Goal: Task Accomplishment & Management: Manage account settings

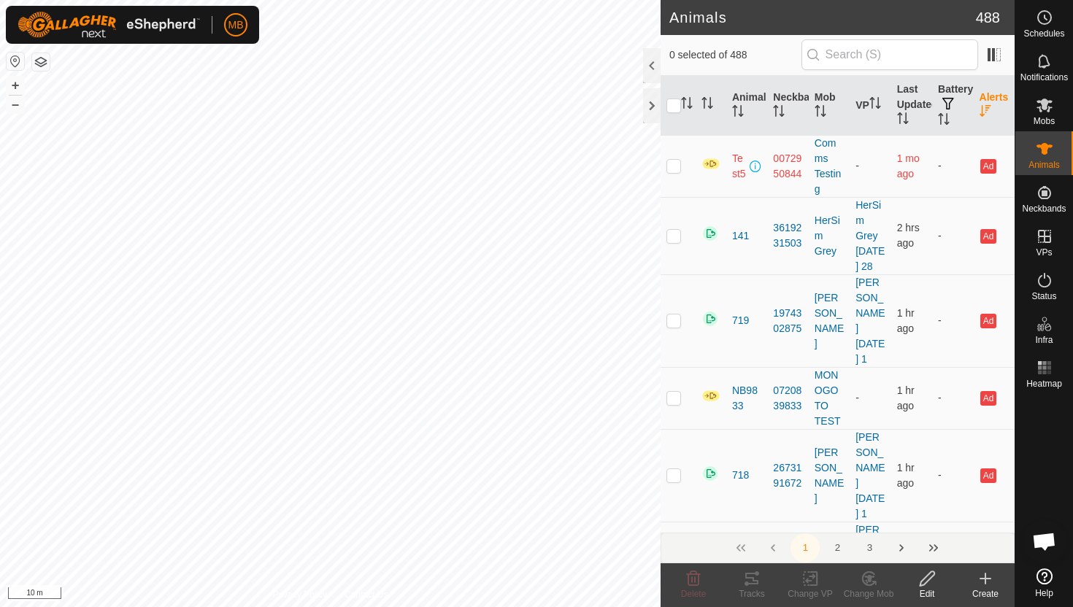
scroll to position [893, 0]
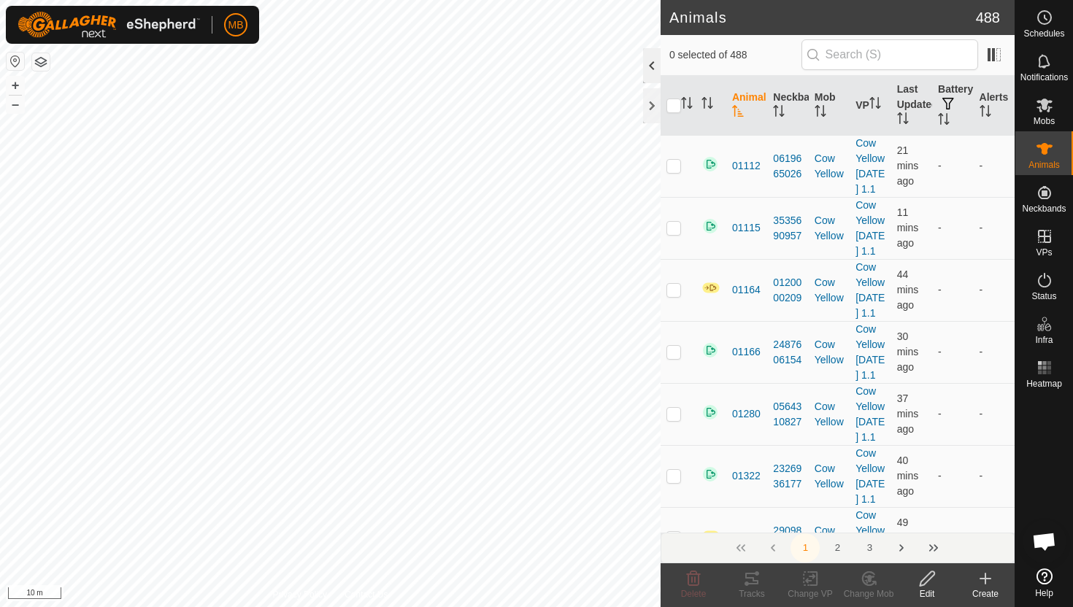
click at [655, 67] on div at bounding box center [652, 65] width 18 height 35
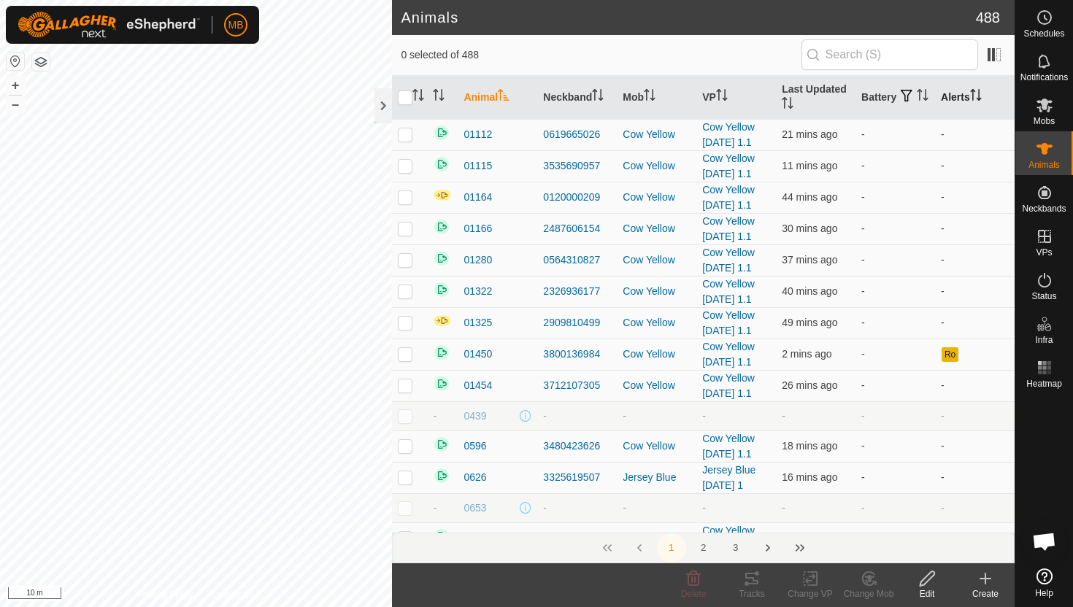
click at [979, 94] on icon "Activate to sort" at bounding box center [976, 95] width 12 height 12
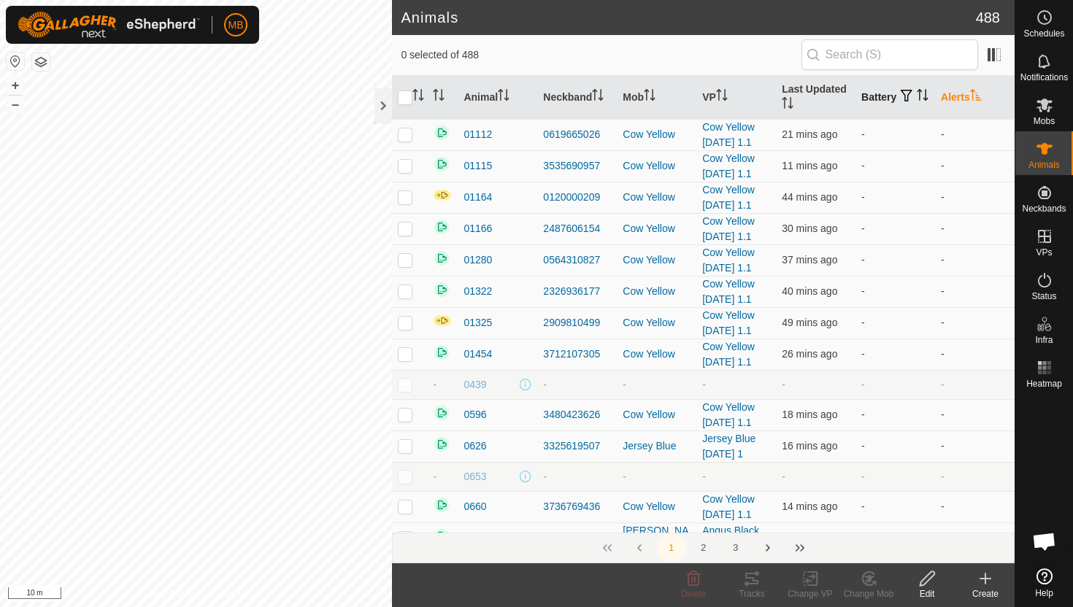
click at [917, 97] on icon "Activate to sort" at bounding box center [923, 95] width 12 height 12
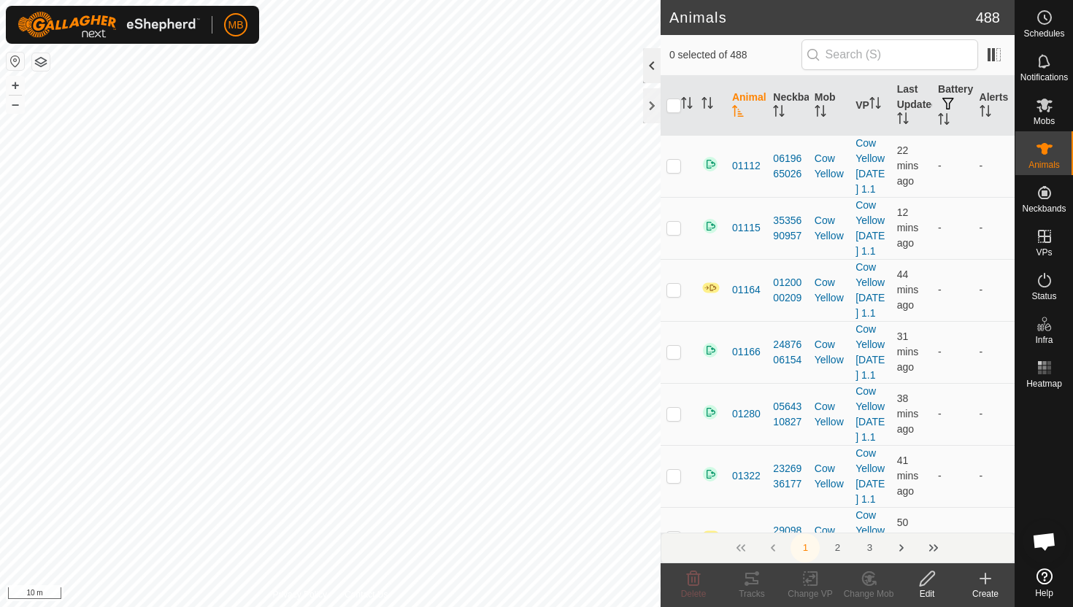
click at [655, 67] on div at bounding box center [652, 65] width 18 height 35
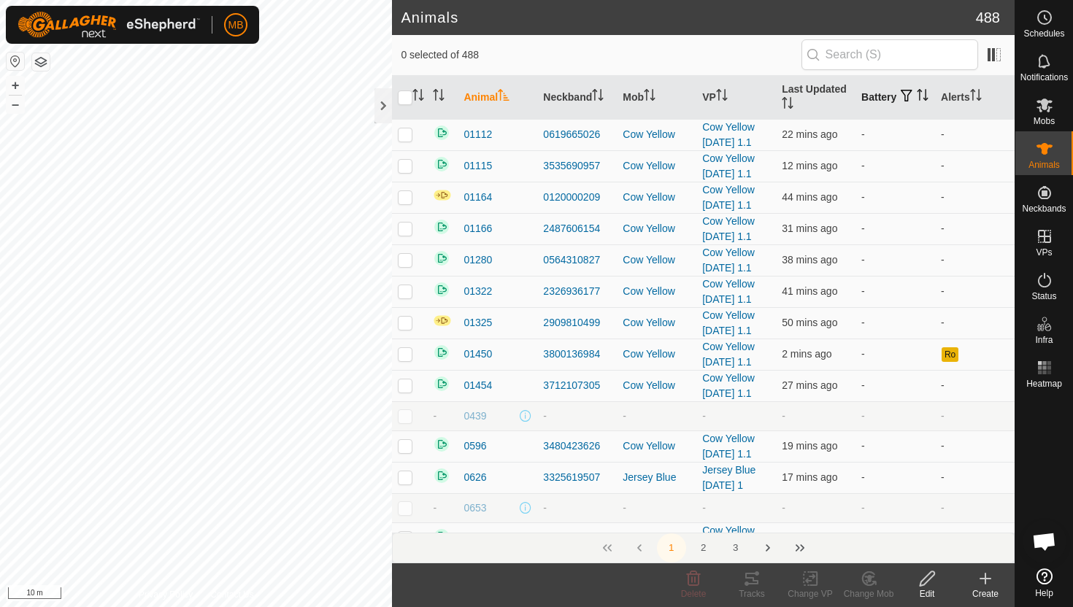
click at [917, 101] on icon "Activate to sort" at bounding box center [923, 95] width 12 height 12
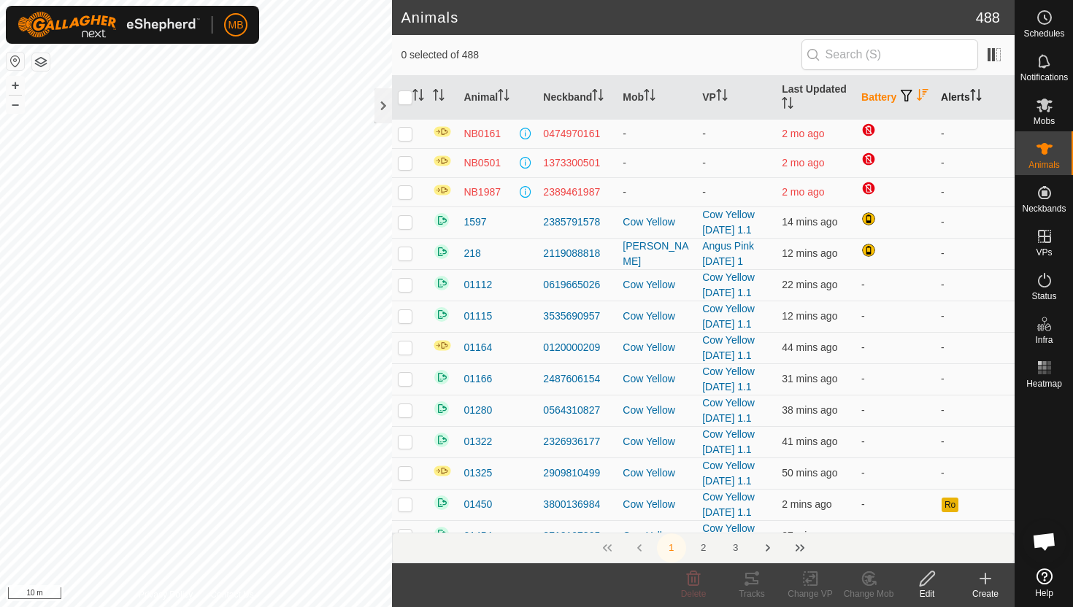
click at [977, 97] on icon "Activate to sort" at bounding box center [976, 95] width 12 height 12
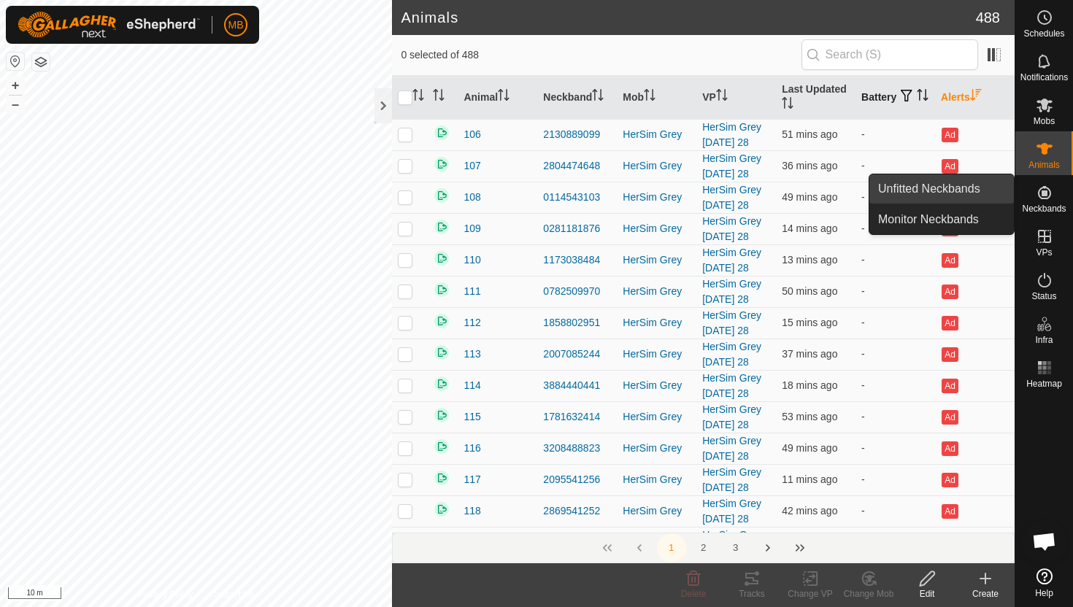
click at [959, 194] on link "Unfitted Neckbands" at bounding box center [941, 188] width 145 height 29
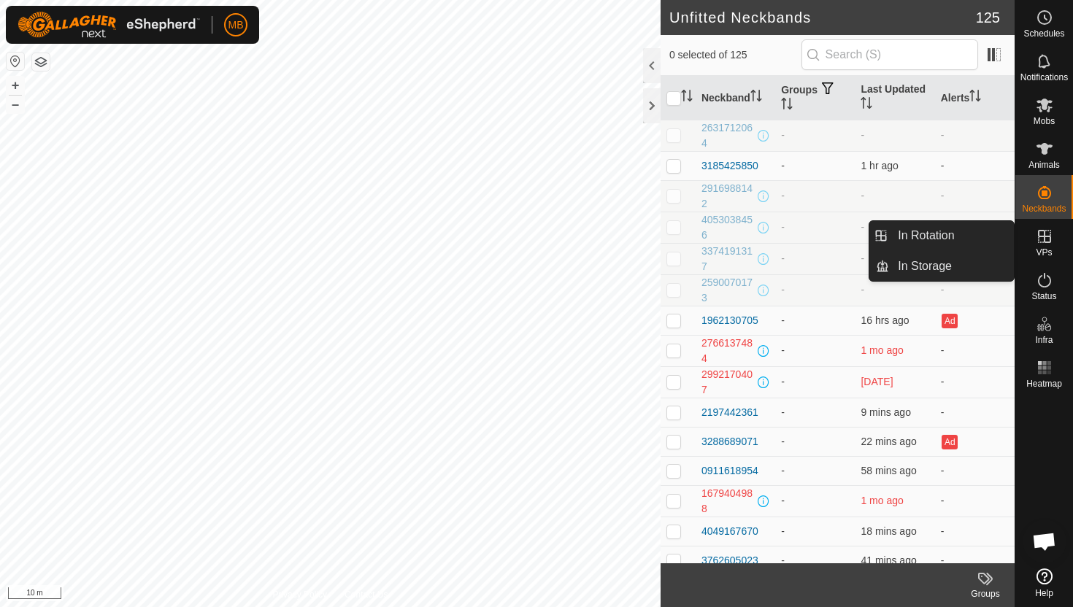
click at [1053, 242] on es-virtualpaddocks-svg-icon at bounding box center [1044, 236] width 26 height 23
click at [990, 242] on link "In Rotation" at bounding box center [951, 235] width 125 height 29
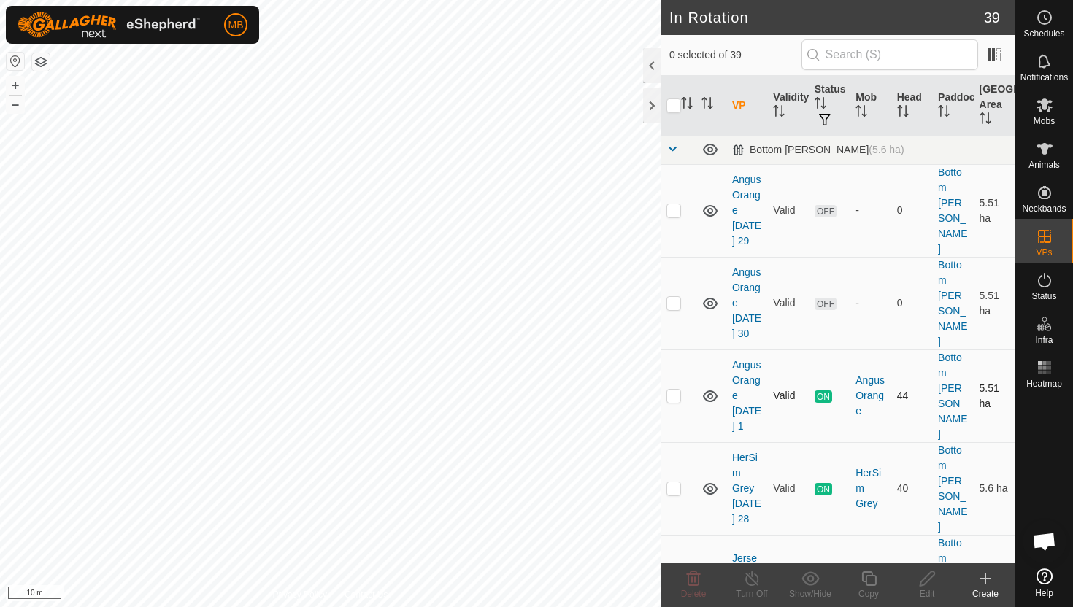
click at [674, 390] on p-checkbox at bounding box center [673, 396] width 15 height 12
checkbox input "true"
click at [871, 577] on icon at bounding box center [869, 579] width 18 height 18
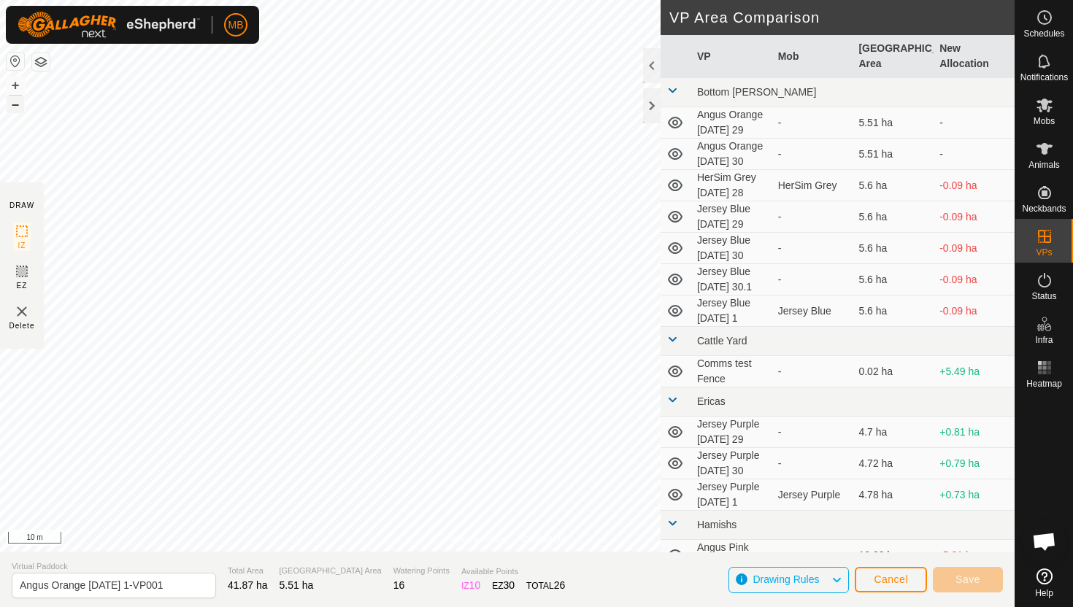
click at [15, 105] on button "–" at bounding box center [16, 105] width 18 height 18
click at [18, 84] on button "+" at bounding box center [16, 86] width 18 height 18
click at [12, 82] on button "+" at bounding box center [16, 86] width 18 height 18
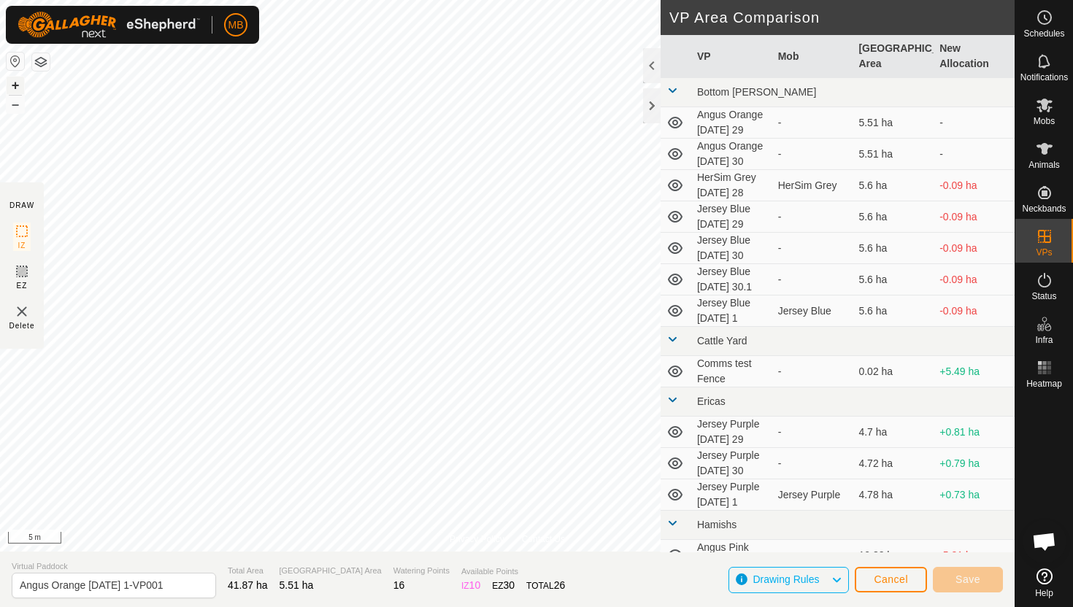
click at [18, 86] on button "+" at bounding box center [16, 86] width 18 height 18
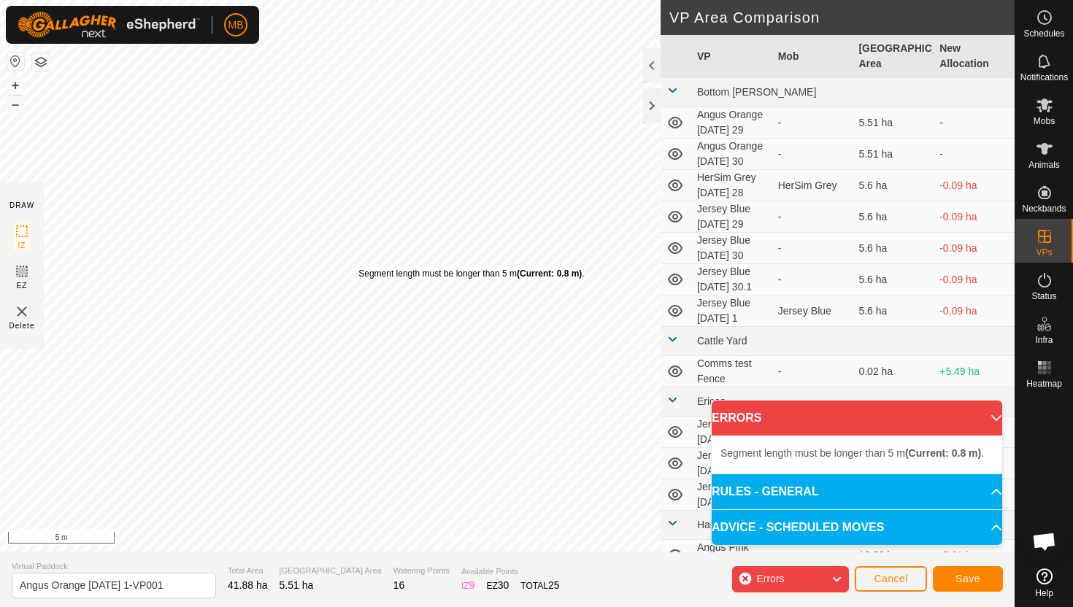
click at [358, 267] on div "Segment length must be longer than 5 m (Current: 0.8 m) ." at bounding box center [471, 273] width 226 height 13
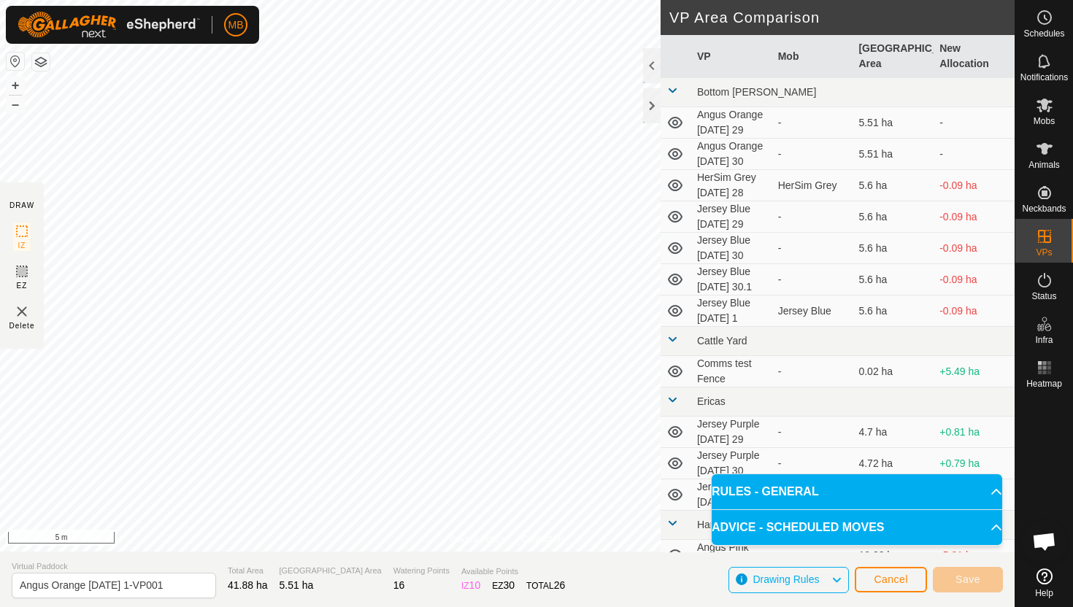
click at [444, 0] on html "MB Schedules Notifications Mobs Animals Neckbands VPs Status Infra Heatmap Help…" at bounding box center [536, 303] width 1073 height 607
click at [533, 0] on html "MB Schedules Notifications Mobs Animals Neckbands VPs Status Infra Heatmap Help…" at bounding box center [536, 303] width 1073 height 607
click at [583, 0] on html "MB Schedules Notifications Mobs Animals Neckbands VPs Status Infra Heatmap Help…" at bounding box center [536, 303] width 1073 height 607
click at [516, 0] on html "MB Schedules Notifications Mobs Animals Neckbands VPs Status Infra Heatmap Help…" at bounding box center [536, 303] width 1073 height 607
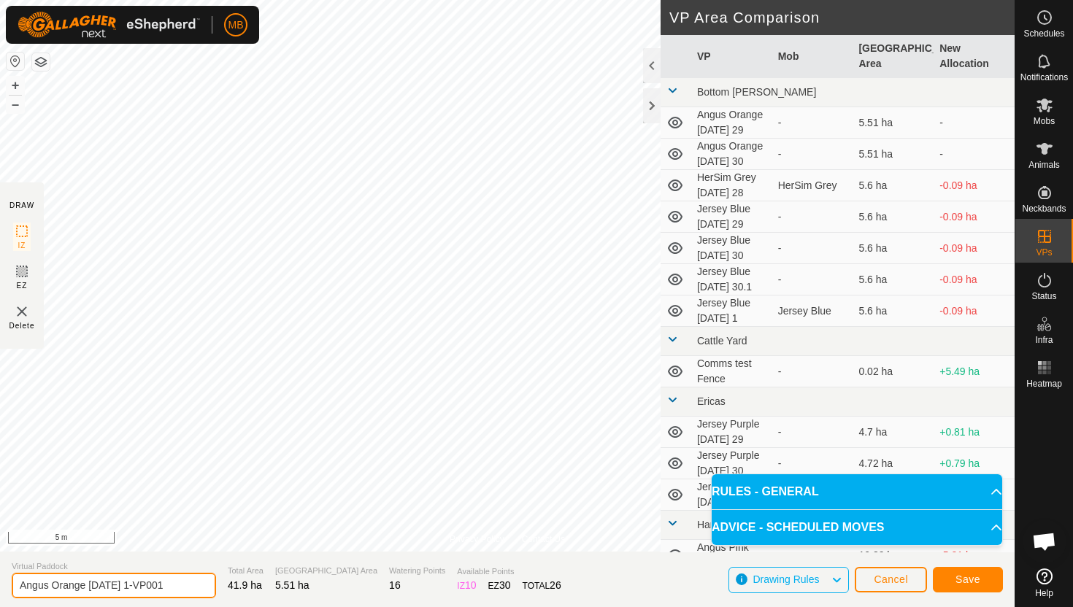
click at [183, 585] on input "Angus Orange Wednesday 1-VP001" at bounding box center [114, 586] width 204 height 26
type input "Angus Orange [DATE] 2"
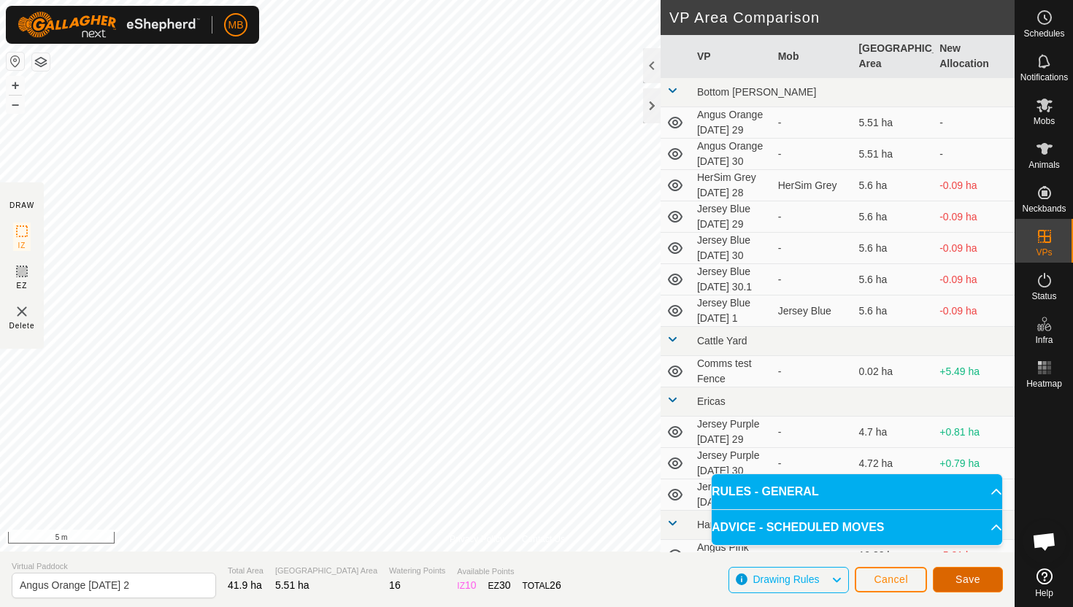
click at [962, 582] on span "Save" at bounding box center [967, 580] width 25 height 12
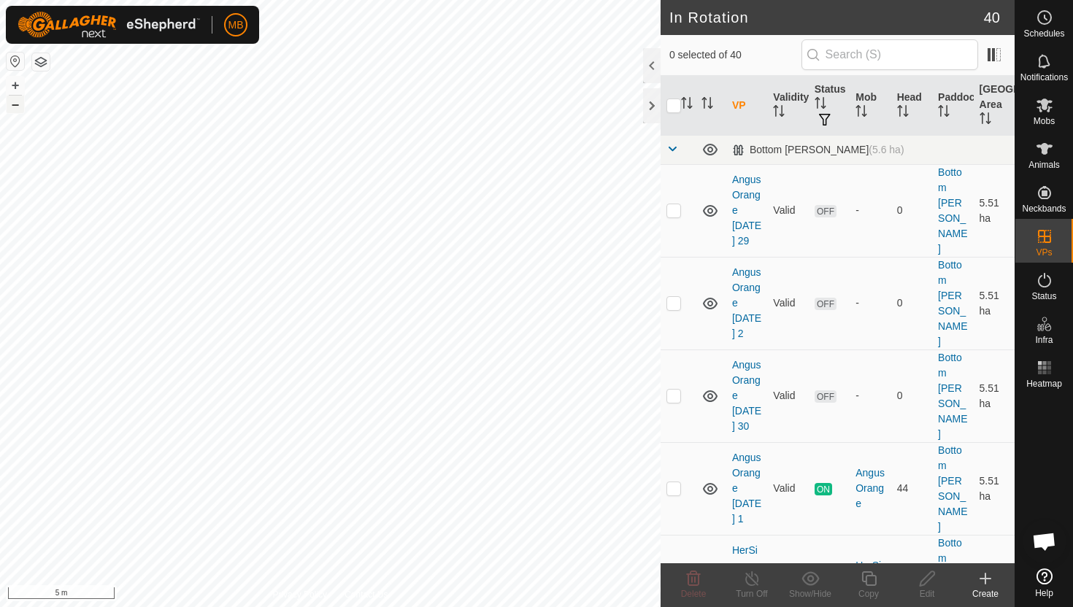
click at [14, 108] on button "–" at bounding box center [16, 105] width 18 height 18
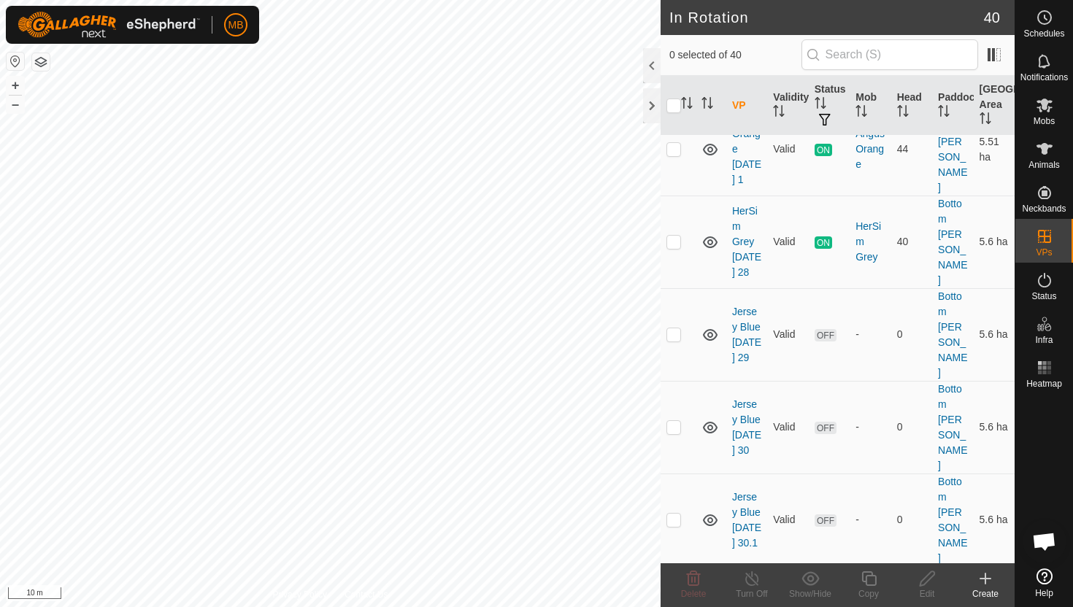
scroll to position [345, 0]
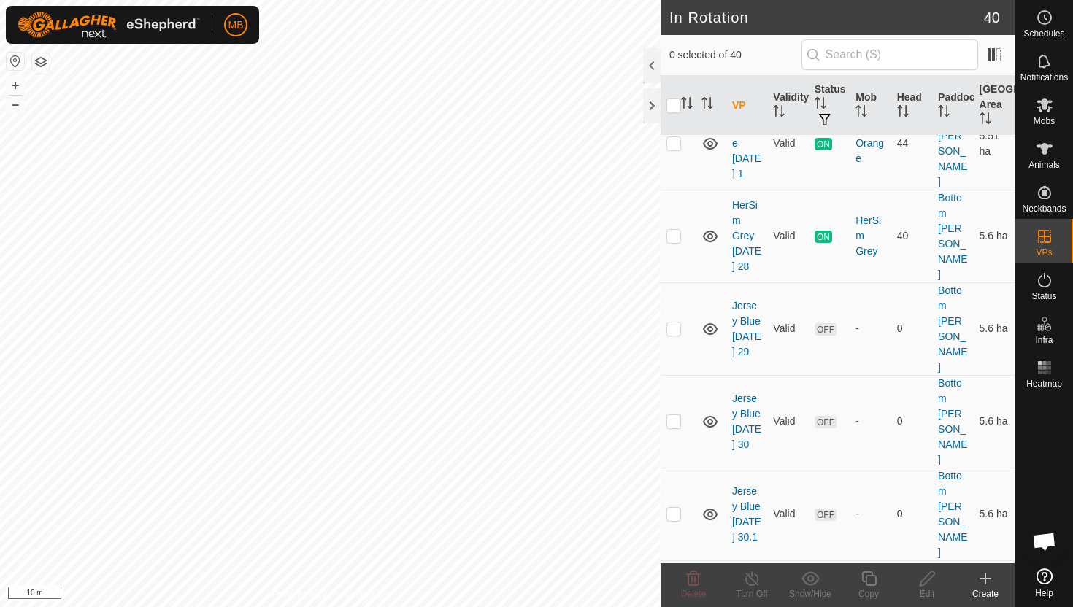
click at [671, 601] on p-checkbox at bounding box center [673, 607] width 15 height 12
checkbox input "true"
click at [868, 580] on icon at bounding box center [869, 579] width 18 height 18
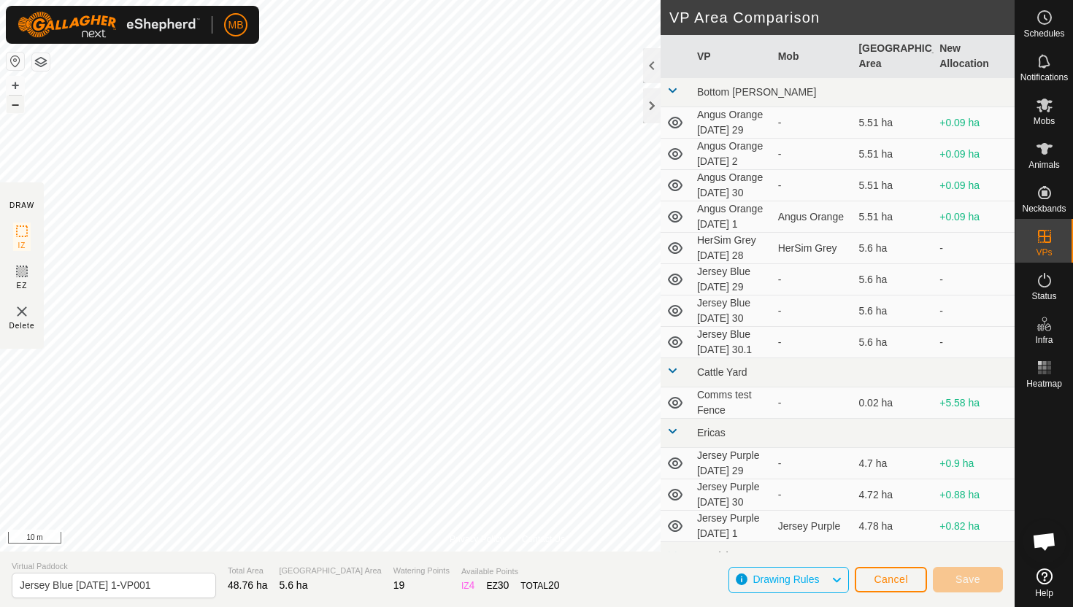
click at [13, 107] on button "–" at bounding box center [16, 105] width 18 height 18
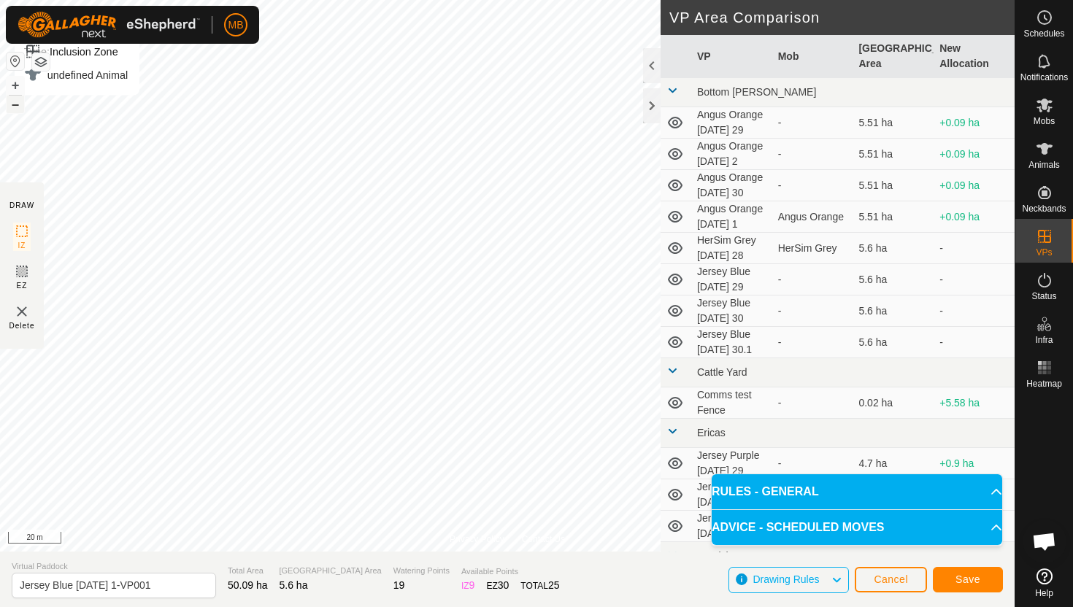
click at [15, 108] on button "–" at bounding box center [16, 105] width 18 height 18
click at [17, 79] on button "+" at bounding box center [16, 86] width 18 height 18
click at [16, 79] on button "+" at bounding box center [16, 86] width 18 height 18
click at [15, 88] on button "+" at bounding box center [16, 86] width 18 height 18
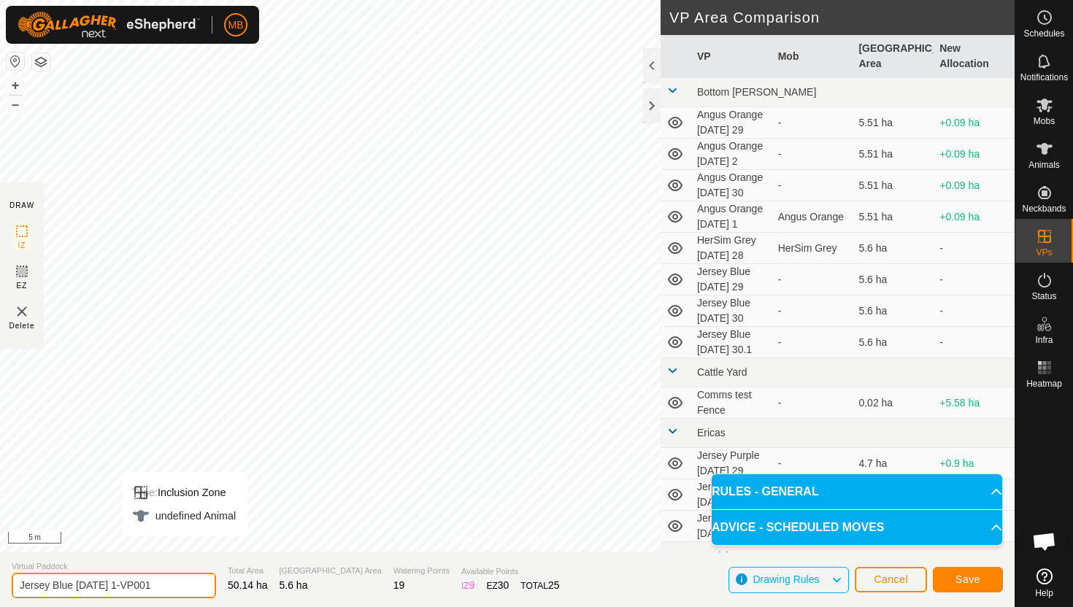
click at [174, 586] on input "Jersey Blue Wednesday 1-VP001" at bounding box center [114, 586] width 204 height 26
type input "Jersey Blue [DATE] 2"
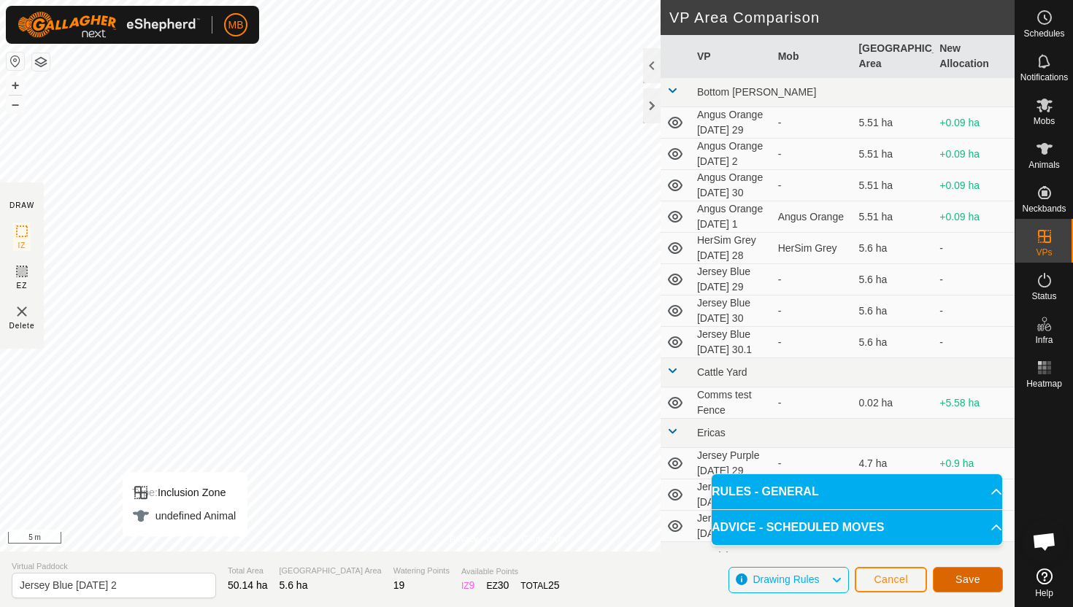
click at [968, 576] on span "Save" at bounding box center [967, 580] width 25 height 12
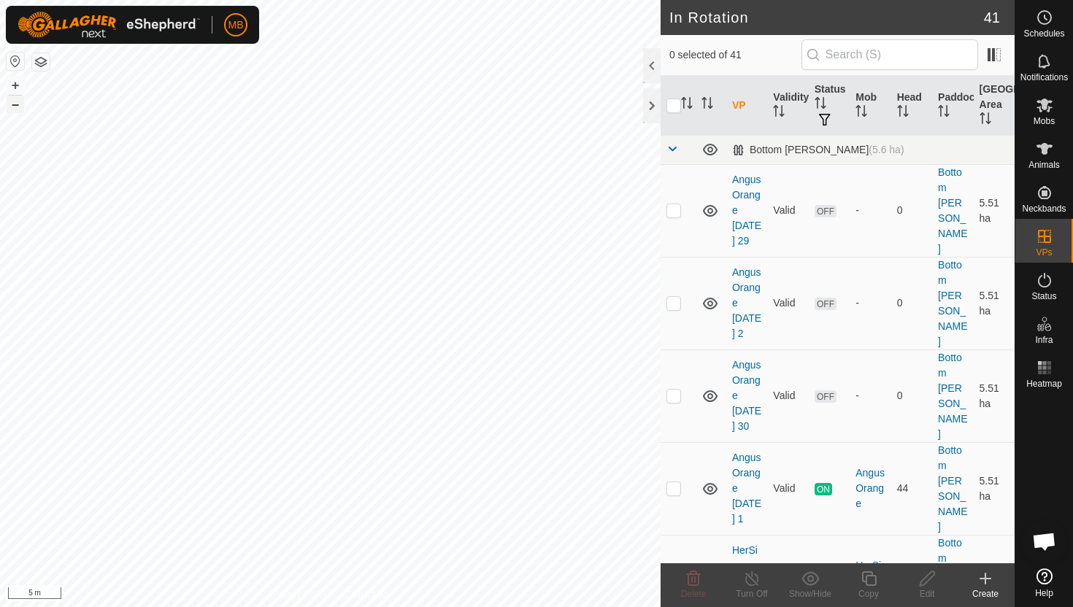
click at [16, 104] on button "–" at bounding box center [16, 105] width 18 height 18
click at [15, 106] on button "–" at bounding box center [16, 105] width 18 height 18
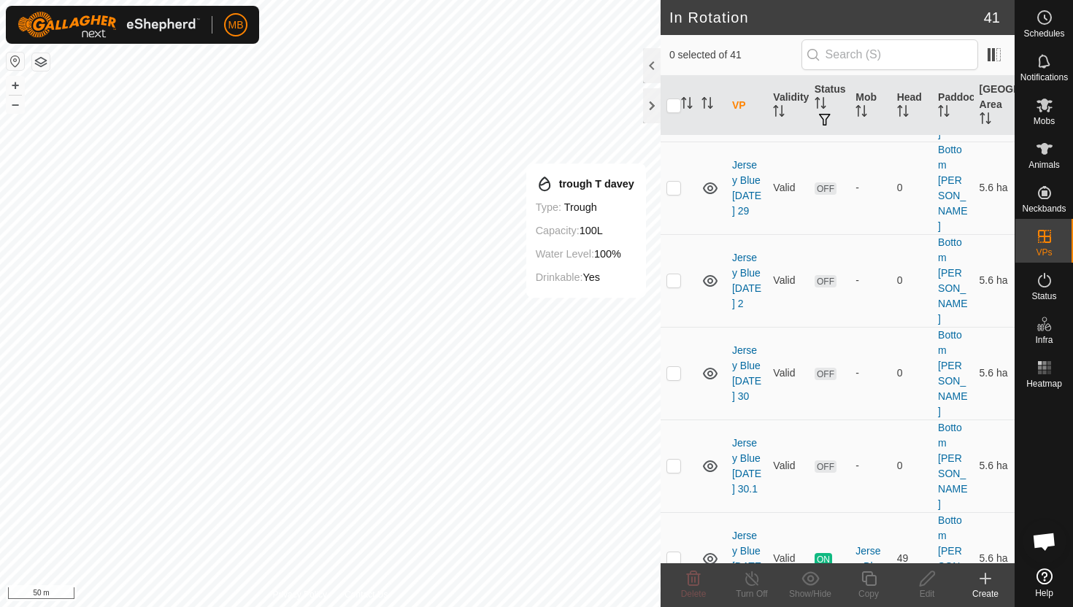
scroll to position [488, 0]
click at [861, 510] on td "Jersey Blue" at bounding box center [870, 556] width 41 height 93
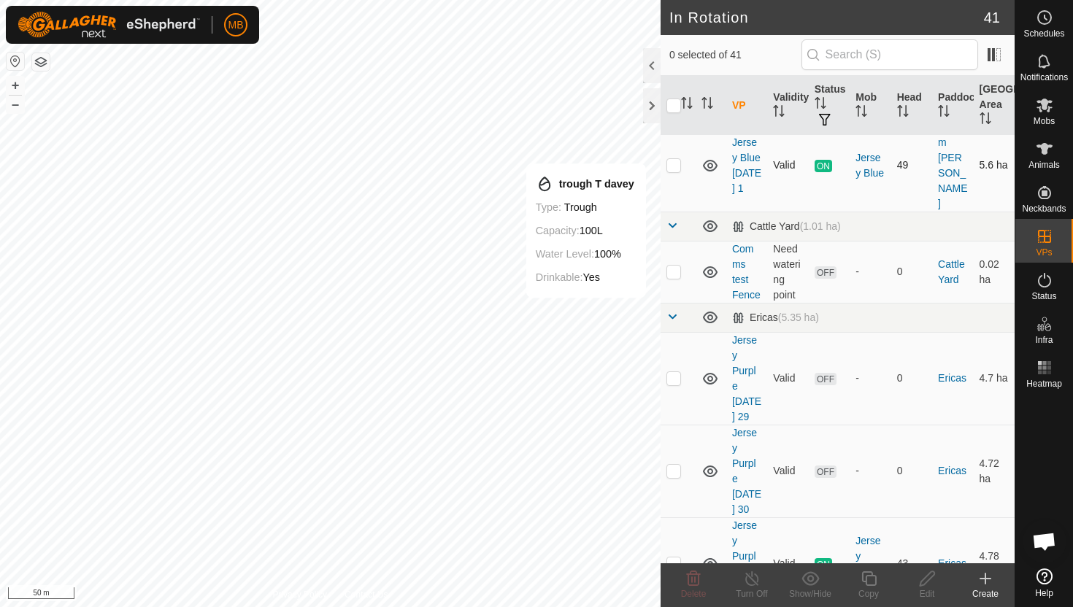
scroll to position [883, 0]
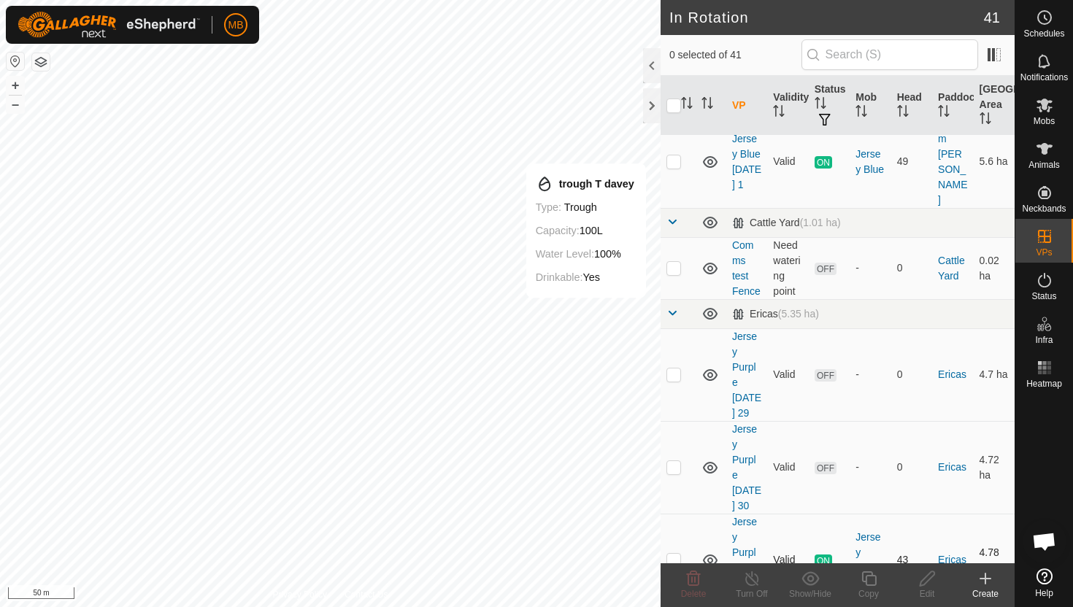
click at [674, 554] on p-checkbox at bounding box center [673, 560] width 15 height 12
checkbox input "true"
click at [873, 582] on icon at bounding box center [869, 579] width 18 height 18
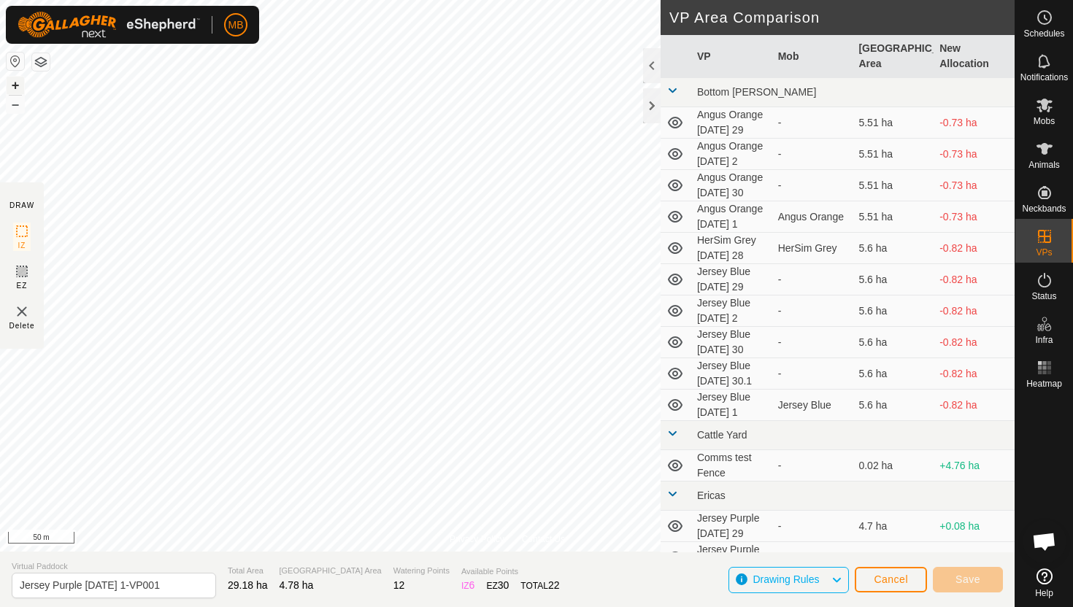
click at [14, 83] on button "+" at bounding box center [16, 86] width 18 height 18
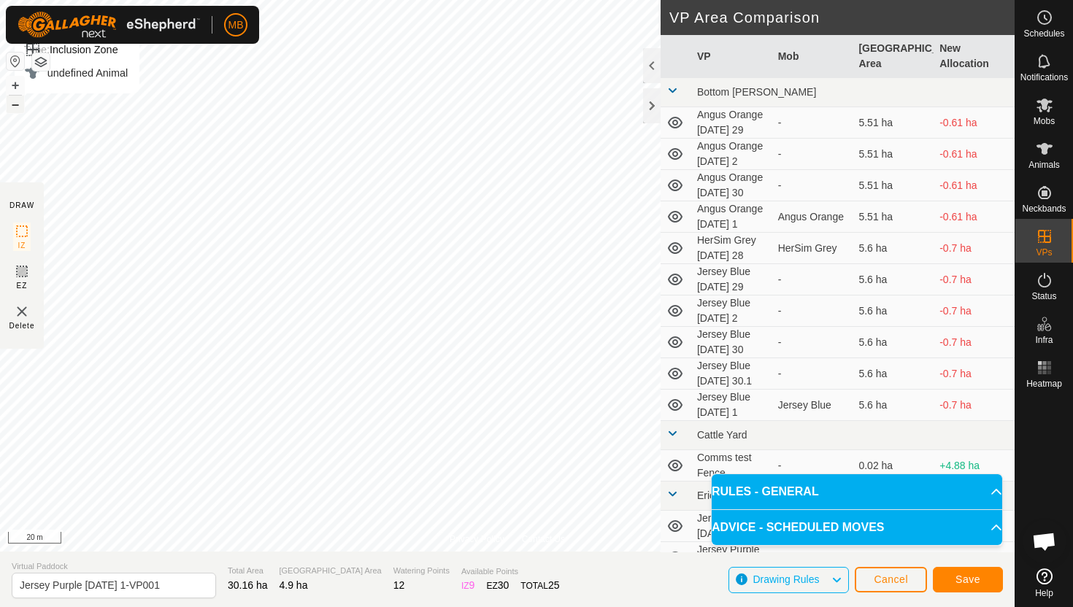
click at [17, 107] on button "–" at bounding box center [16, 105] width 18 height 18
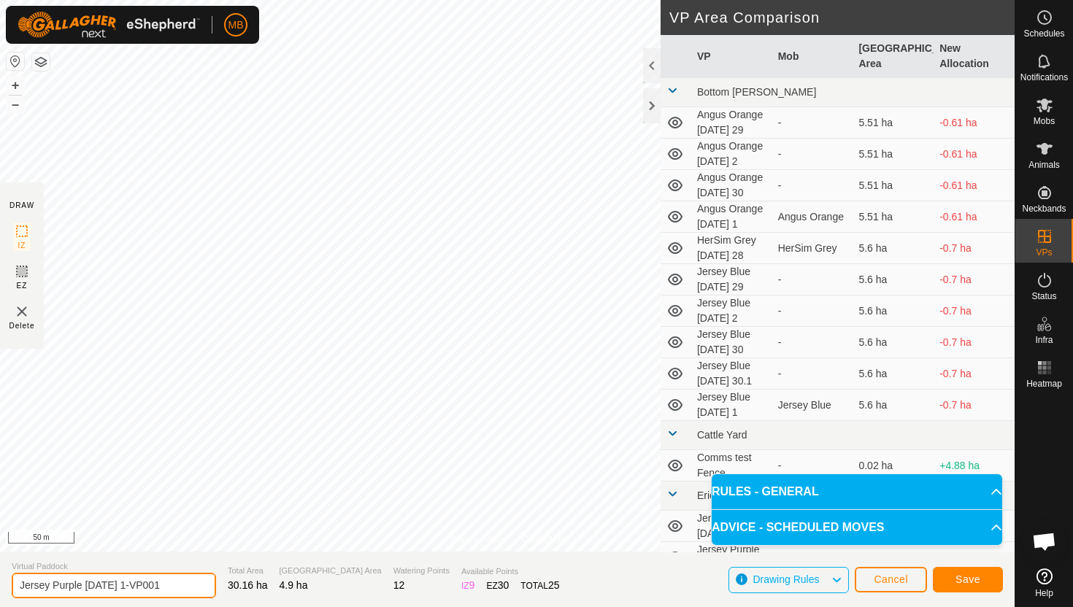
click at [182, 588] on input "Jersey Purple Wednesday 1-VP001" at bounding box center [114, 586] width 204 height 26
type input "Jersey Purple [DATE] 2"
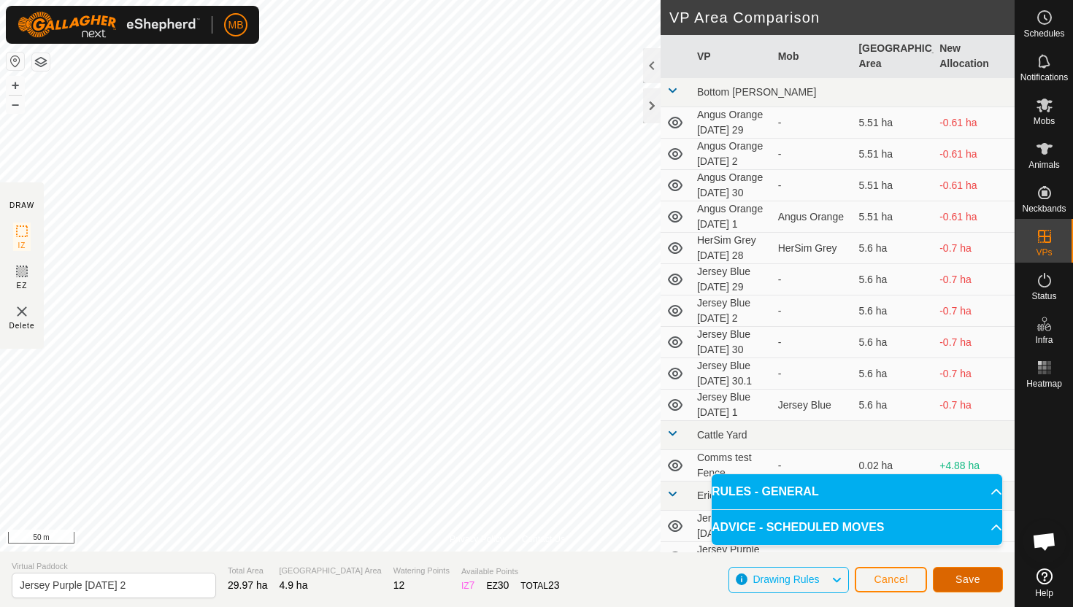
click at [985, 578] on button "Save" at bounding box center [968, 580] width 70 height 26
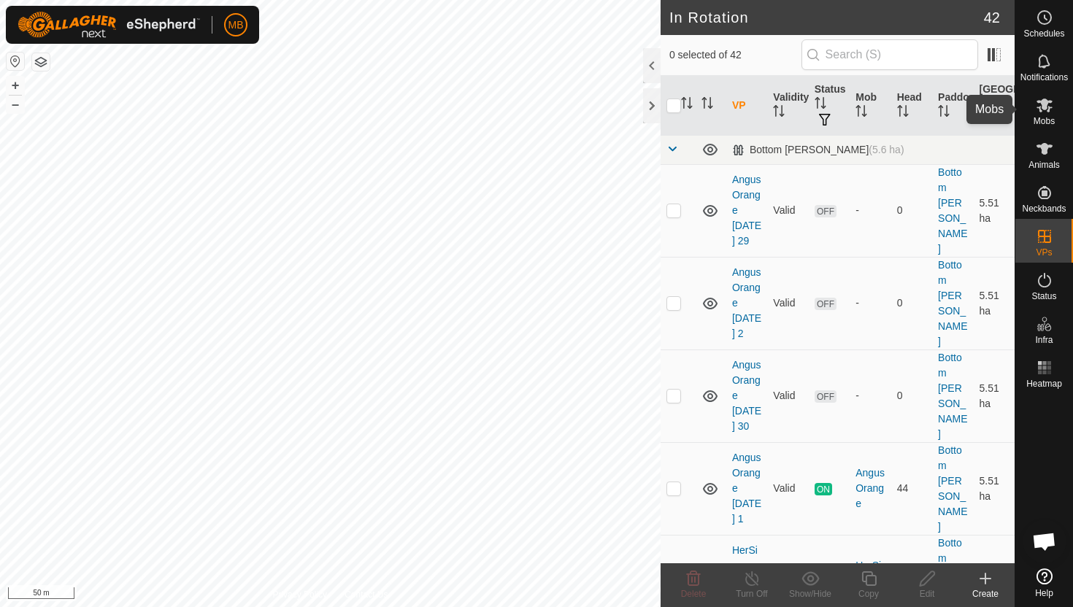
click at [1045, 109] on icon at bounding box center [1044, 106] width 16 height 14
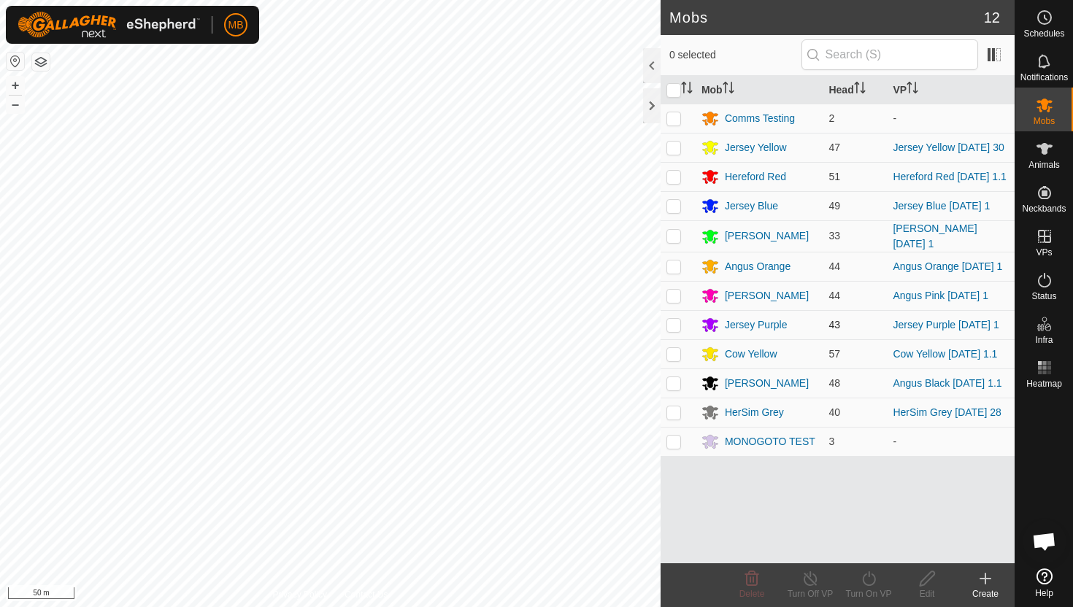
click at [674, 331] on p-checkbox at bounding box center [673, 325] width 15 height 12
checkbox input "true"
click at [866, 579] on icon at bounding box center [869, 579] width 18 height 18
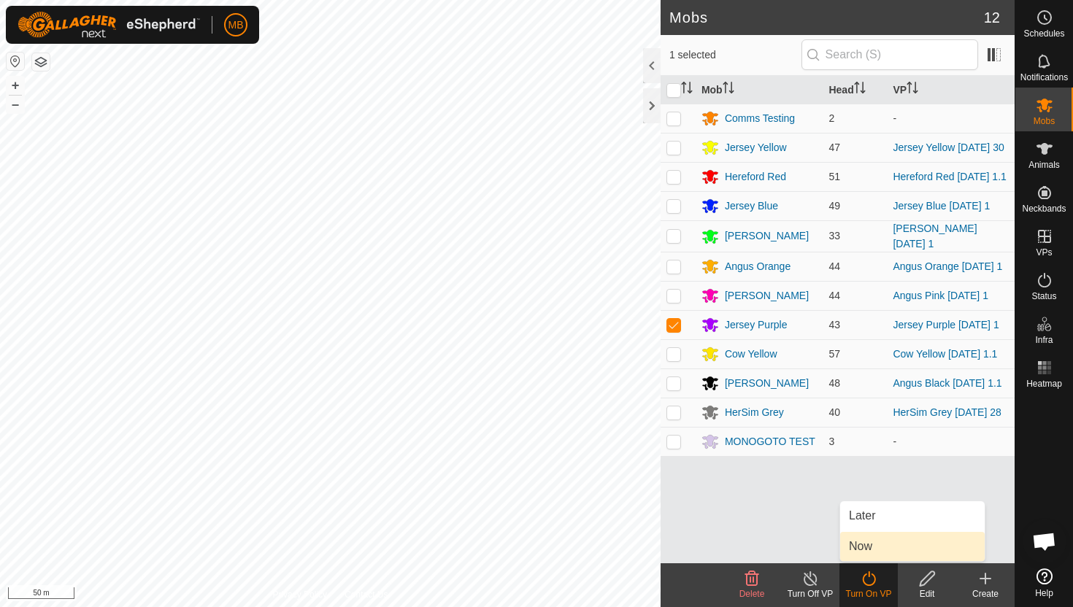
click at [872, 544] on link "Now" at bounding box center [912, 546] width 145 height 29
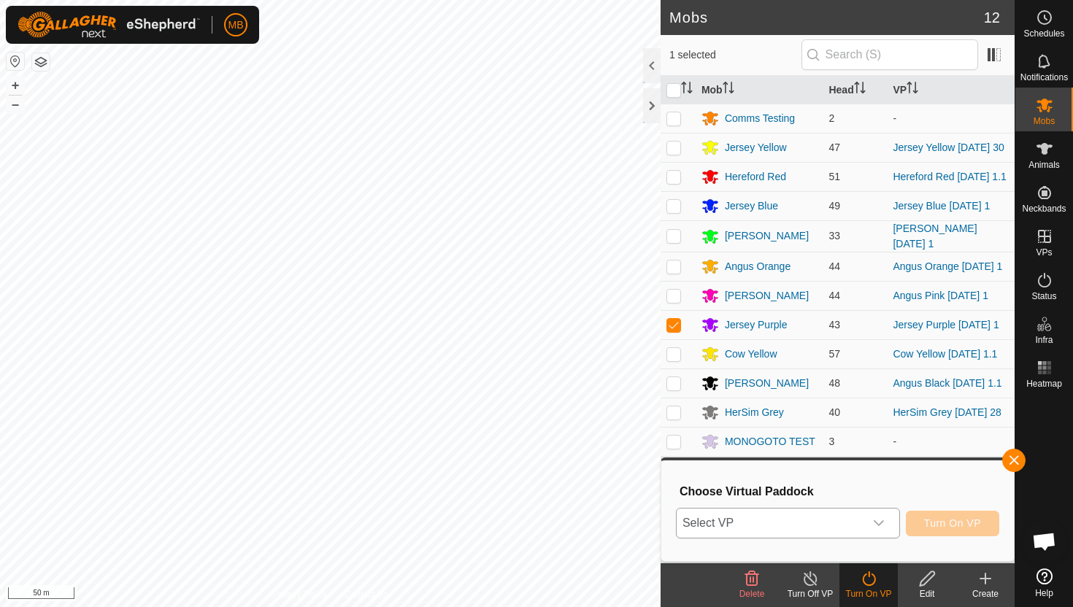
click at [882, 522] on icon "dropdown trigger" at bounding box center [879, 523] width 10 height 6
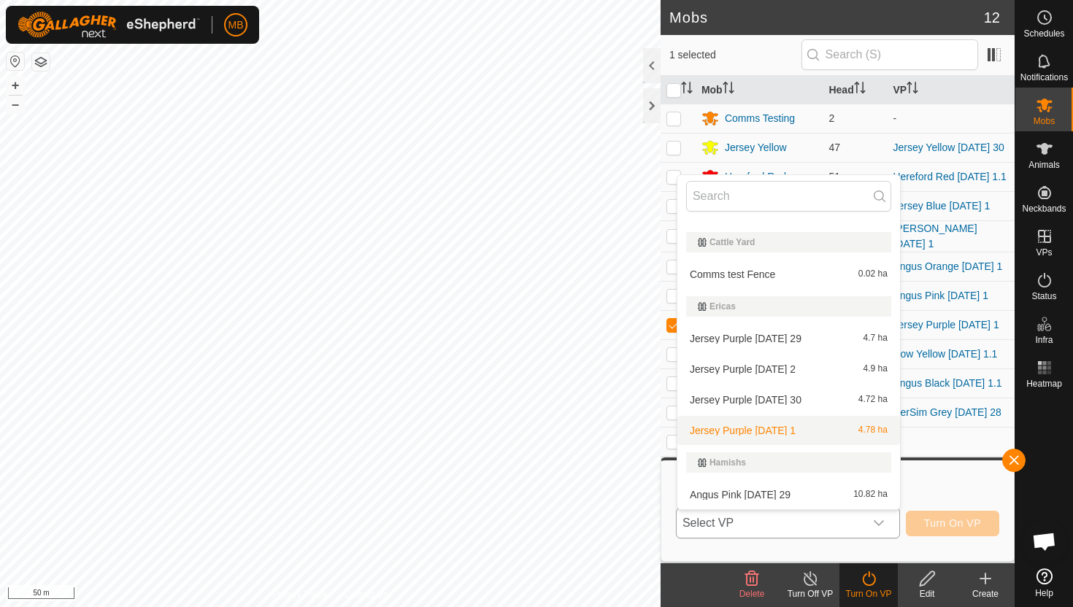
scroll to position [331, 0]
click at [785, 368] on li "Jersey Purple Thursday 2 4.9 ha" at bounding box center [788, 369] width 223 height 29
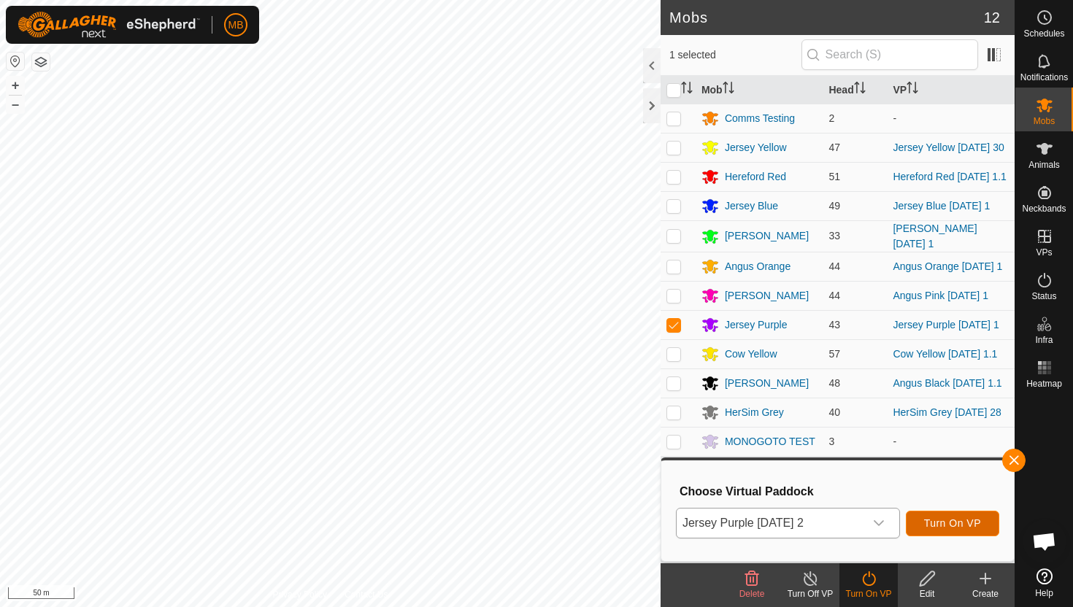
click at [952, 521] on span "Turn On VP" at bounding box center [952, 523] width 57 height 12
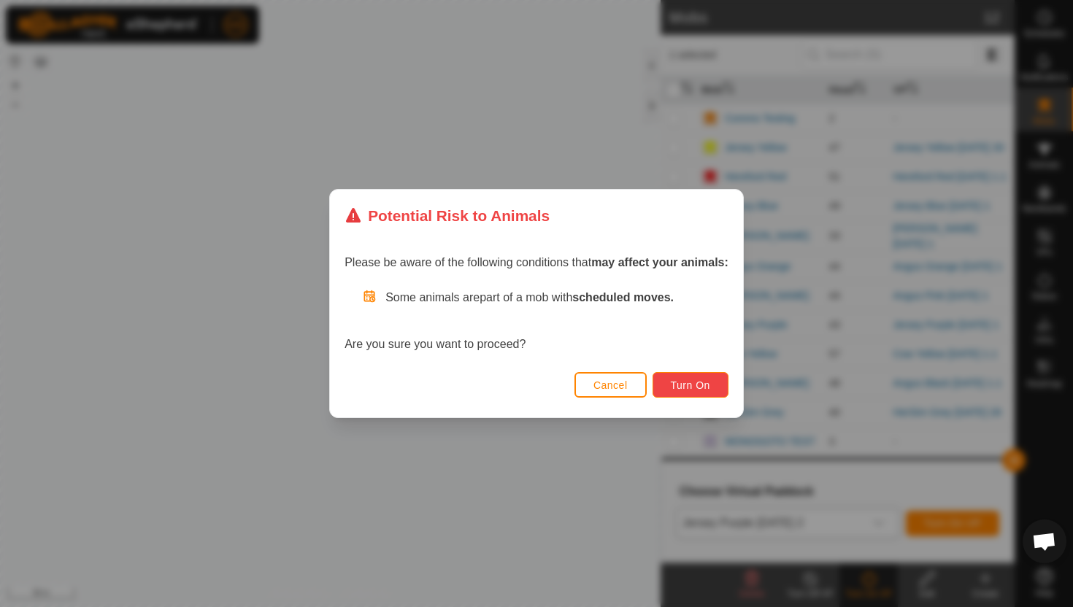
click at [713, 388] on button "Turn On" at bounding box center [690, 385] width 76 height 26
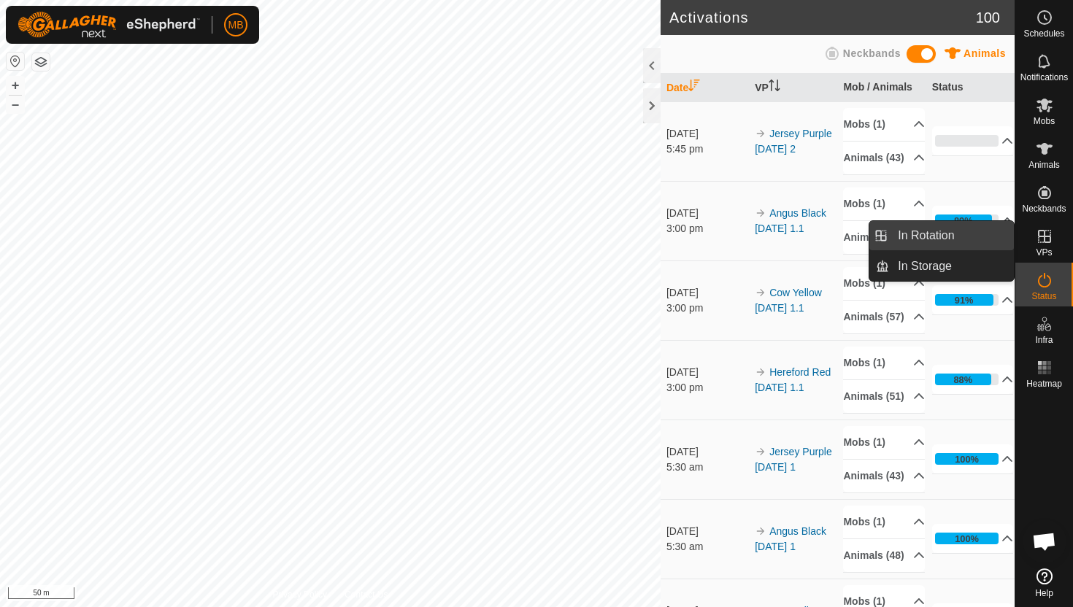
click at [950, 235] on link "In Rotation" at bounding box center [951, 235] width 125 height 29
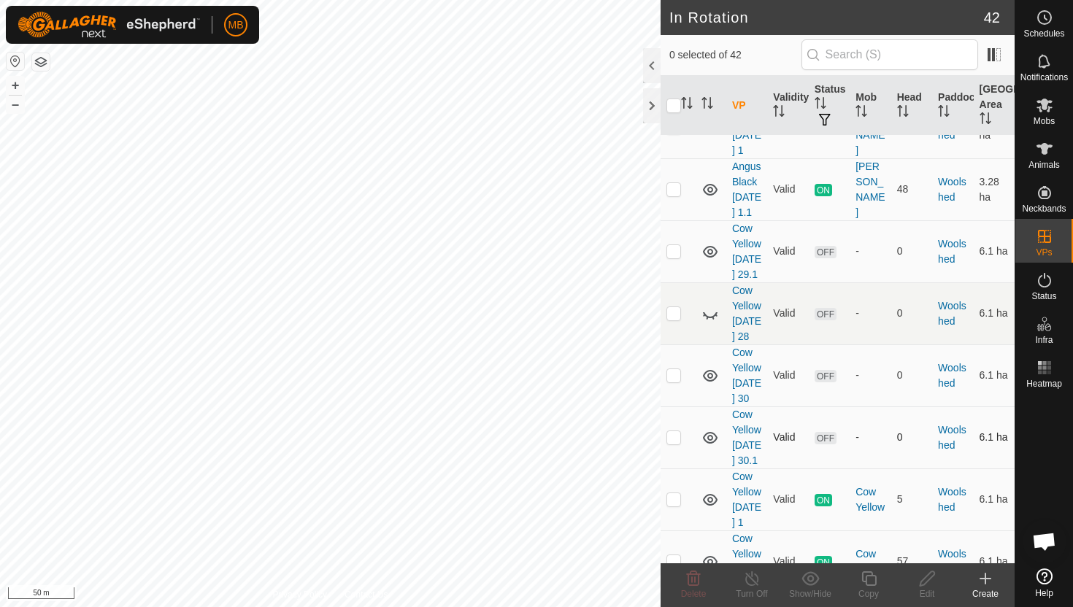
scroll to position [2584, 0]
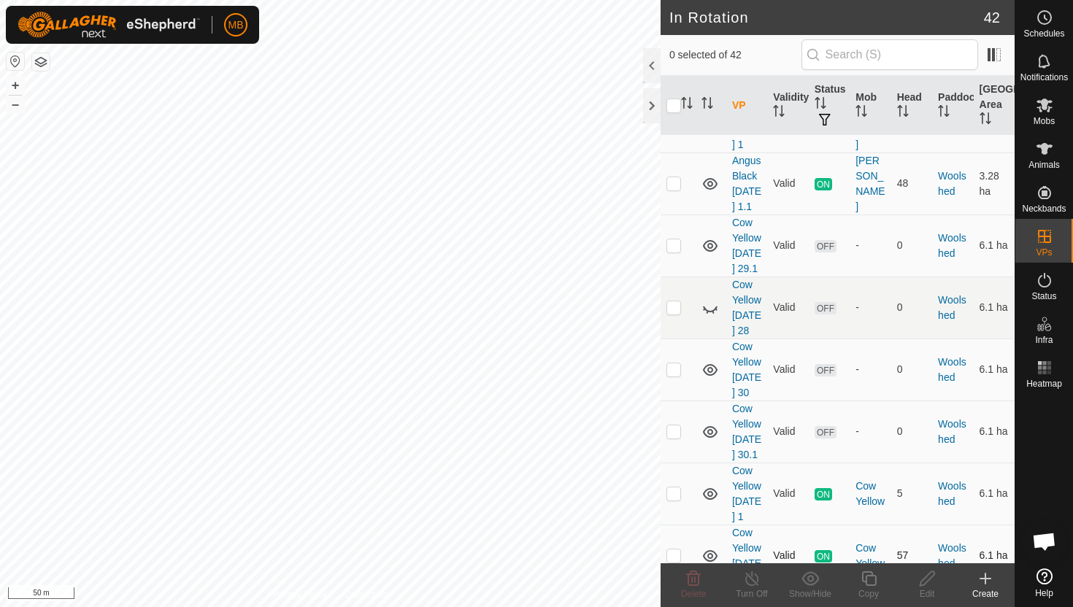
click at [673, 550] on p-checkbox at bounding box center [673, 556] width 15 height 12
checkbox input "true"
click at [870, 578] on icon at bounding box center [869, 579] width 18 height 18
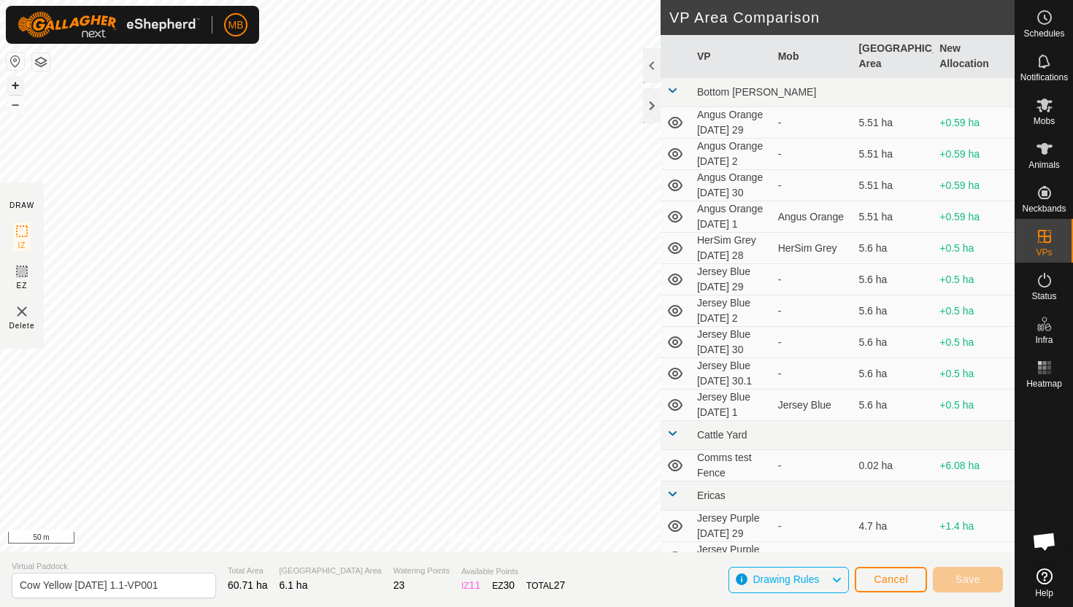
click at [15, 84] on button "+" at bounding box center [16, 86] width 18 height 18
click at [14, 84] on button "+" at bounding box center [16, 86] width 18 height 18
click at [10, 81] on button "+" at bounding box center [16, 86] width 18 height 18
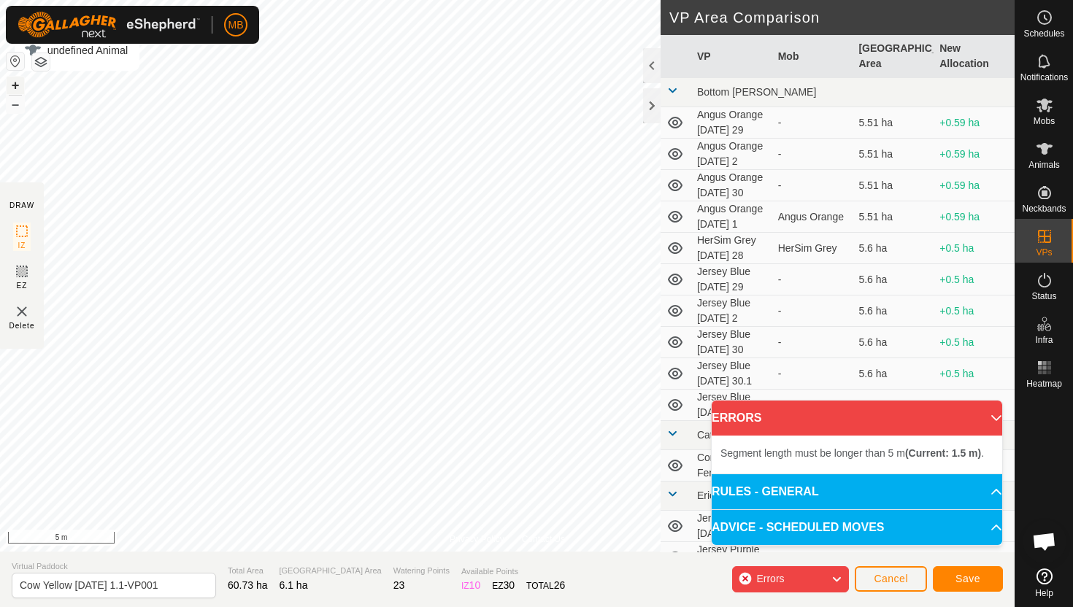
click at [15, 84] on button "+" at bounding box center [16, 86] width 18 height 18
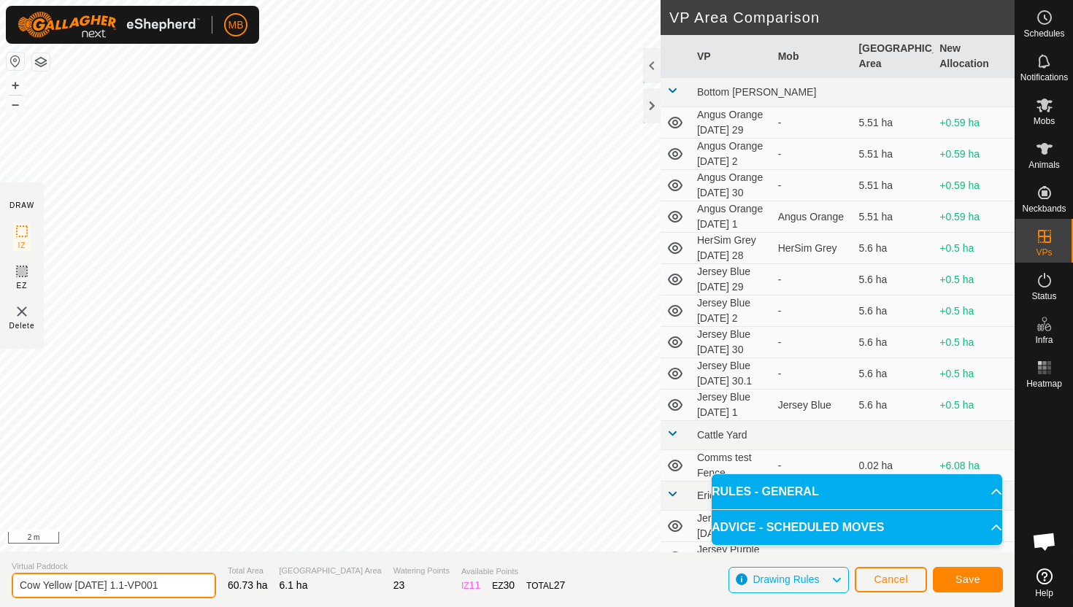
click at [182, 586] on input "Cow Yellow Wednesday 1.1-VP001" at bounding box center [114, 586] width 204 height 26
type input "Cow Yellow [DATE] 2"
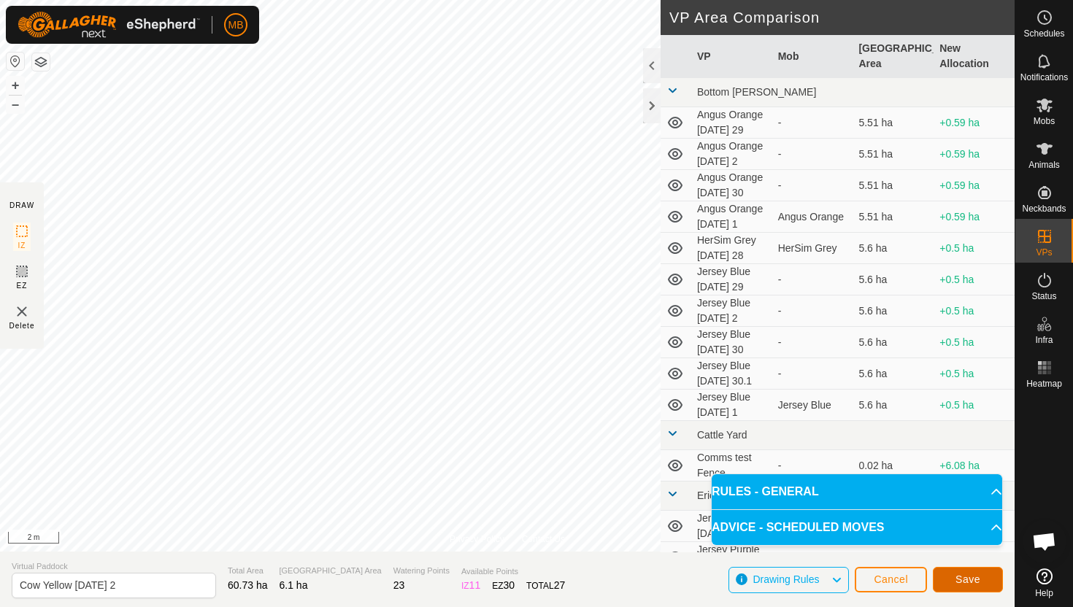
click at [965, 572] on button "Save" at bounding box center [968, 580] width 70 height 26
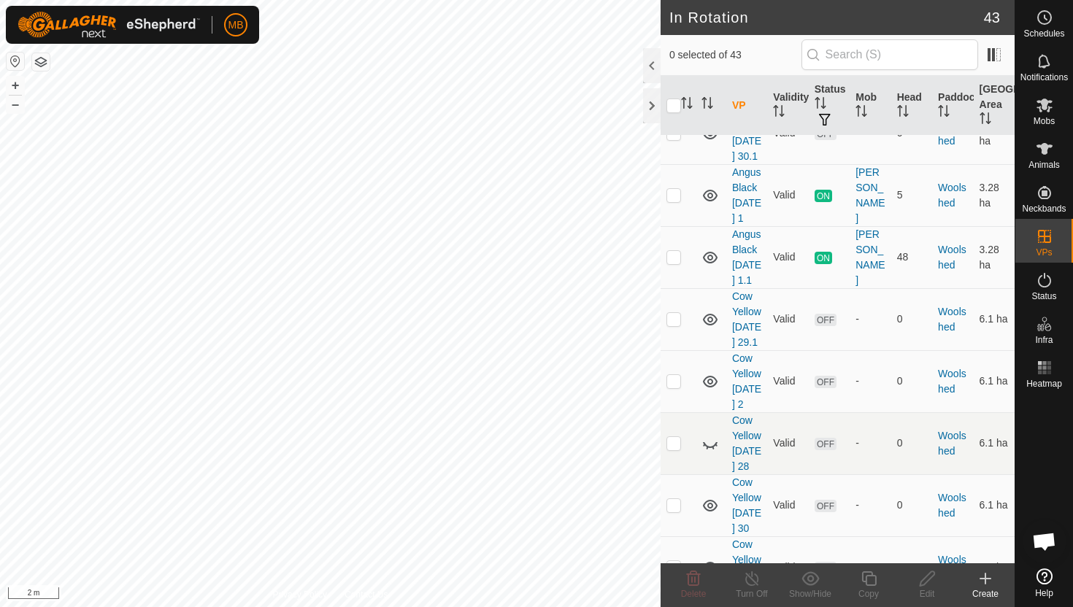
scroll to position [2508, 0]
click at [677, 377] on p-checkbox at bounding box center [673, 383] width 15 height 12
checkbox input "true"
click at [872, 580] on icon at bounding box center [869, 579] width 18 height 18
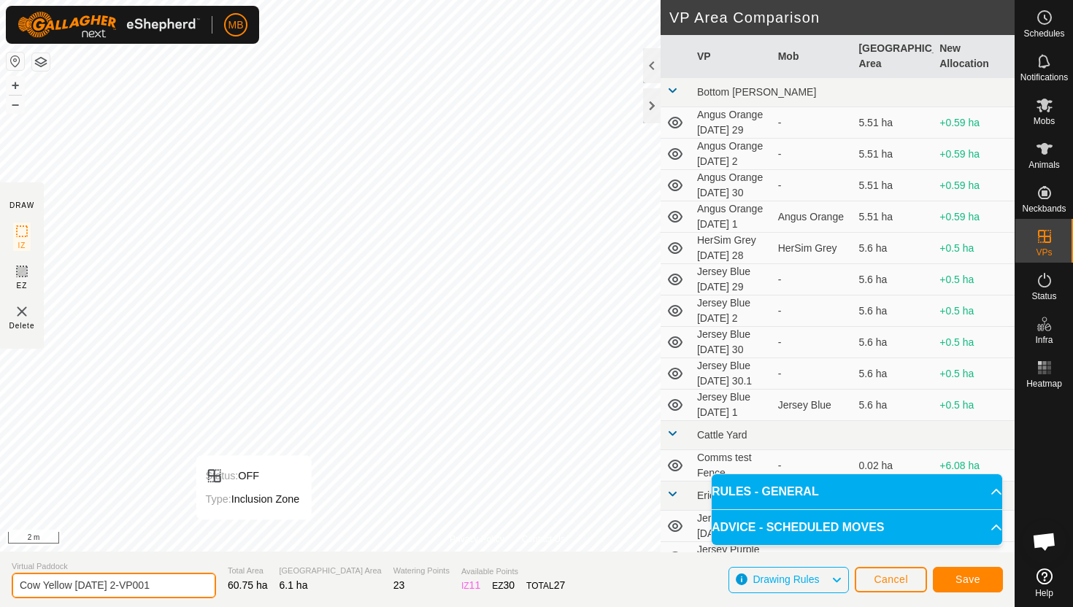
click at [172, 584] on input "Cow Yellow Thursday 2-VP001" at bounding box center [114, 586] width 204 height 26
type input "Cow Yellow [DATE] 2.1"
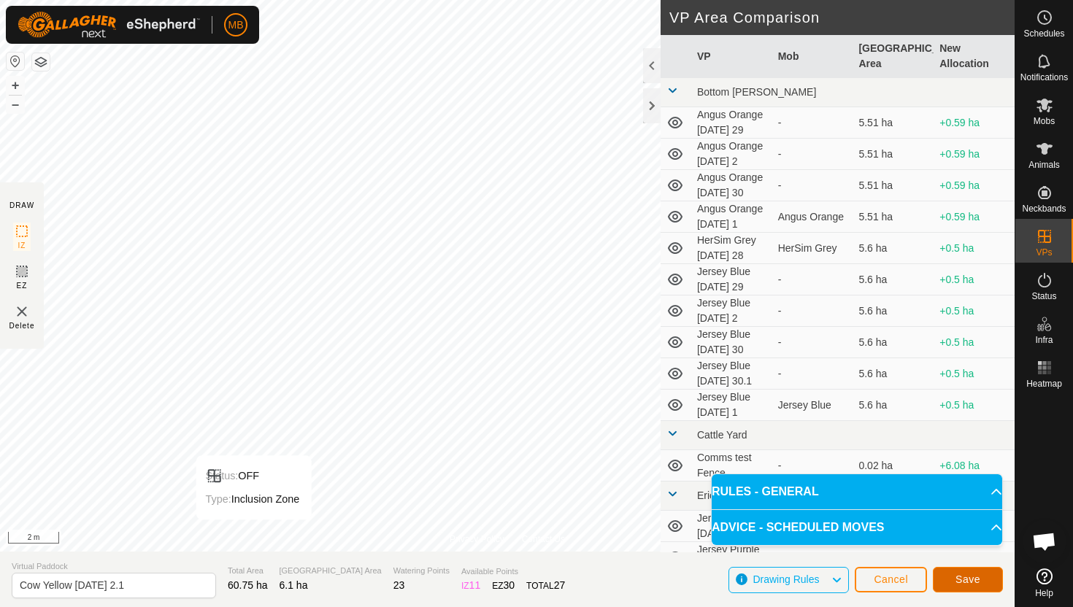
click at [964, 578] on span "Save" at bounding box center [967, 580] width 25 height 12
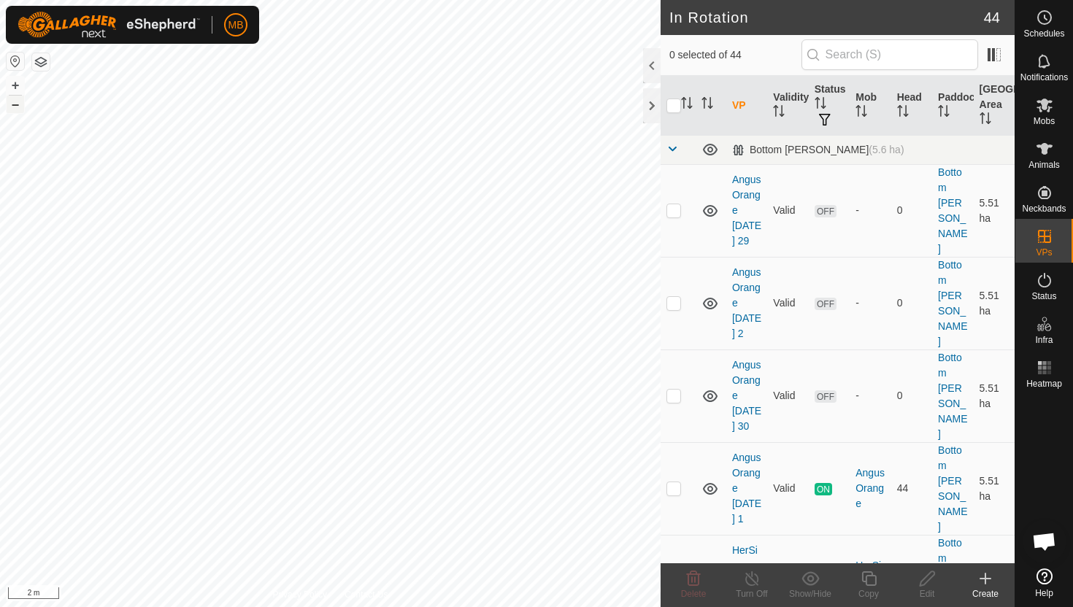
click at [19, 109] on button "–" at bounding box center [16, 105] width 18 height 18
click at [18, 107] on button "–" at bounding box center [16, 105] width 18 height 18
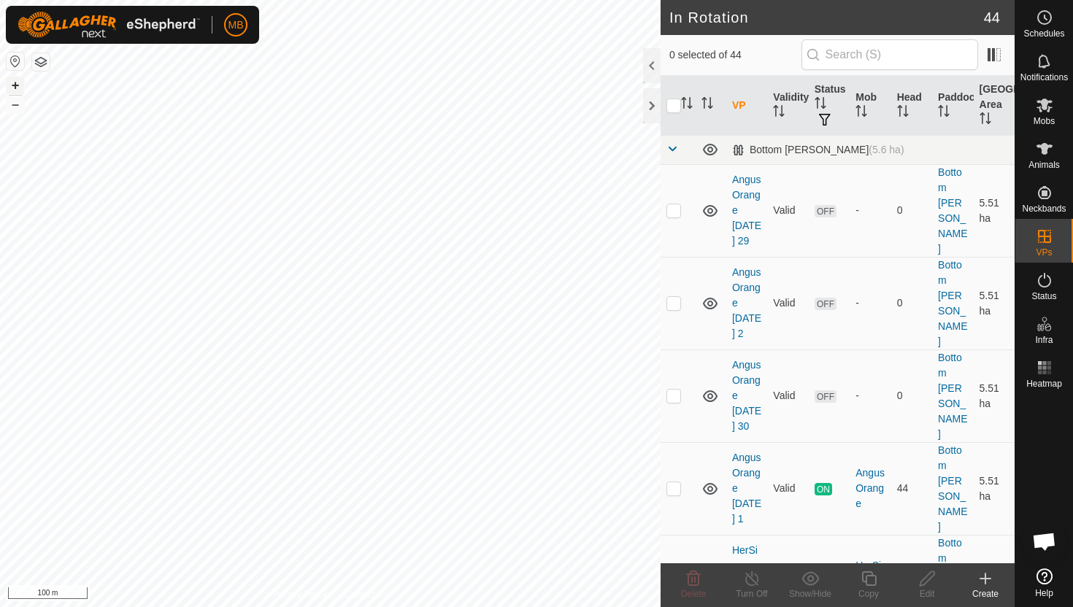
click at [14, 87] on button "+" at bounding box center [16, 86] width 18 height 18
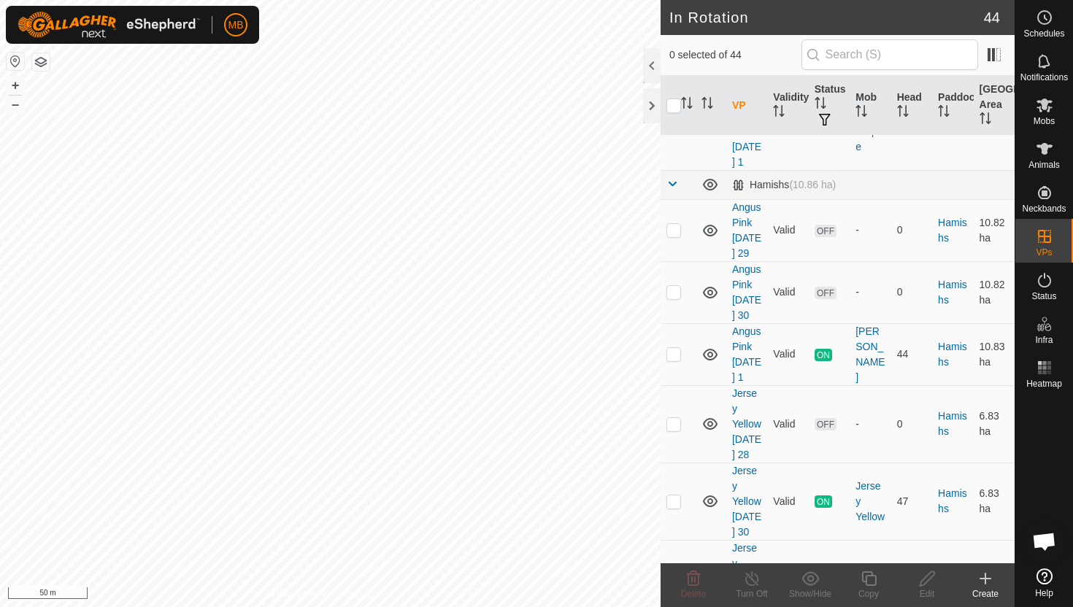
scroll to position [1417, 0]
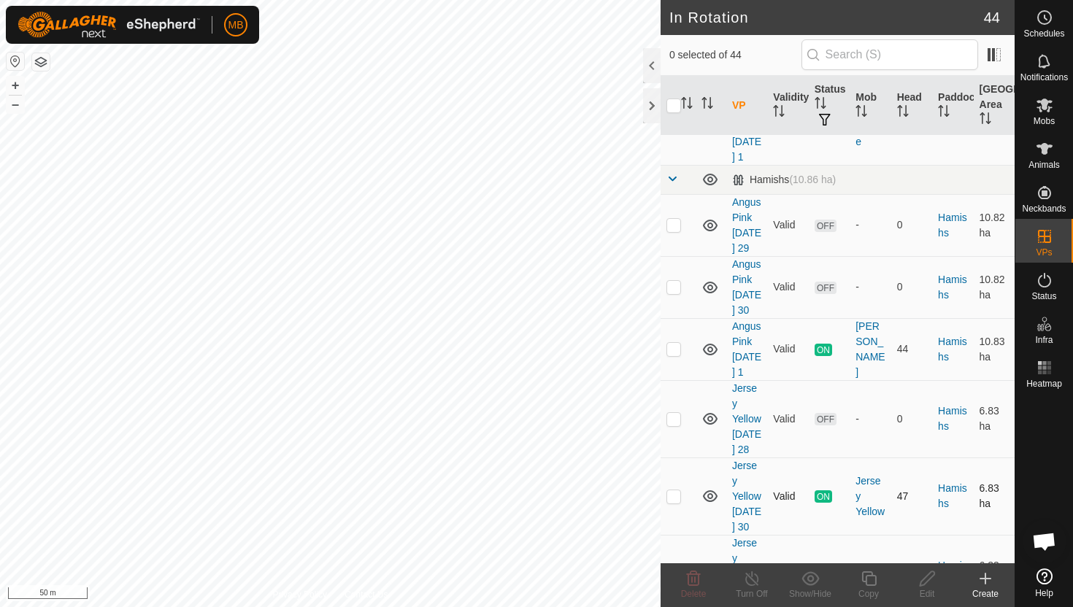
click at [672, 490] on p-checkbox at bounding box center [673, 496] width 15 height 12
checkbox input "true"
click at [870, 576] on icon at bounding box center [868, 578] width 15 height 15
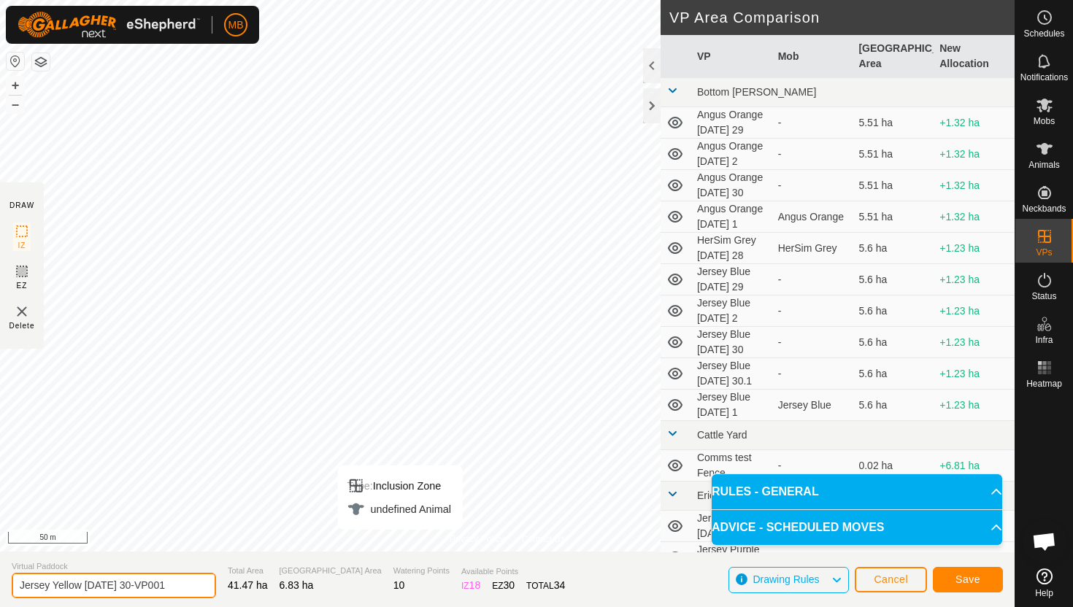
click at [177, 586] on input "Jersey Yellow Tuesday 30-VP001" at bounding box center [114, 586] width 204 height 26
type input "Jersey Yellow [DATE] 2"
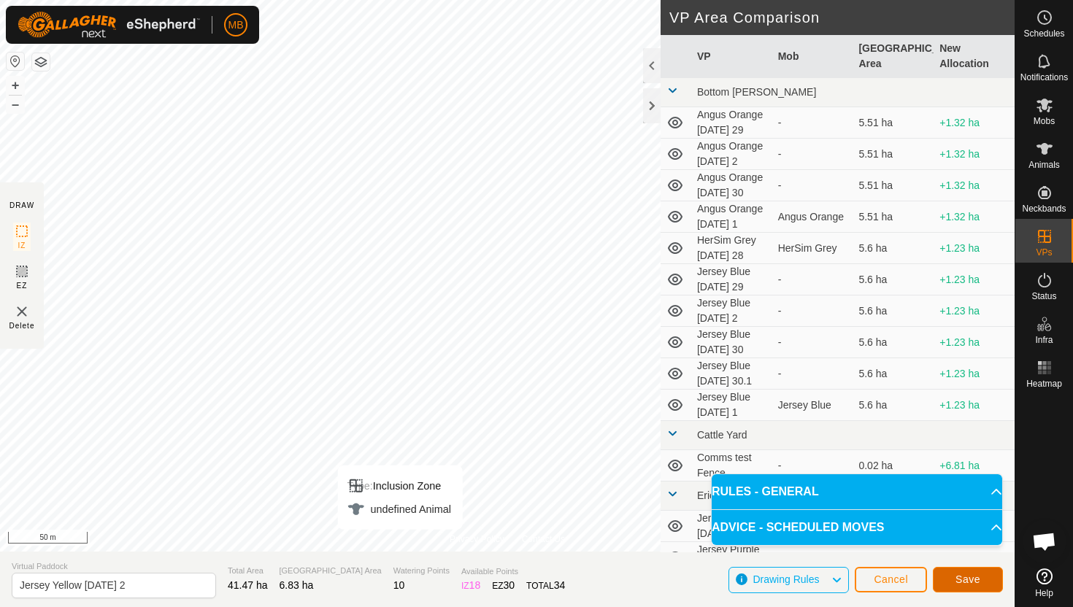
click at [984, 577] on button "Save" at bounding box center [968, 580] width 70 height 26
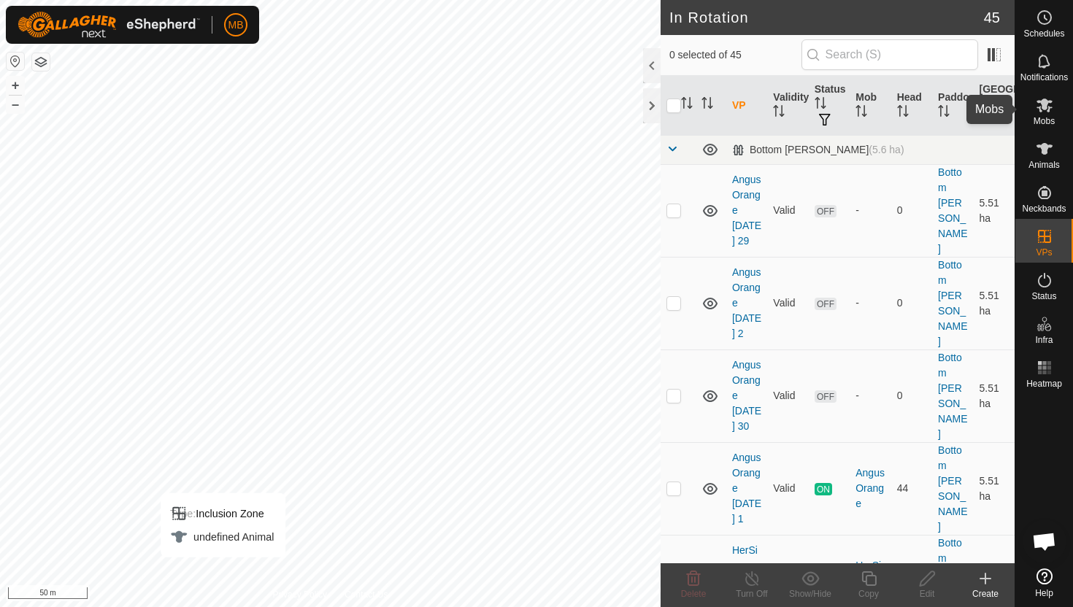
click at [1049, 104] on icon at bounding box center [1045, 105] width 18 height 18
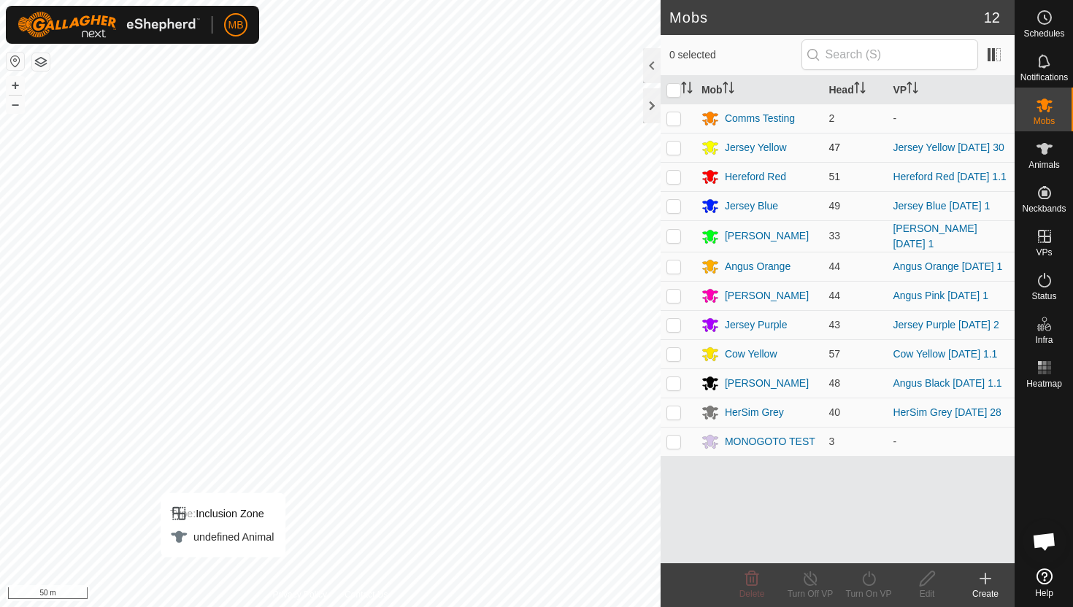
click at [674, 150] on p-checkbox at bounding box center [673, 148] width 15 height 12
checkbox input "true"
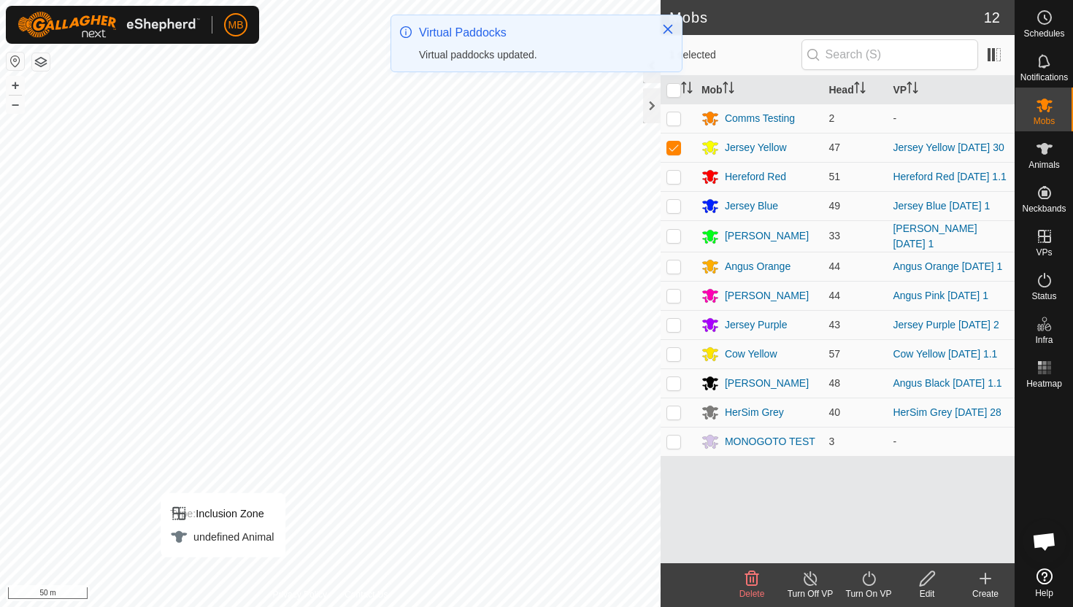
click at [867, 576] on icon at bounding box center [869, 579] width 18 height 18
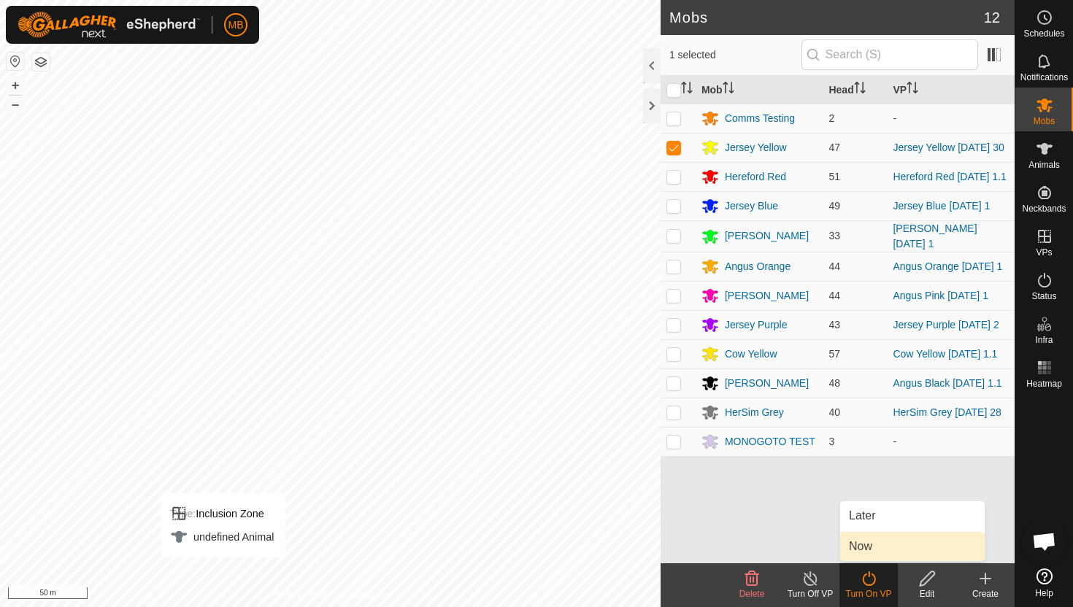
click at [870, 546] on link "Now" at bounding box center [912, 546] width 145 height 29
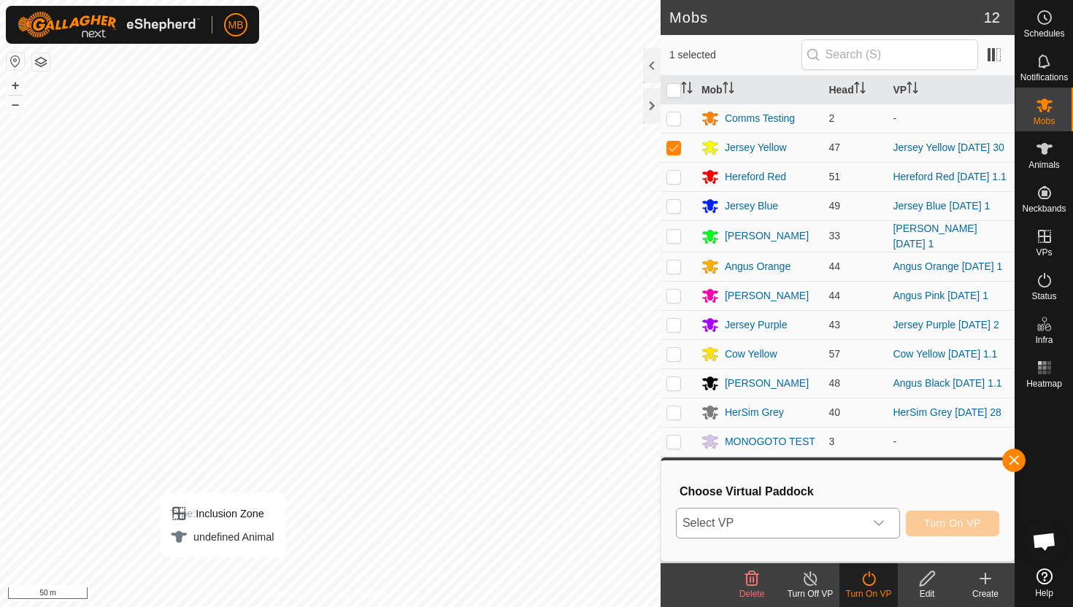
click at [877, 521] on icon "dropdown trigger" at bounding box center [879, 523] width 12 height 12
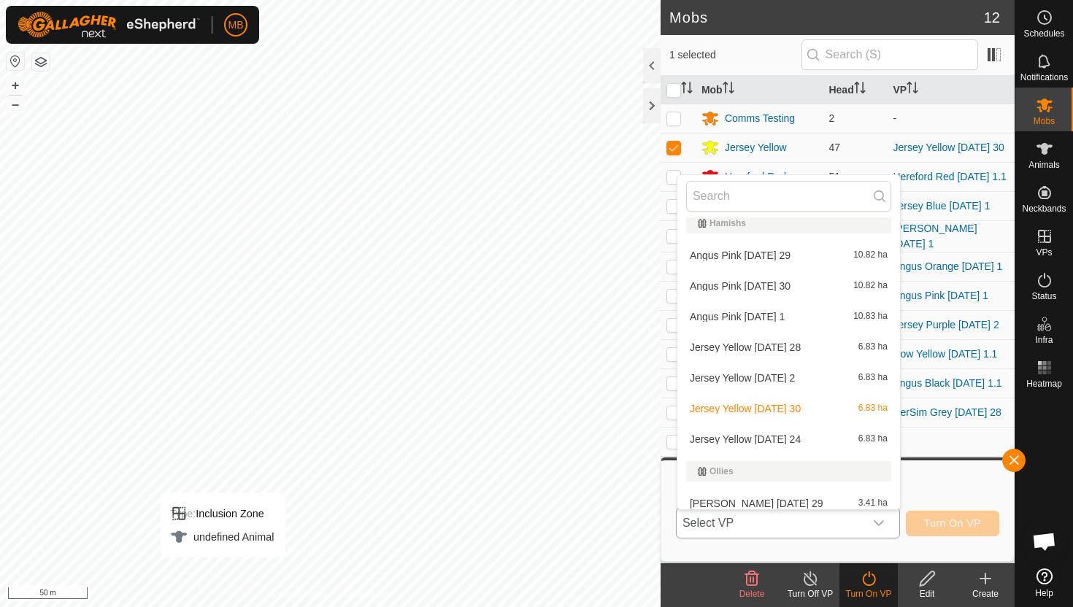
scroll to position [574, 0]
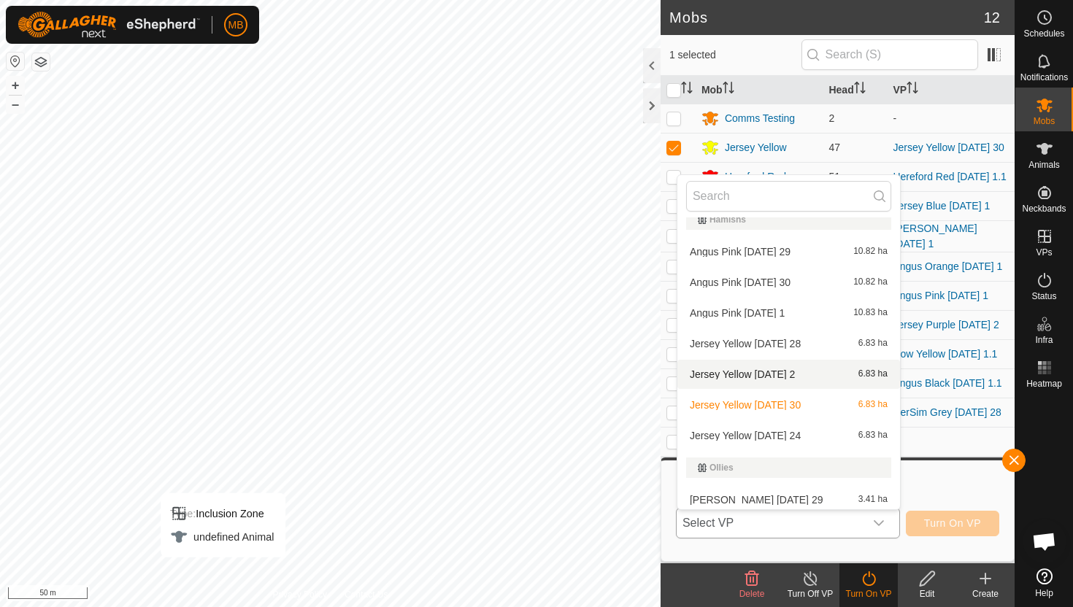
click at [794, 373] on li "Jersey Yellow Thursday 2 6.83 ha" at bounding box center [788, 374] width 223 height 29
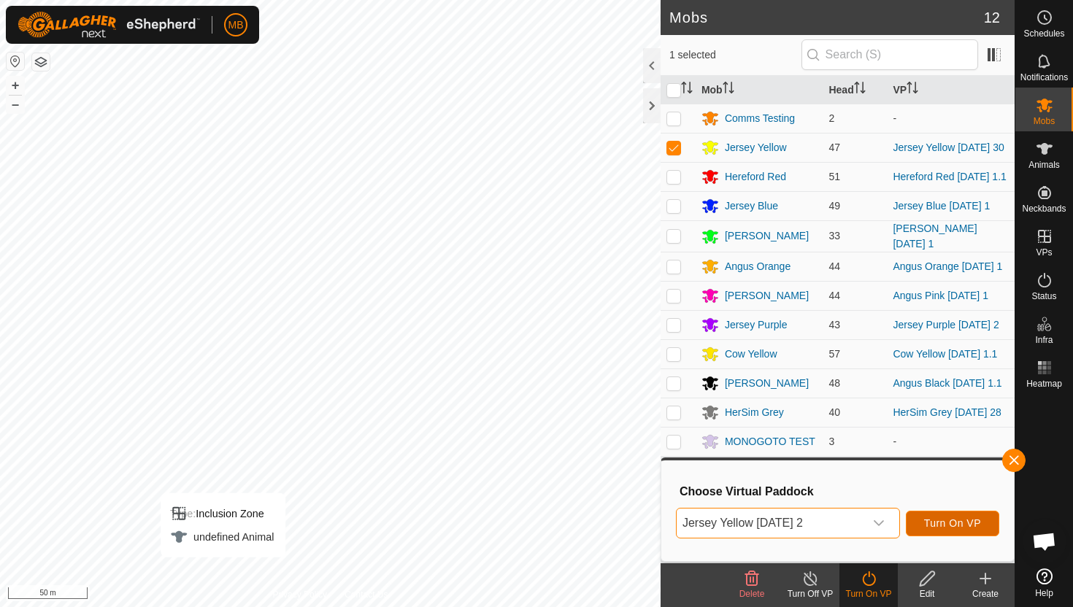
click at [952, 520] on span "Turn On VP" at bounding box center [952, 523] width 57 height 12
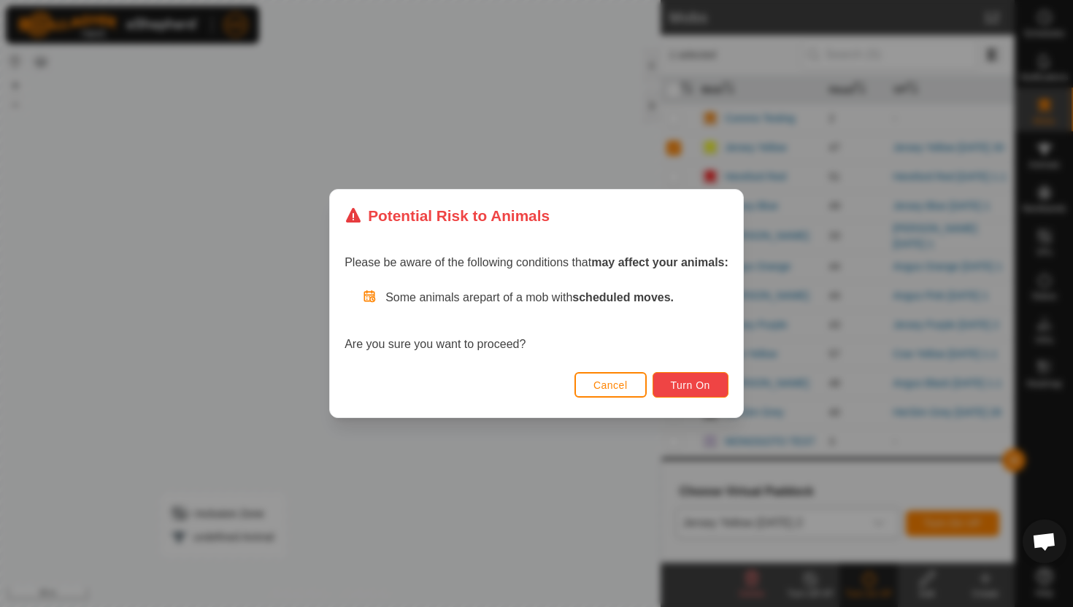
click at [706, 386] on span "Turn On" at bounding box center [690, 386] width 39 height 12
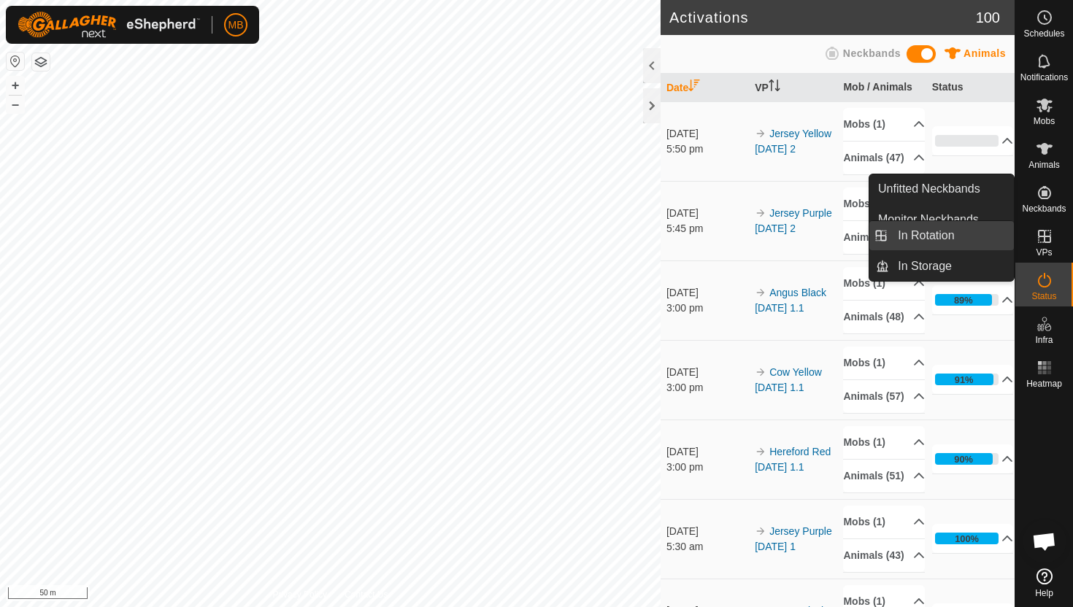
click at [979, 235] on link "In Rotation" at bounding box center [951, 235] width 125 height 29
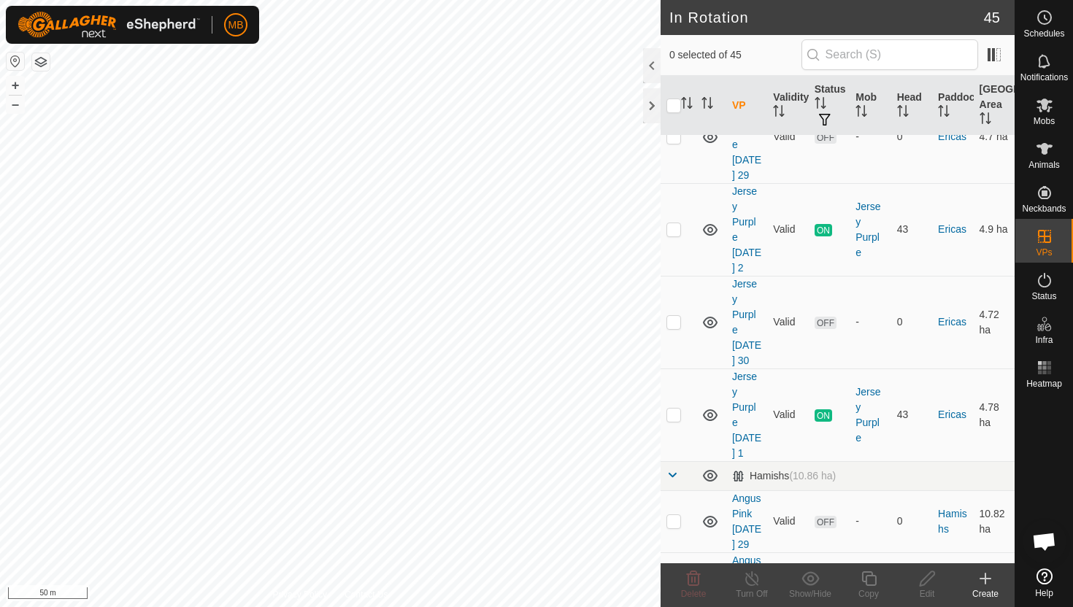
scroll to position [1122, 0]
checkbox input "true"
click at [871, 578] on icon at bounding box center [869, 579] width 18 height 18
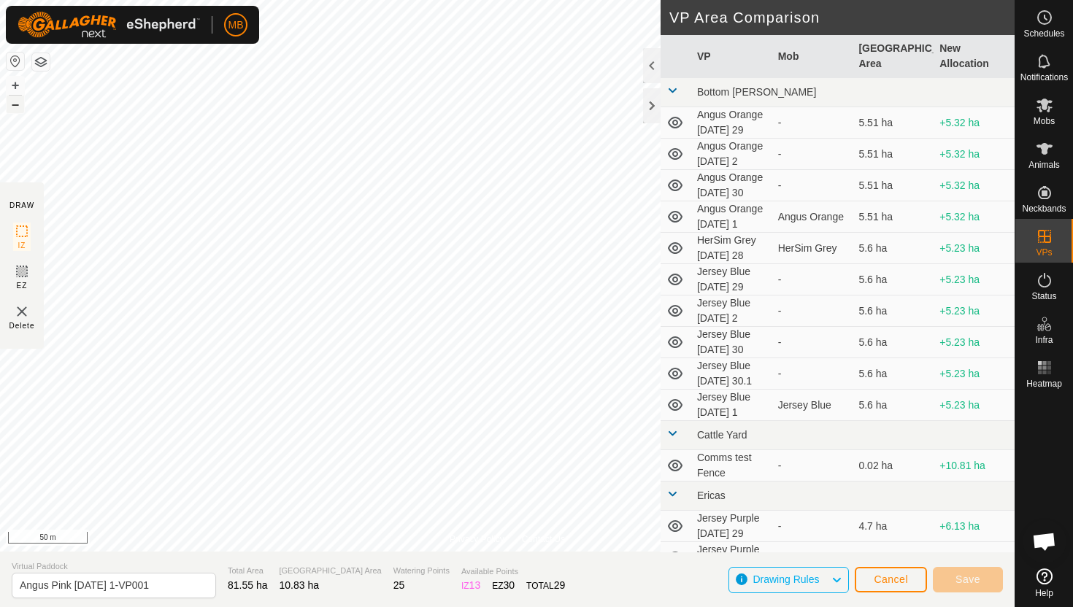
click at [18, 107] on button "–" at bounding box center [16, 105] width 18 height 18
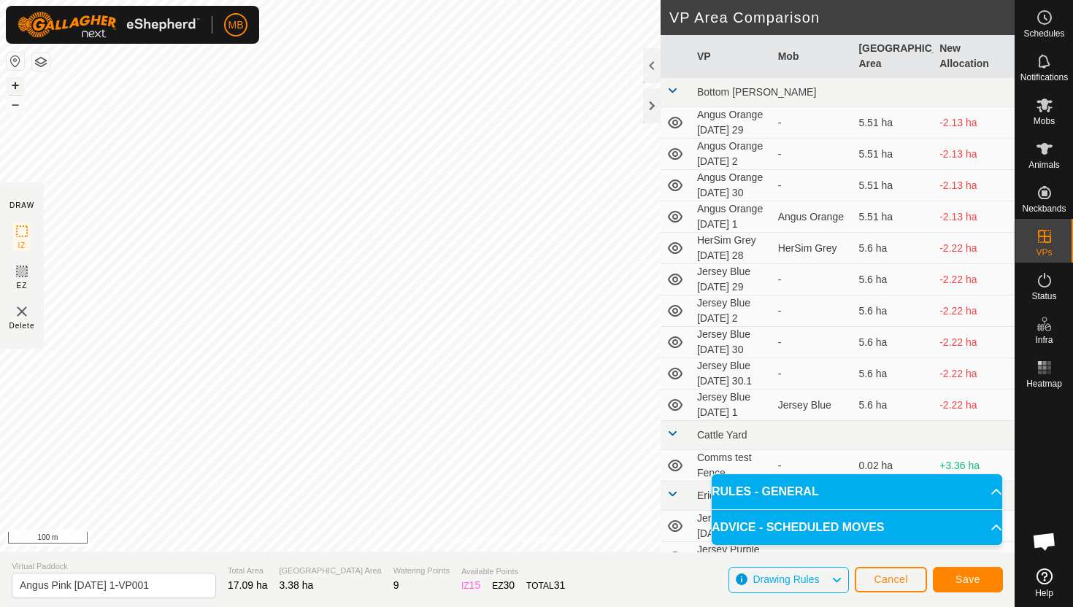
click at [15, 82] on button "+" at bounding box center [16, 86] width 18 height 18
click at [16, 83] on button "+" at bounding box center [16, 86] width 18 height 18
click at [15, 86] on button "+" at bounding box center [16, 86] width 18 height 18
click at [195, 10] on div "MB Schedules Notifications Mobs Animals Neckbands VPs Status Infra Heatmap Help…" at bounding box center [536, 303] width 1073 height 607
click at [298, 0] on html "MB Schedules Notifications Mobs Animals Neckbands VPs Status Infra Heatmap Help…" at bounding box center [536, 303] width 1073 height 607
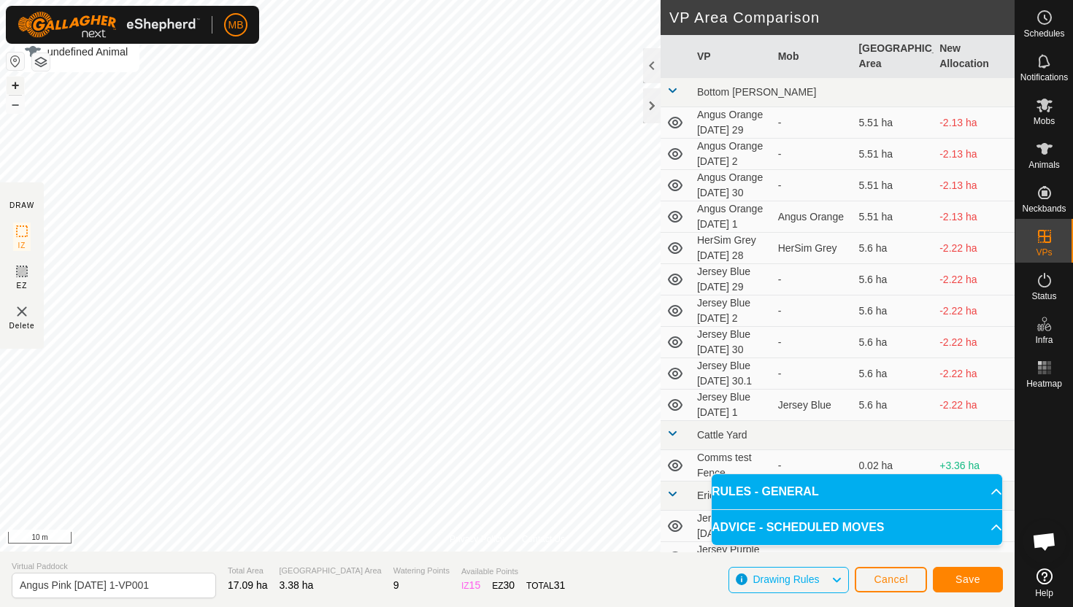
click at [15, 87] on button "+" at bounding box center [16, 86] width 18 height 18
click at [723, 463] on div "Privacy Policy Contact Us Type: Inclusion Zone undefined Animal + – ⇧ i 5 m DRA…" at bounding box center [507, 303] width 1014 height 607
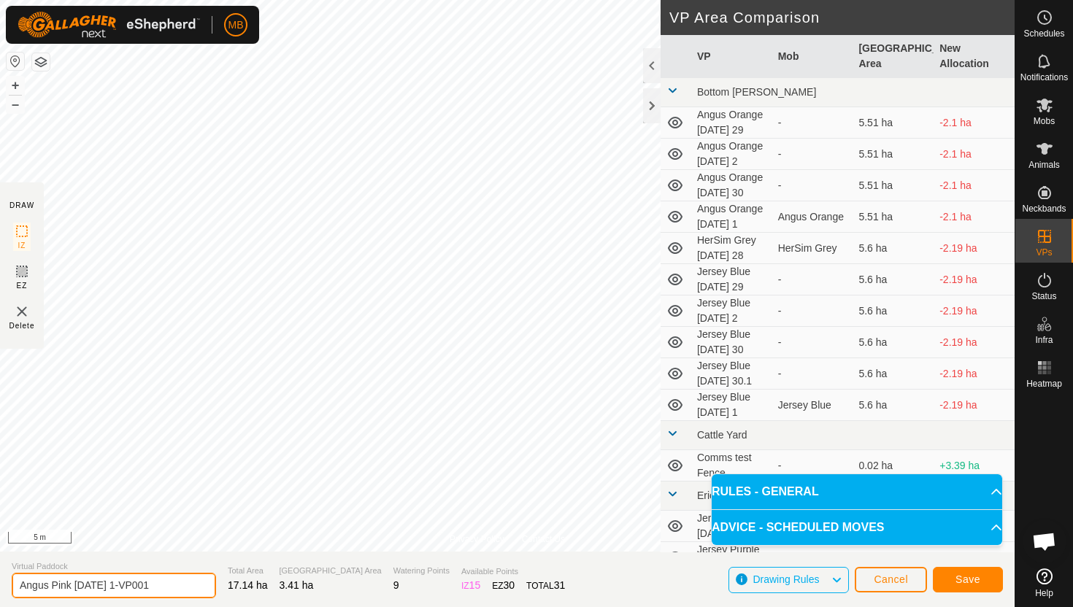
click at [174, 584] on input "Angus Pink [DATE] 1-VP001" at bounding box center [114, 586] width 204 height 26
type input "Angus Pink [DATE] 2"
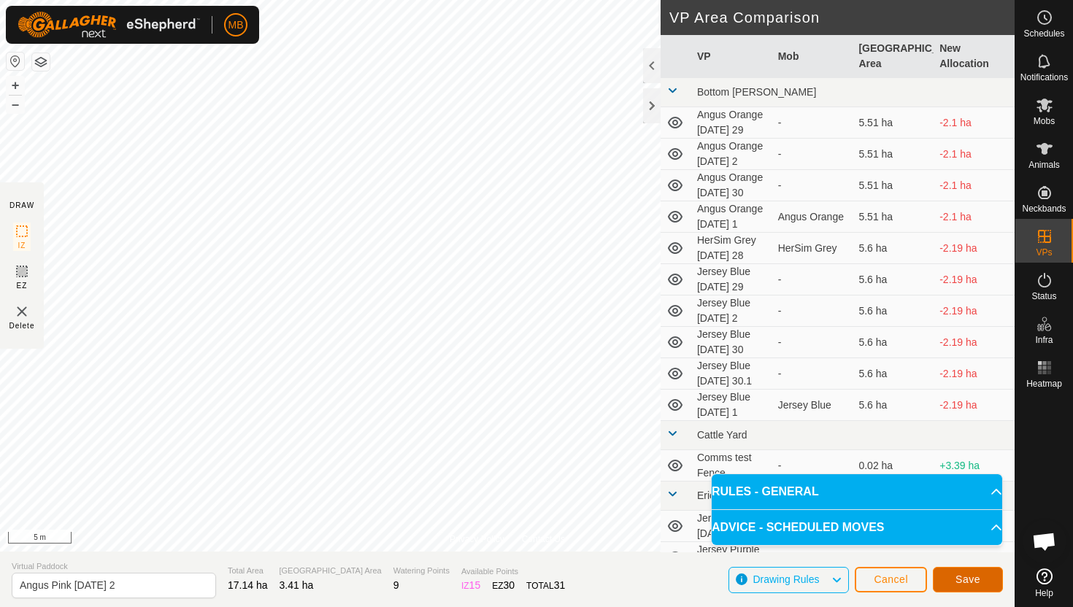
click at [960, 580] on span "Save" at bounding box center [967, 580] width 25 height 12
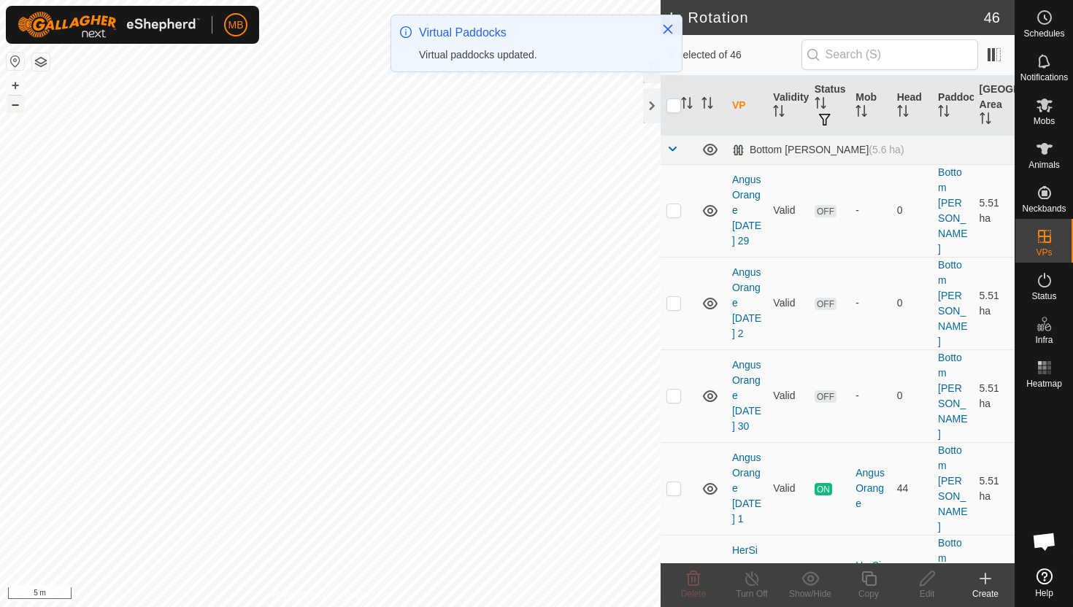
click at [16, 105] on button "–" at bounding box center [16, 105] width 18 height 18
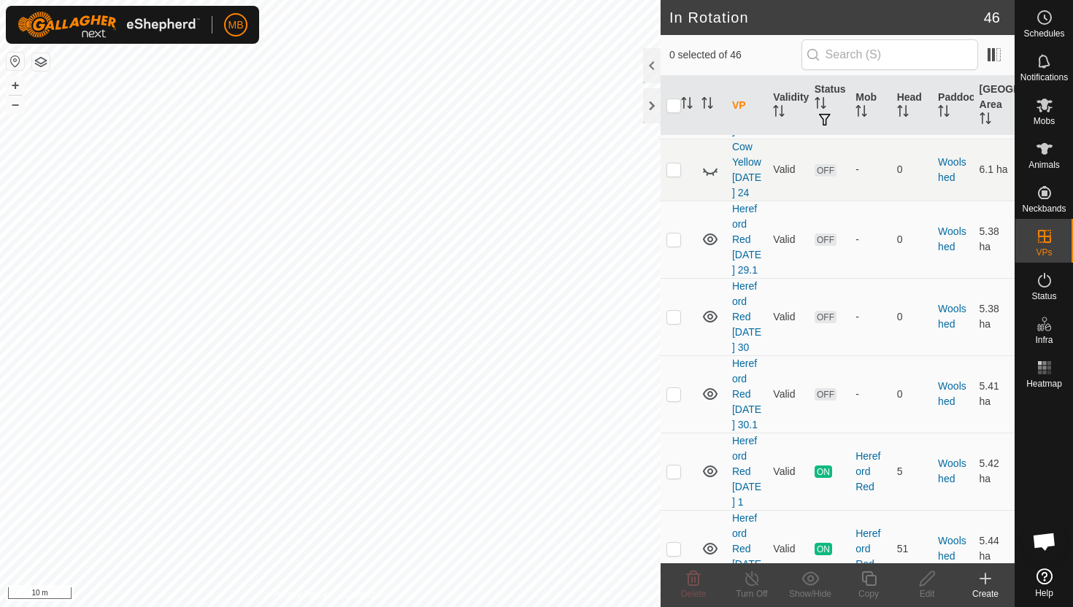
scroll to position [3333, 0]
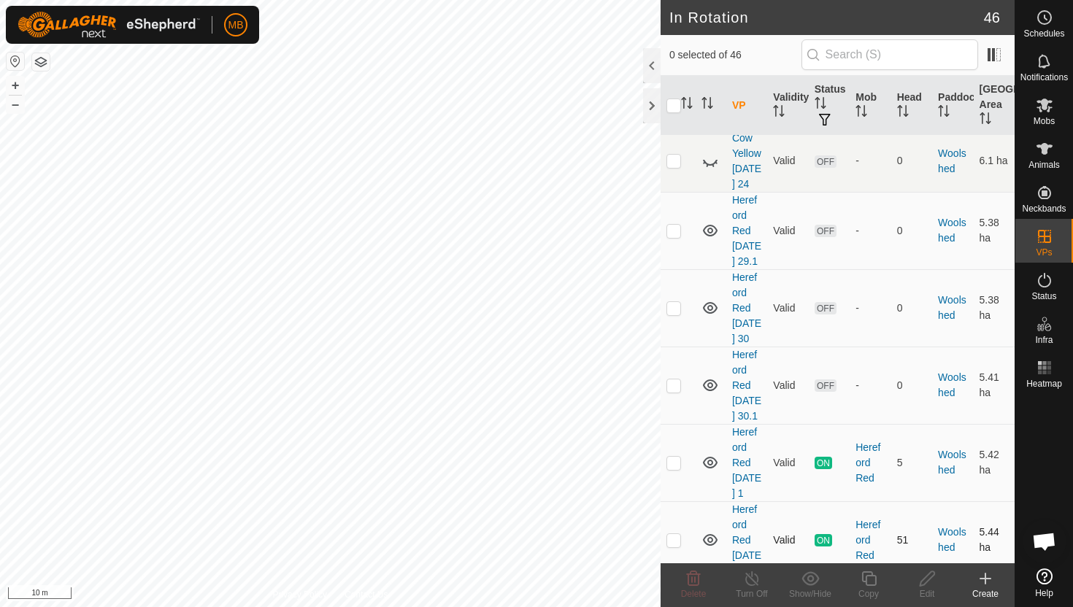
click at [675, 534] on p-checkbox at bounding box center [673, 540] width 15 height 12
checkbox input "true"
click at [871, 575] on icon at bounding box center [868, 578] width 15 height 15
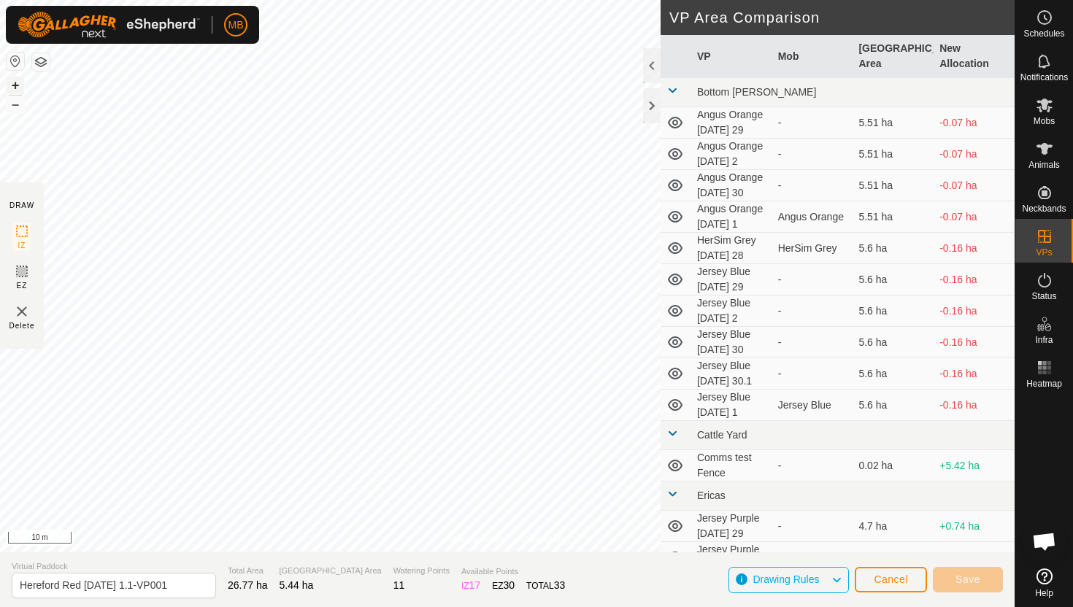
click at [18, 83] on button "+" at bounding box center [16, 86] width 18 height 18
click at [14, 82] on button "+" at bounding box center [16, 86] width 18 height 18
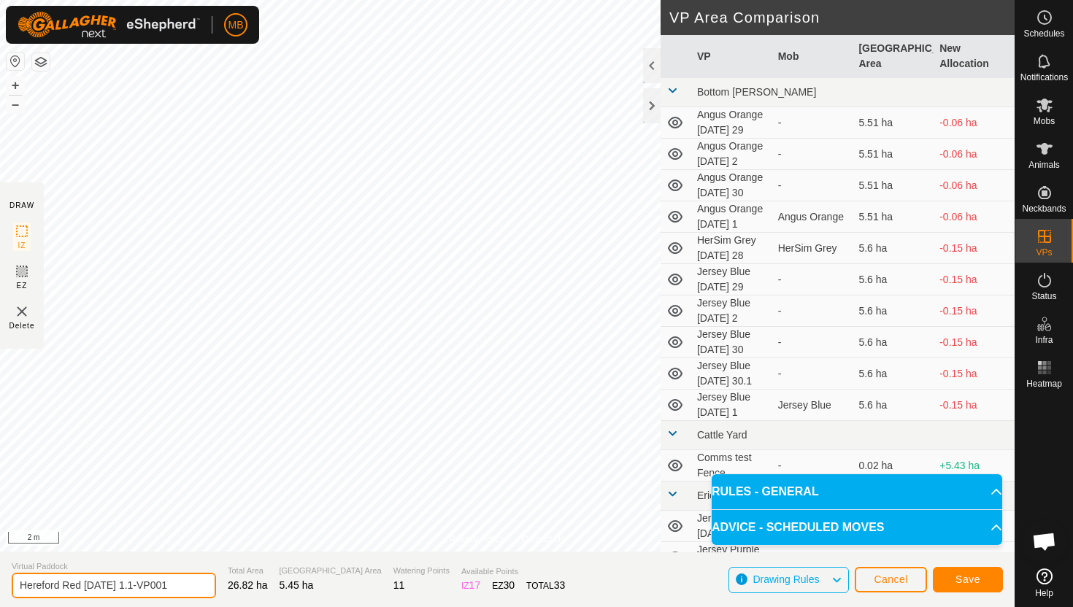
click at [185, 588] on input "Hereford Red [DATE] 1.1-VP001" at bounding box center [114, 586] width 204 height 26
type input "Hereford Red [DATE] 2"
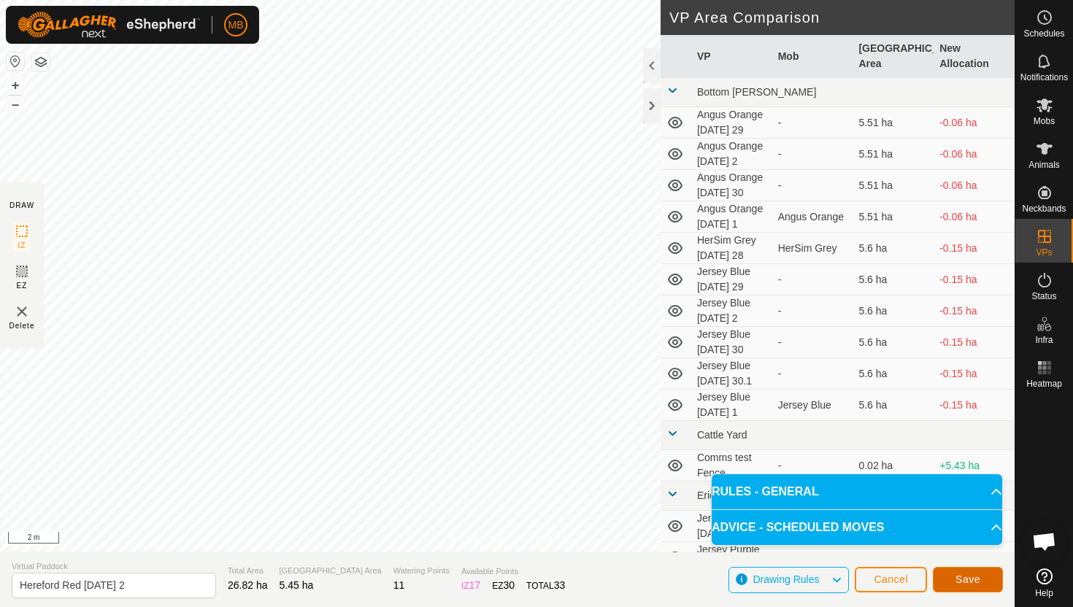
click at [976, 581] on span "Save" at bounding box center [967, 580] width 25 height 12
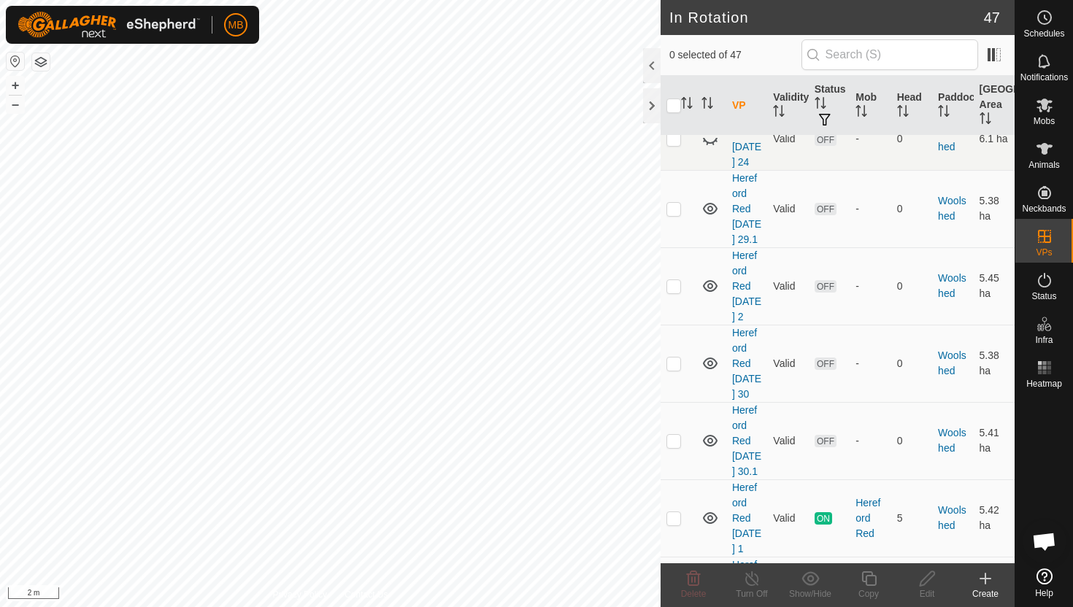
scroll to position [3410, 0]
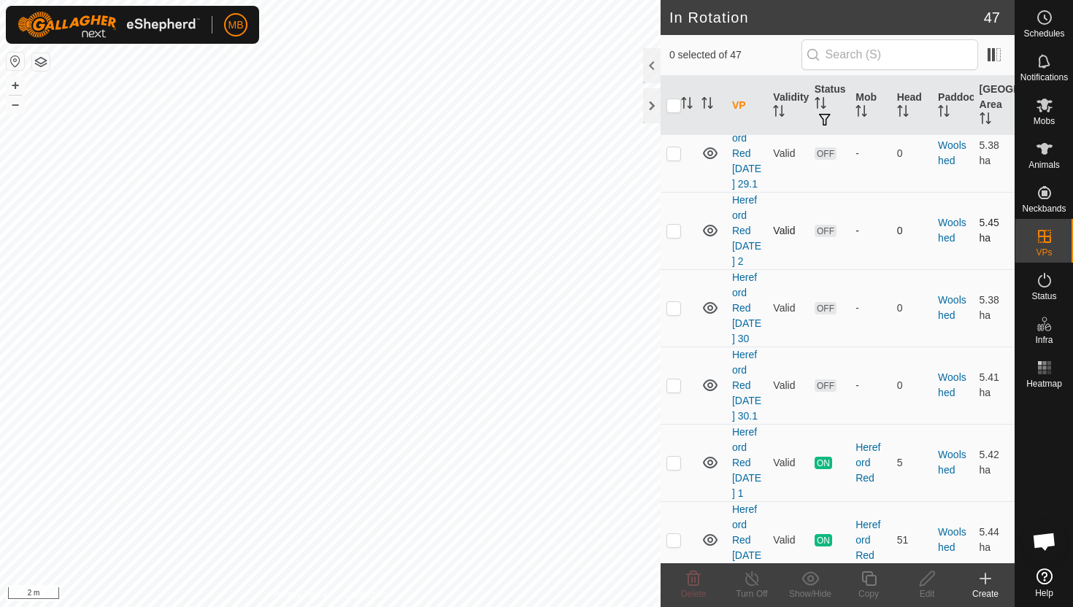
click at [676, 225] on p-checkbox at bounding box center [673, 231] width 15 height 12
checkbox input "true"
click at [868, 577] on icon at bounding box center [869, 579] width 18 height 18
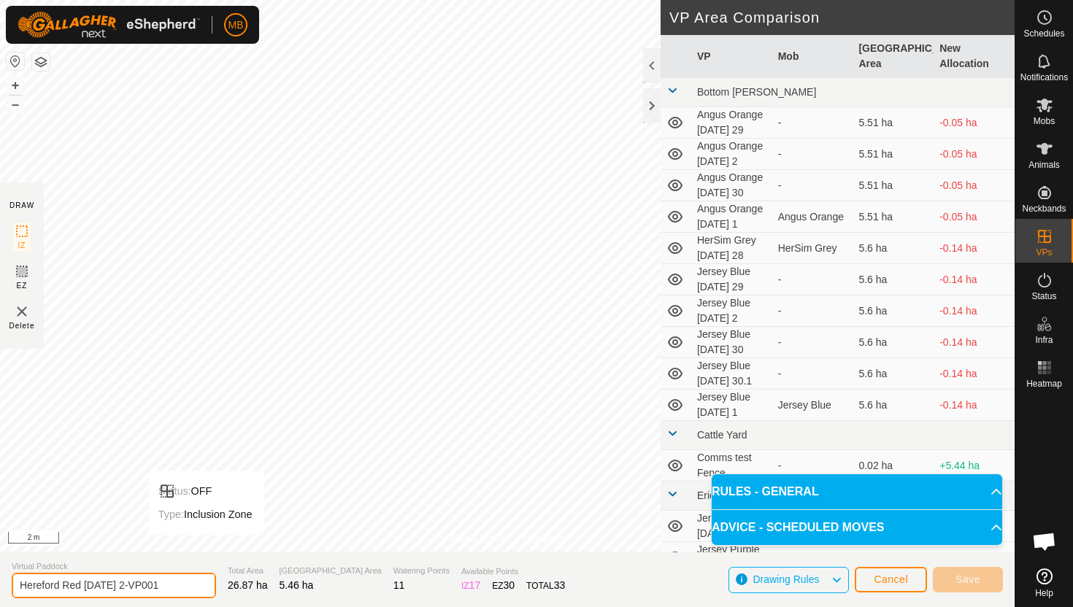
click at [179, 586] on input "Hereford Red [DATE] 2-VP001" at bounding box center [114, 586] width 204 height 26
type input "Hereford Red [DATE] 2.1"
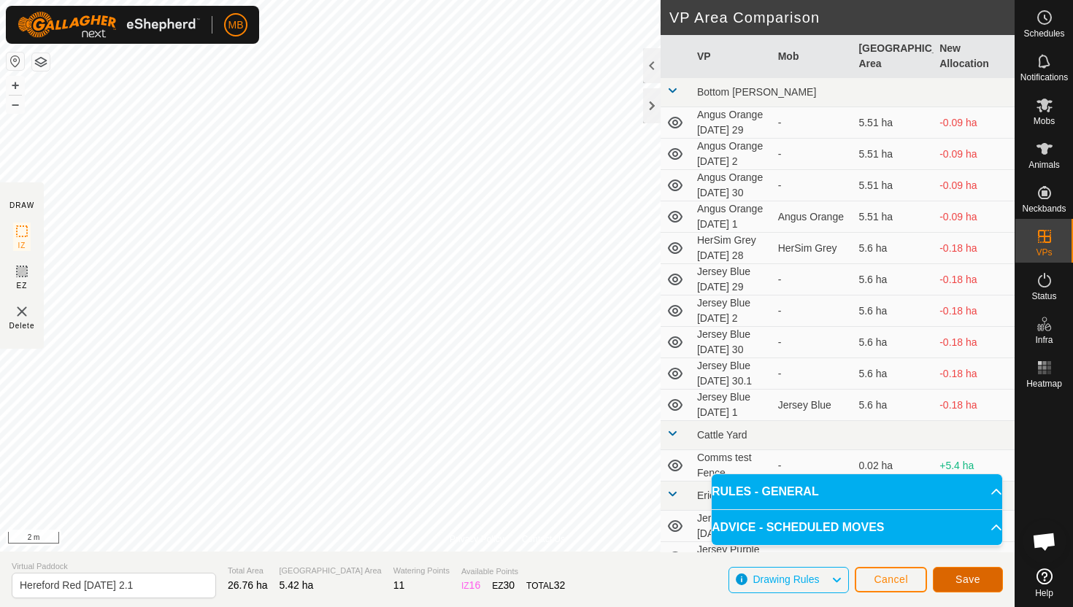
click at [947, 578] on button "Save" at bounding box center [968, 580] width 70 height 26
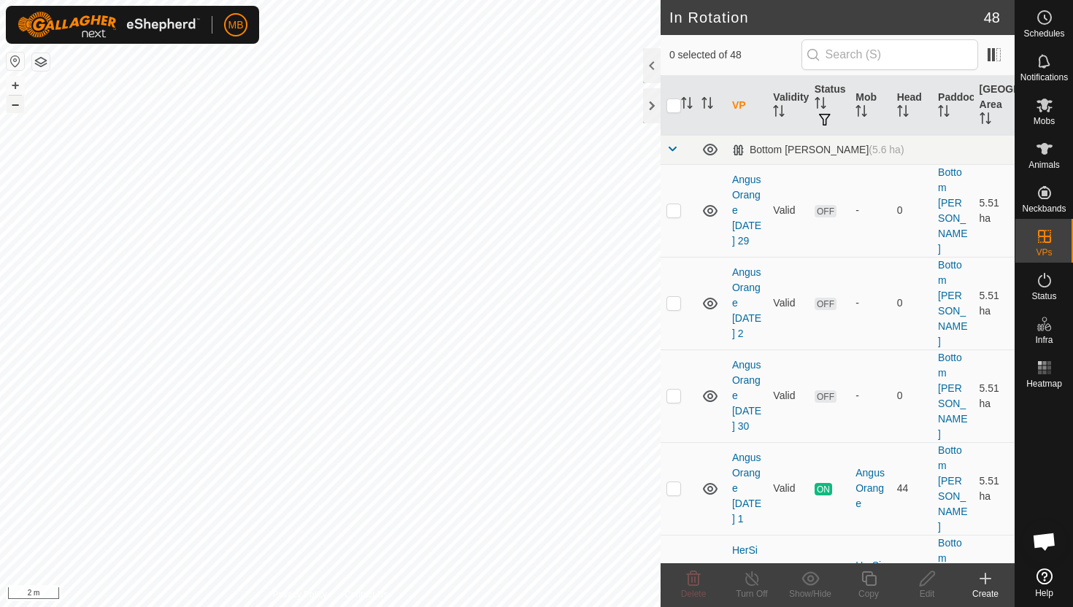
click at [15, 109] on button "–" at bounding box center [16, 105] width 18 height 18
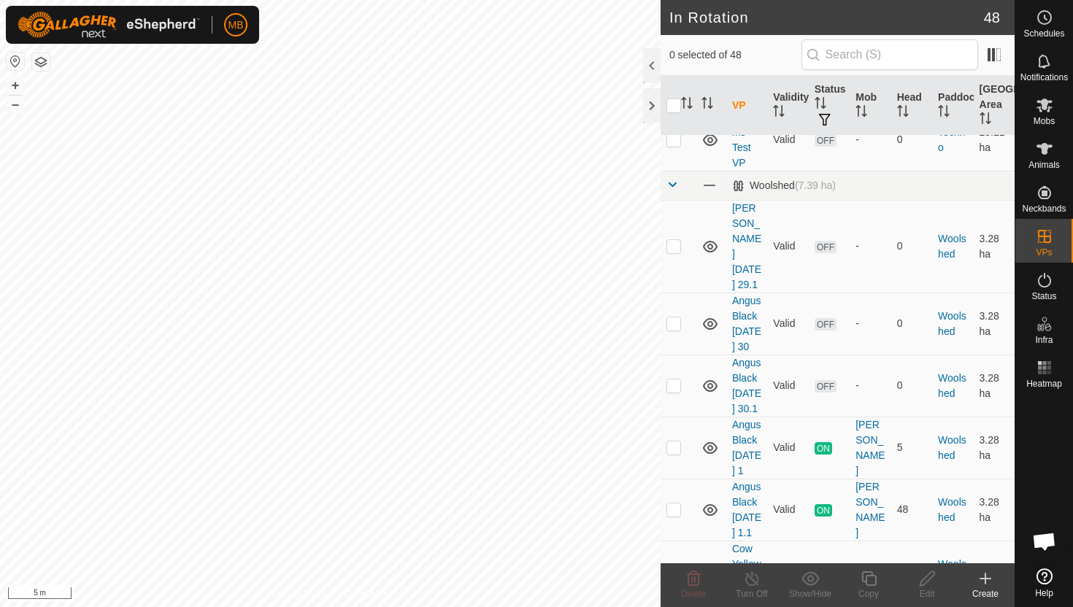
scroll to position [2428, 0]
click at [677, 501] on p-checkbox at bounding box center [673, 507] width 15 height 12
checkbox input "true"
click at [870, 579] on icon at bounding box center [869, 579] width 18 height 18
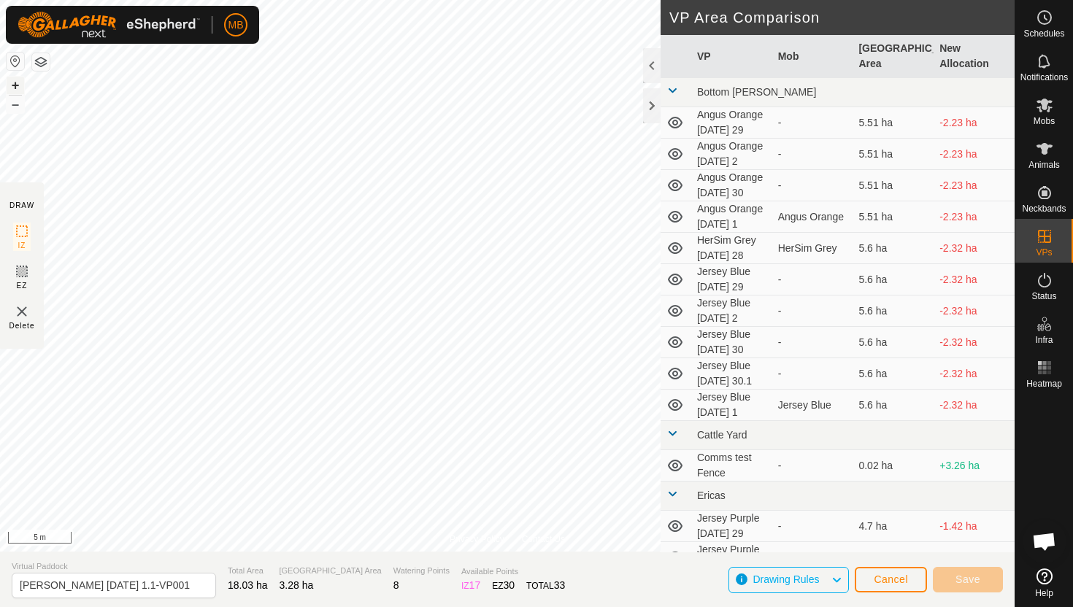
click at [15, 79] on button "+" at bounding box center [16, 86] width 18 height 18
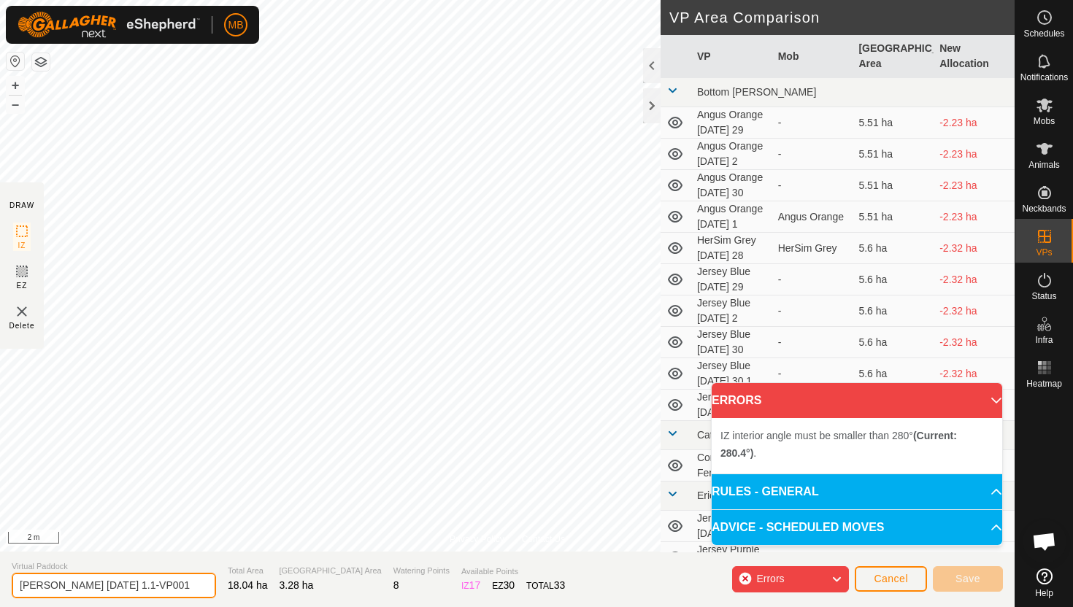
click at [182, 587] on input "[PERSON_NAME] [DATE] 1.1-VP001" at bounding box center [114, 586] width 204 height 26
type input "Angus Black [DATE] 2"
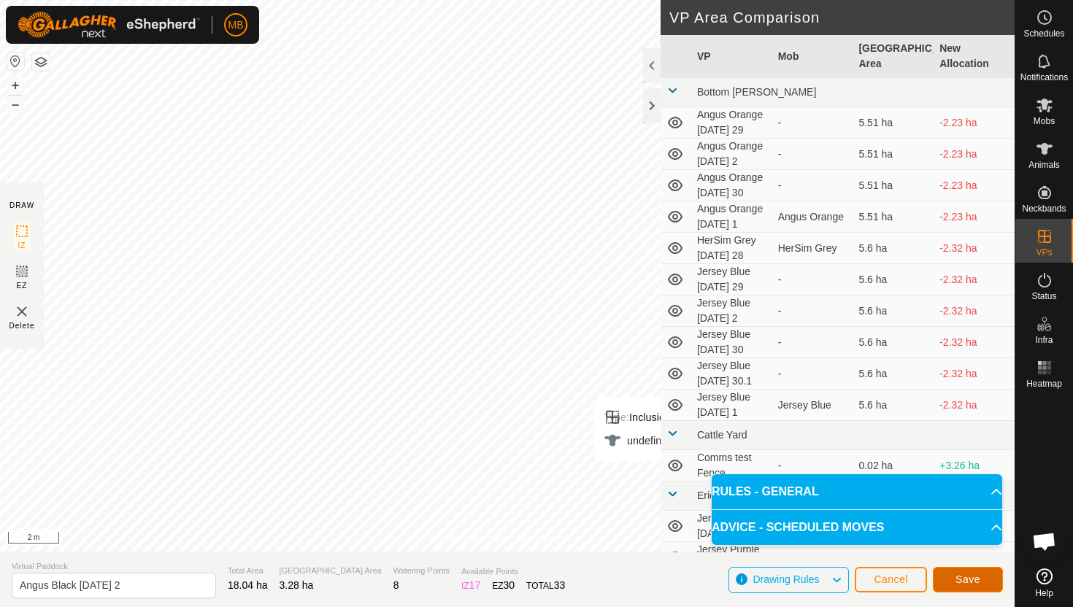
click at [977, 574] on span "Save" at bounding box center [967, 580] width 25 height 12
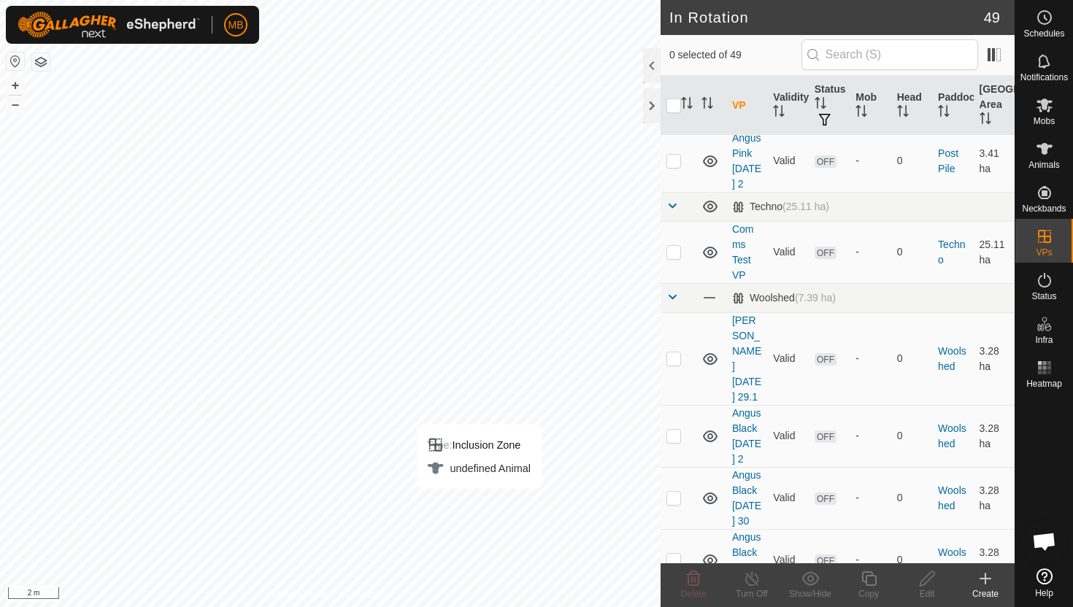
scroll to position [2309, 0]
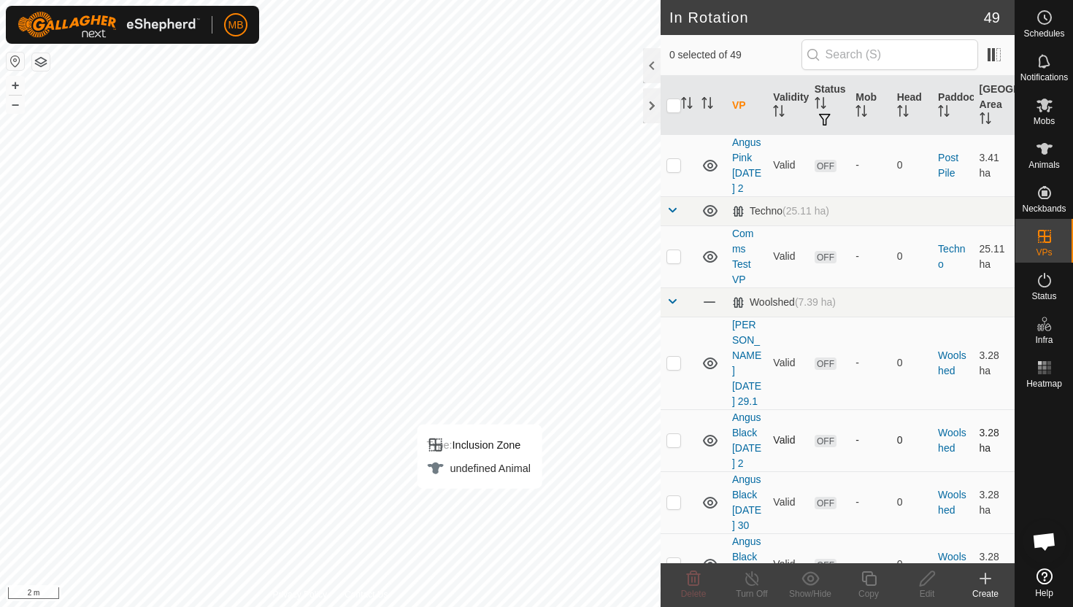
click at [675, 434] on p-checkbox at bounding box center [673, 440] width 15 height 12
checkbox input "true"
click at [871, 577] on icon at bounding box center [869, 579] width 18 height 18
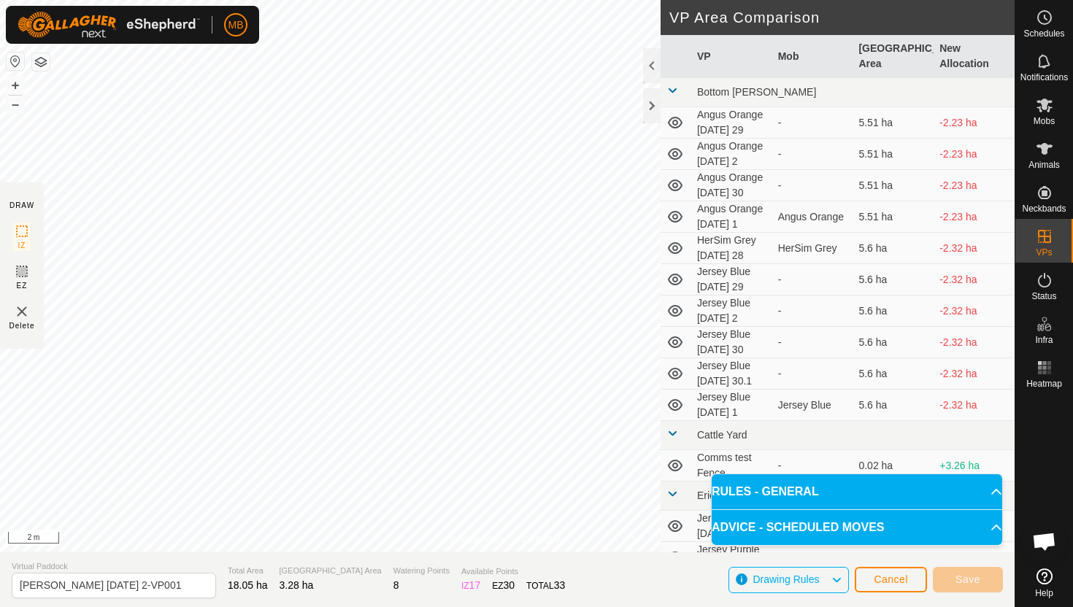
click at [569, 0] on html "MB Schedules Notifications Mobs Animals Neckbands VPs Status Infra Heatmap Help…" at bounding box center [536, 303] width 1073 height 607
click at [174, 586] on input "[PERSON_NAME] [DATE] 2-VP001" at bounding box center [114, 586] width 204 height 26
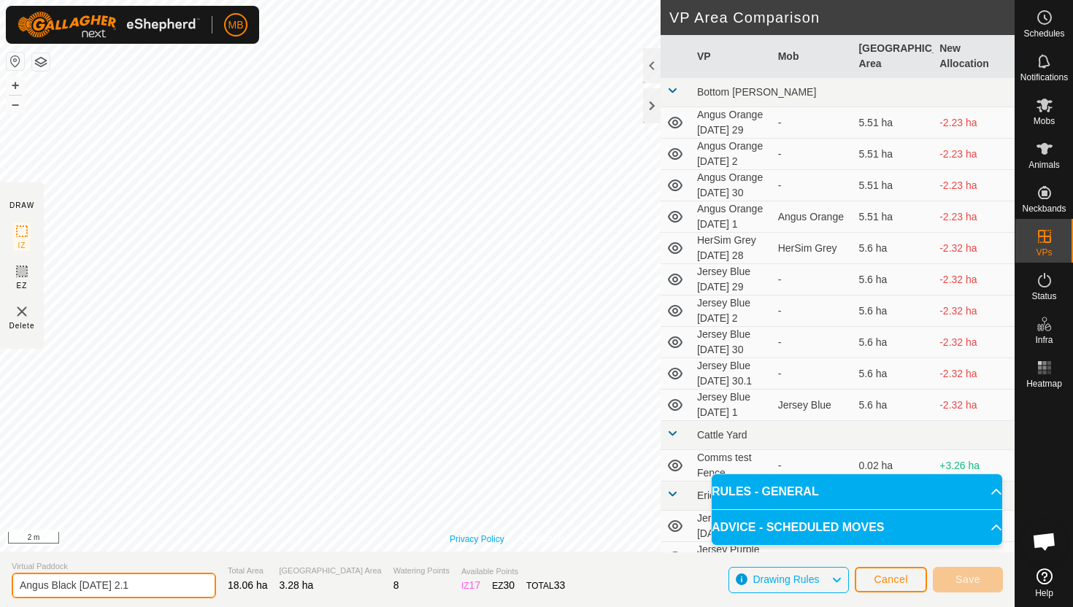
type input "Angus Black [DATE] 2.1"
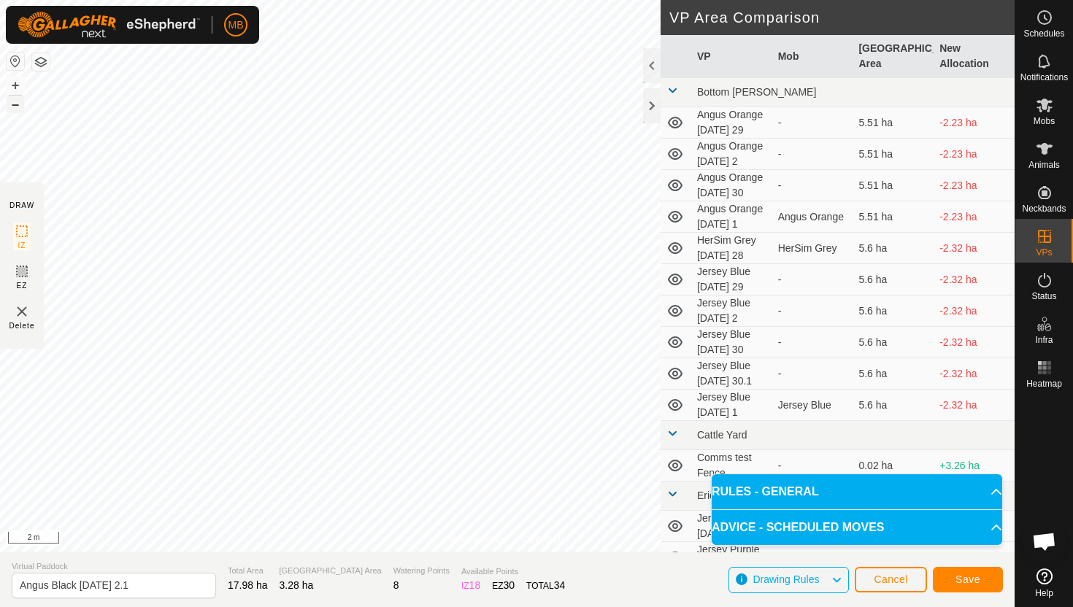
click at [17, 107] on button "–" at bounding box center [16, 105] width 18 height 18
click at [992, 577] on button "Save" at bounding box center [968, 580] width 70 height 26
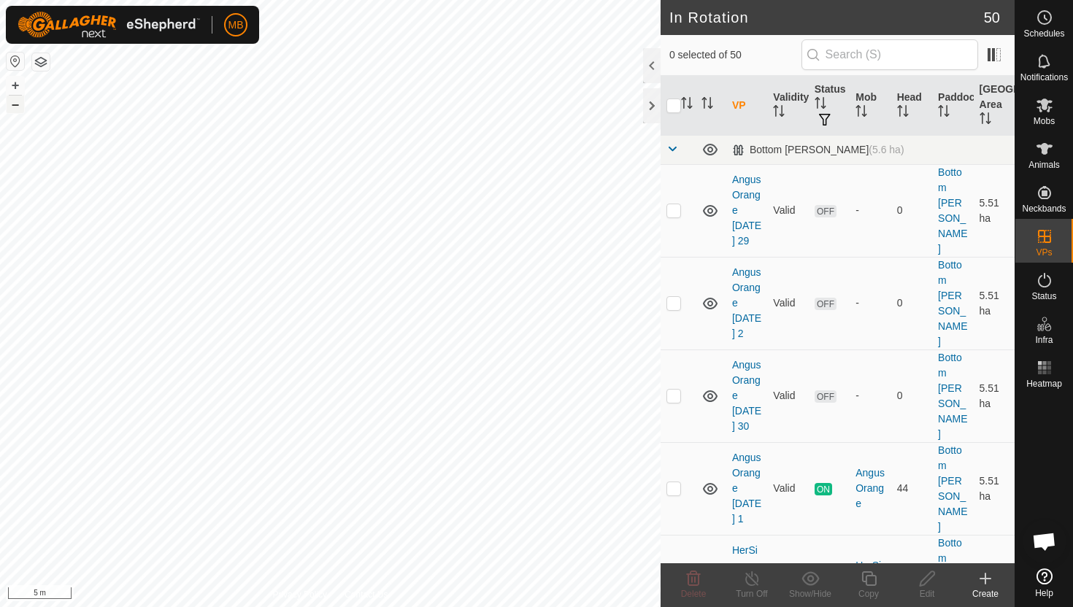
click at [18, 107] on button "–" at bounding box center [16, 105] width 18 height 18
click at [16, 106] on button "–" at bounding box center [16, 105] width 18 height 18
click at [1042, 104] on icon at bounding box center [1044, 106] width 16 height 14
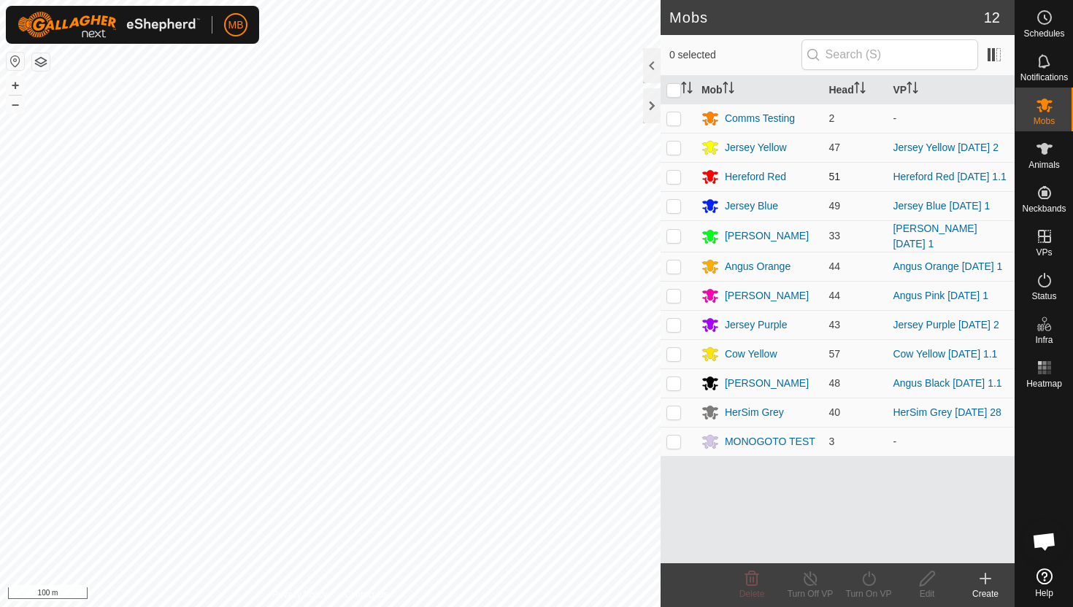
click at [674, 176] on p-checkbox at bounding box center [673, 177] width 15 height 12
checkbox input "true"
click at [871, 579] on icon at bounding box center [869, 579] width 18 height 18
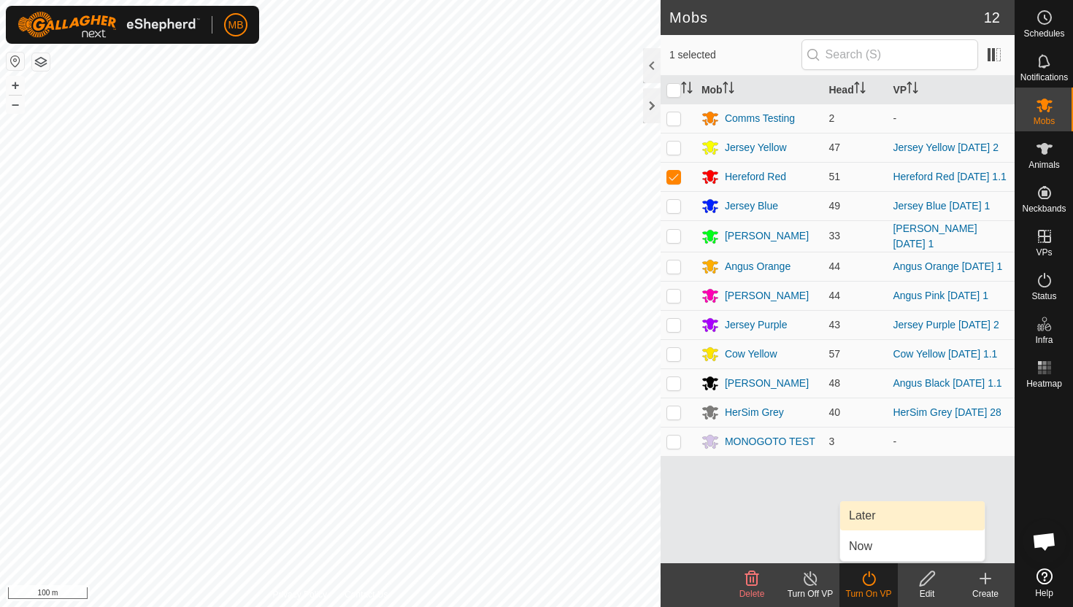
click at [875, 516] on link "Later" at bounding box center [912, 515] width 145 height 29
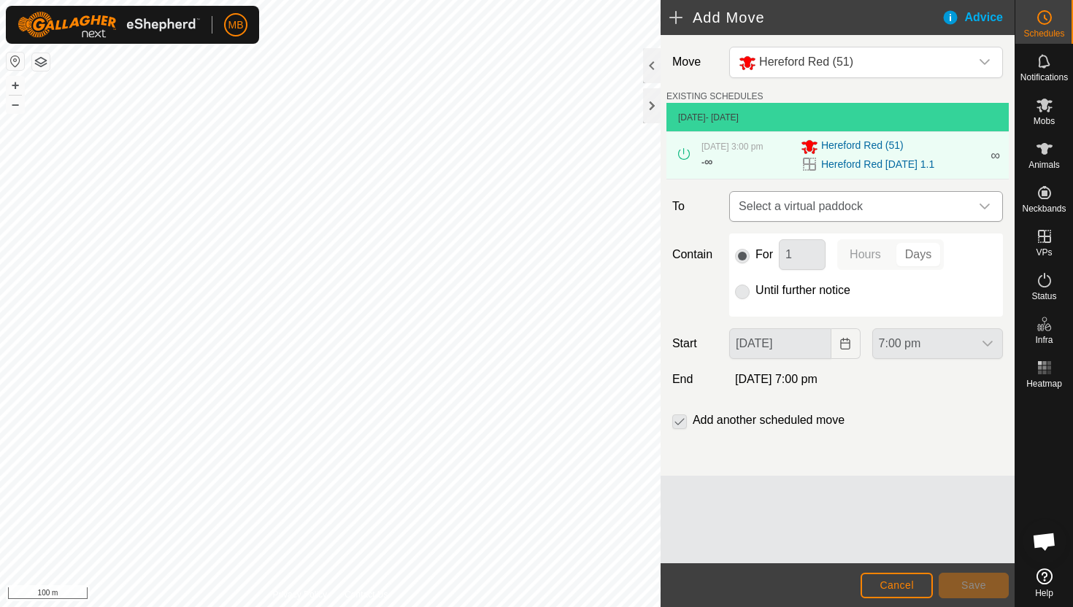
click at [986, 205] on icon "dropdown trigger" at bounding box center [985, 207] width 12 height 12
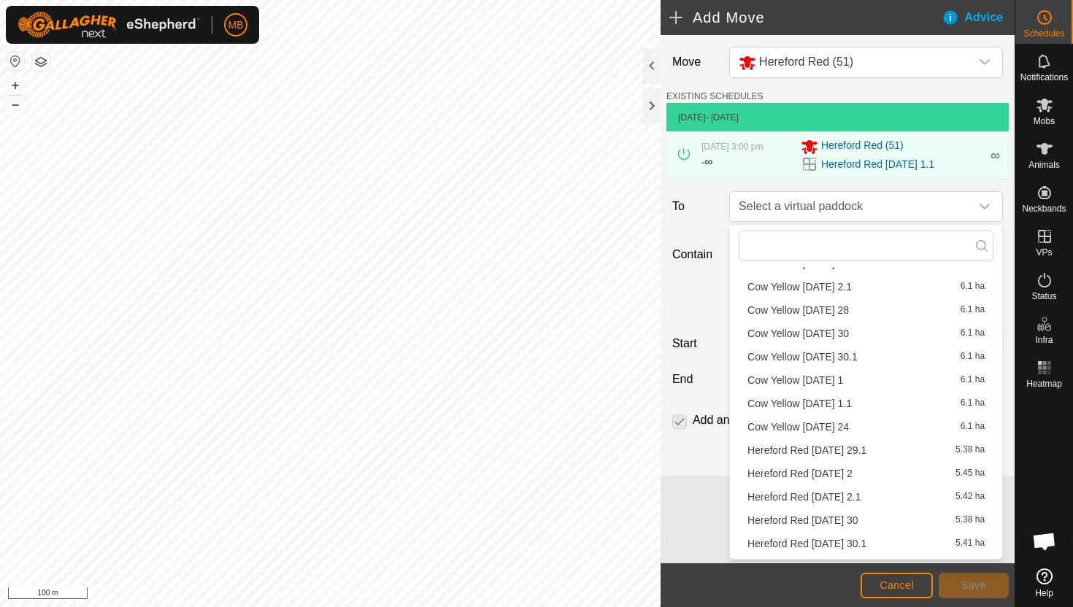
scroll to position [254, 0]
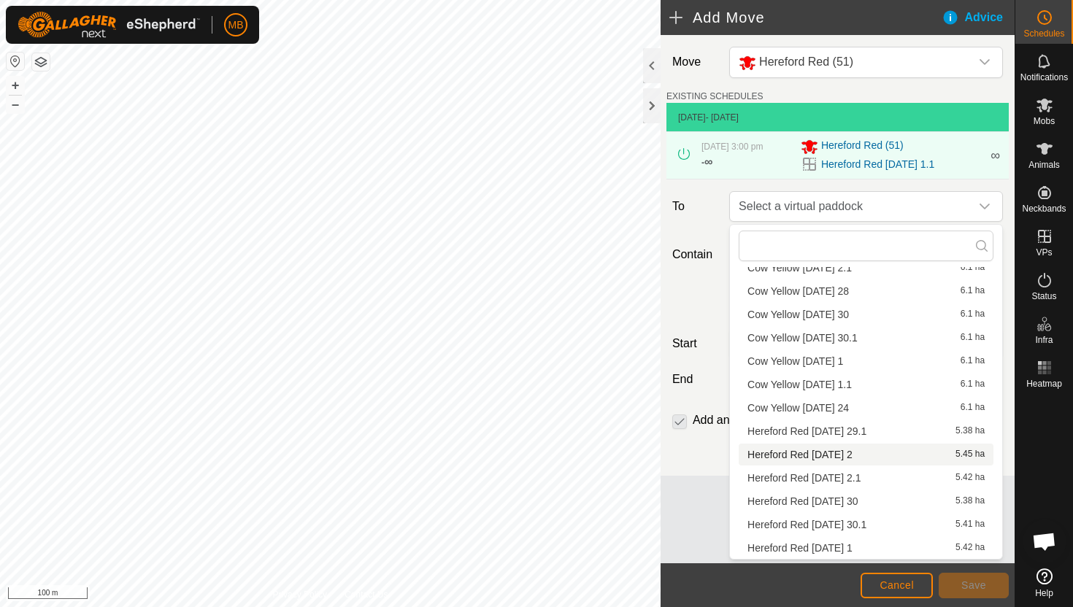
click at [847, 455] on li "Hereford Red [DATE] 2 5.45 ha" at bounding box center [866, 455] width 255 height 22
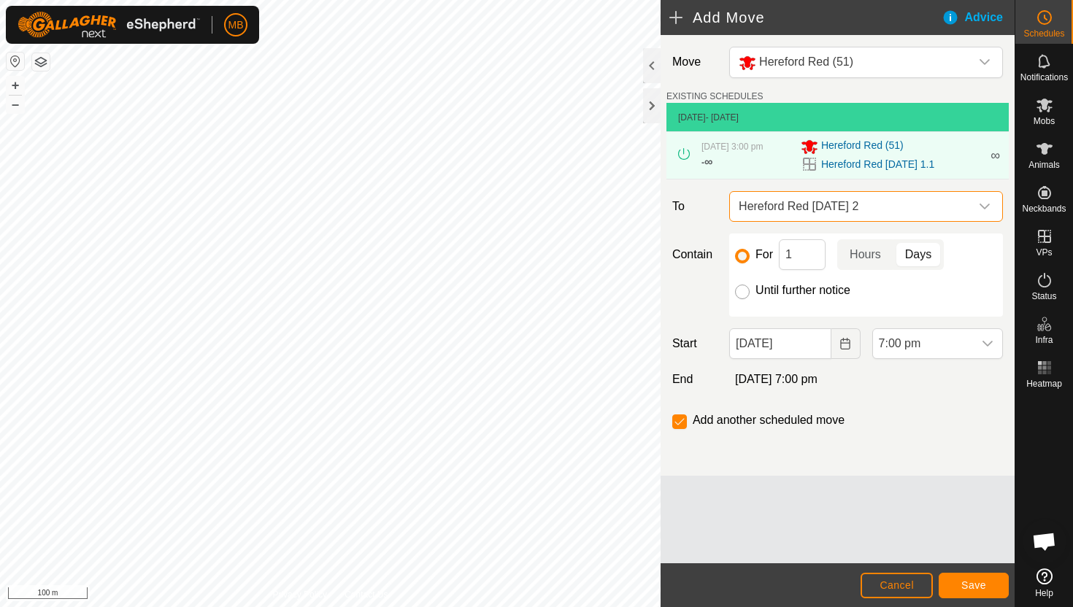
click at [746, 291] on input "Until further notice" at bounding box center [742, 292] width 15 height 15
radio input "true"
checkbox input "false"
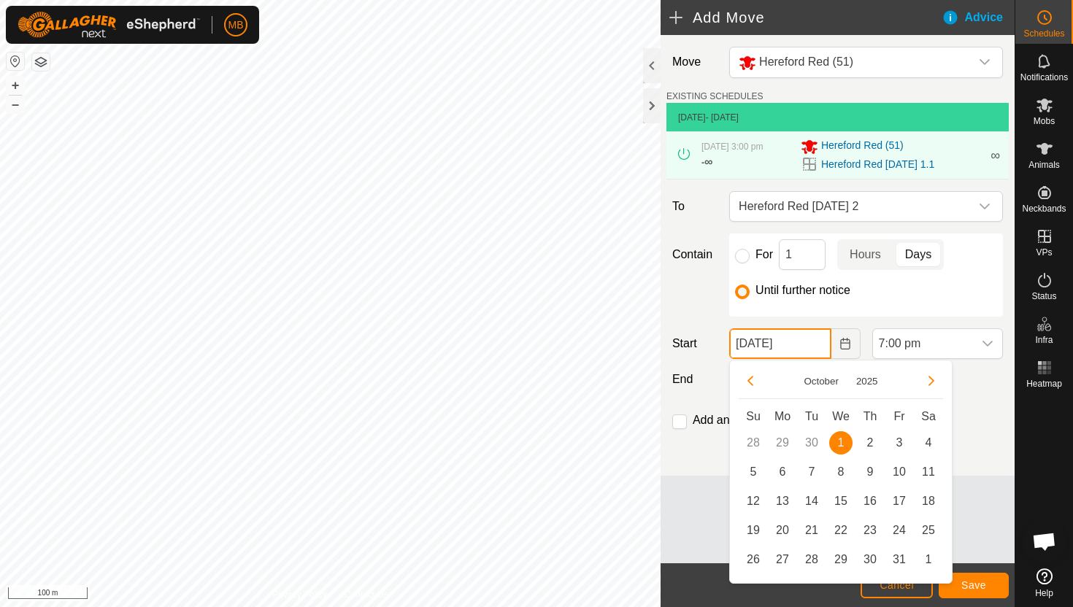
click at [818, 353] on input "[DATE]" at bounding box center [779, 343] width 101 height 31
click at [868, 443] on span "2" at bounding box center [869, 442] width 23 height 23
type input "[DATE]"
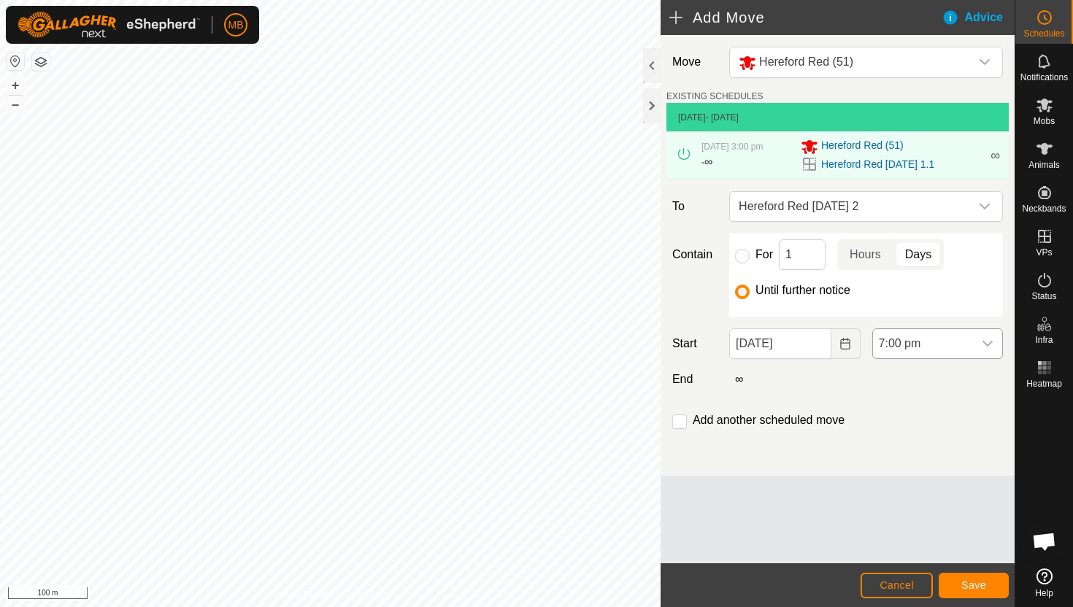
click at [963, 338] on span "7:00 pm" at bounding box center [923, 343] width 100 height 29
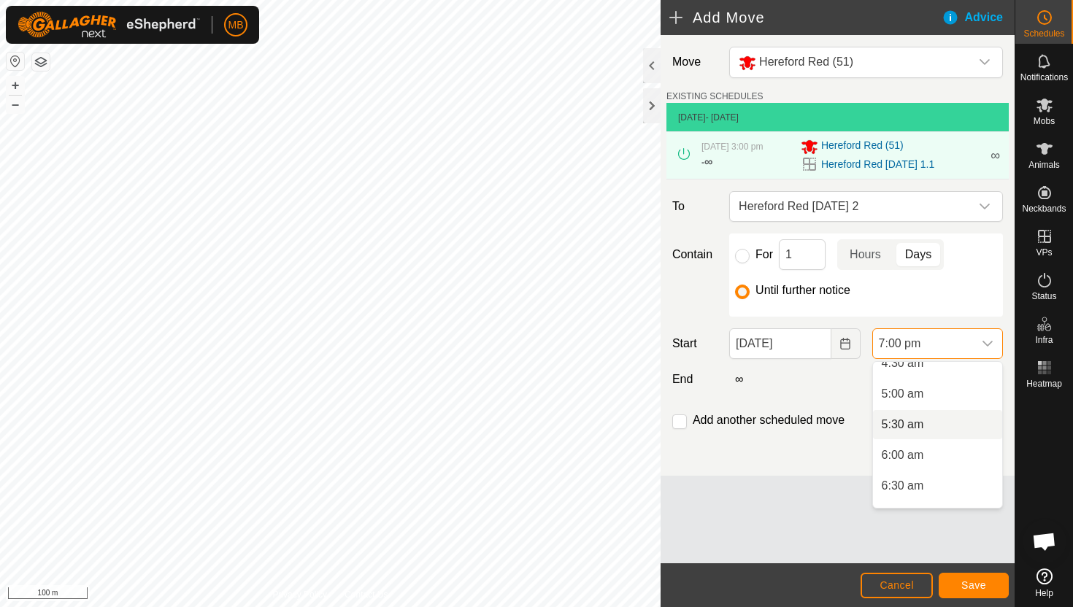
scroll to position [266, 0]
click at [942, 446] on li "5:30 am" at bounding box center [937, 448] width 129 height 29
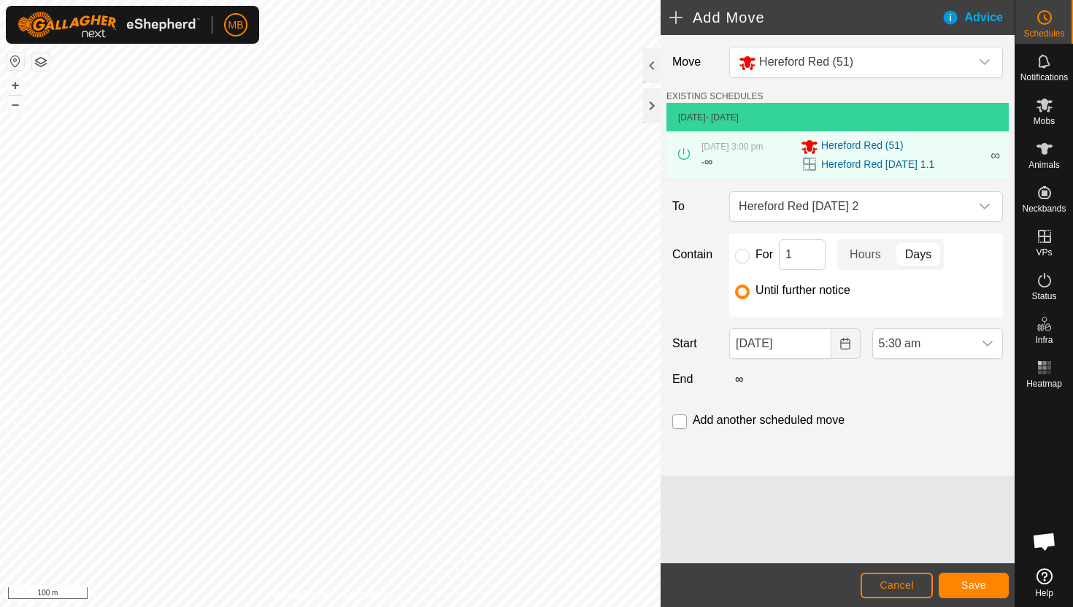
click at [684, 422] on input "checkbox" at bounding box center [679, 422] width 15 height 15
checkbox input "true"
click at [970, 577] on button "Save" at bounding box center [974, 586] width 70 height 26
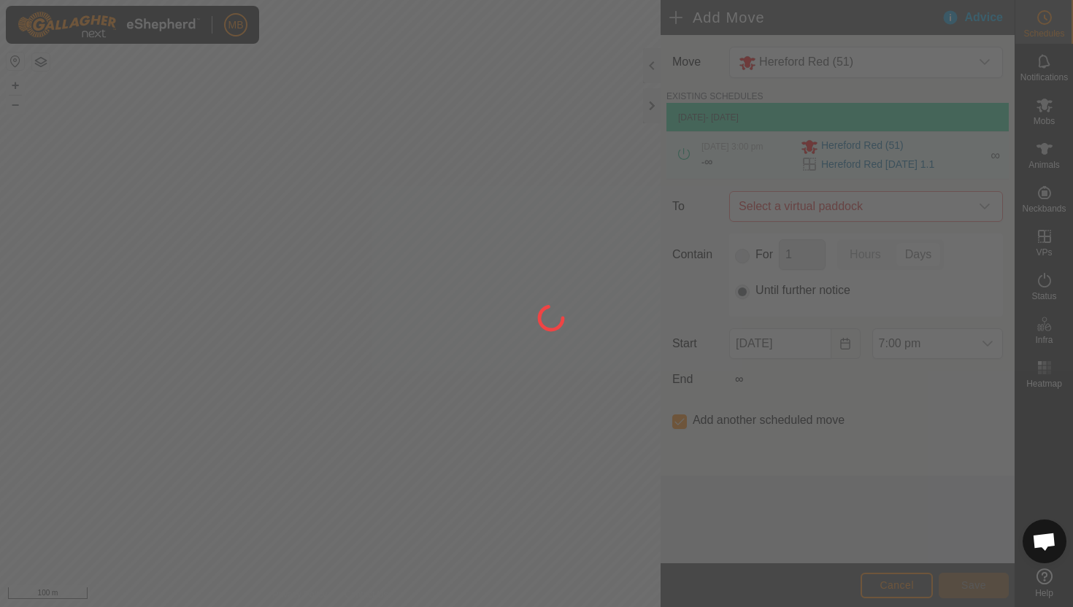
type input "[DATE]"
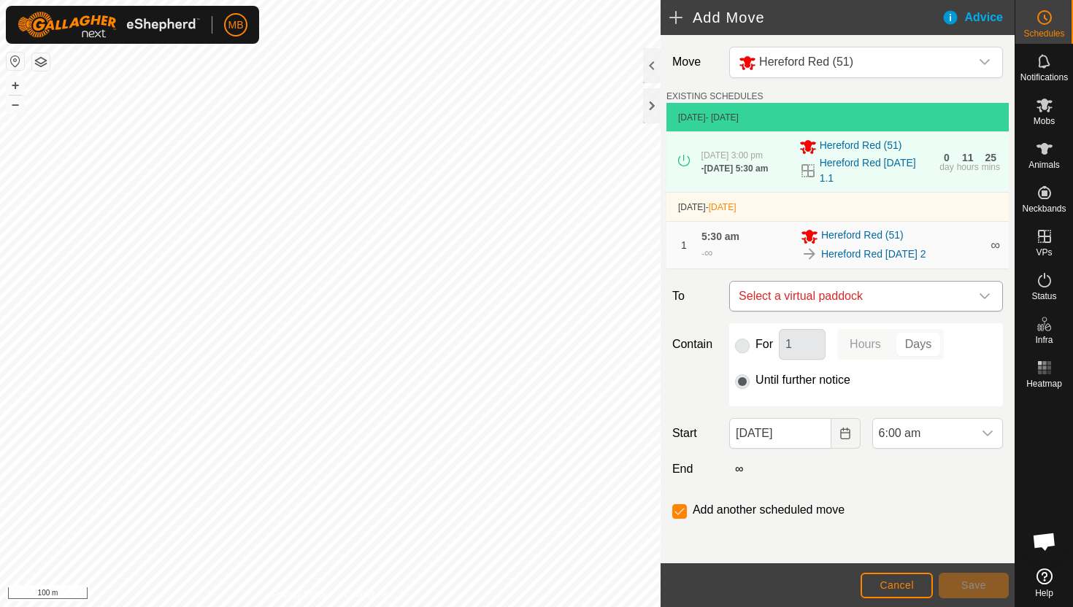
click at [990, 298] on icon "dropdown trigger" at bounding box center [985, 296] width 12 height 12
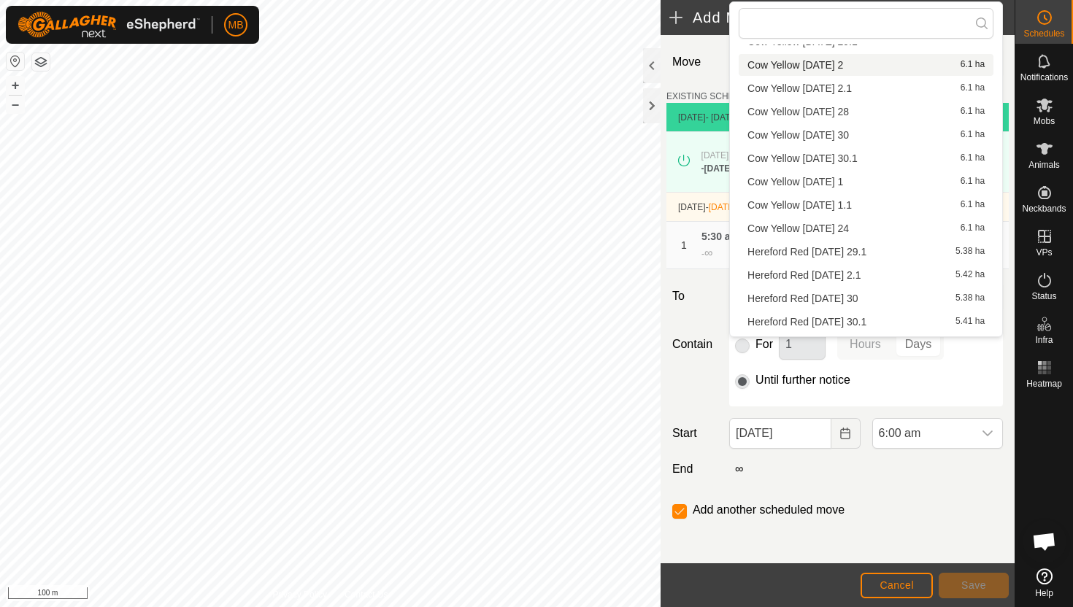
scroll to position [254, 0]
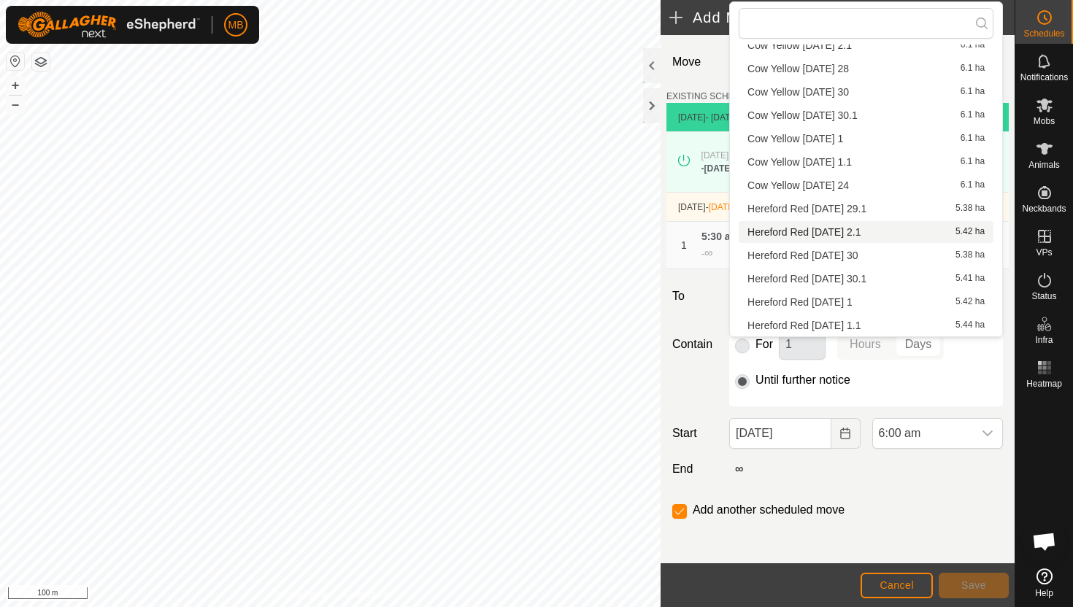
click at [863, 234] on li "Hereford Red [DATE] 2.1 5.42 ha" at bounding box center [866, 232] width 255 height 22
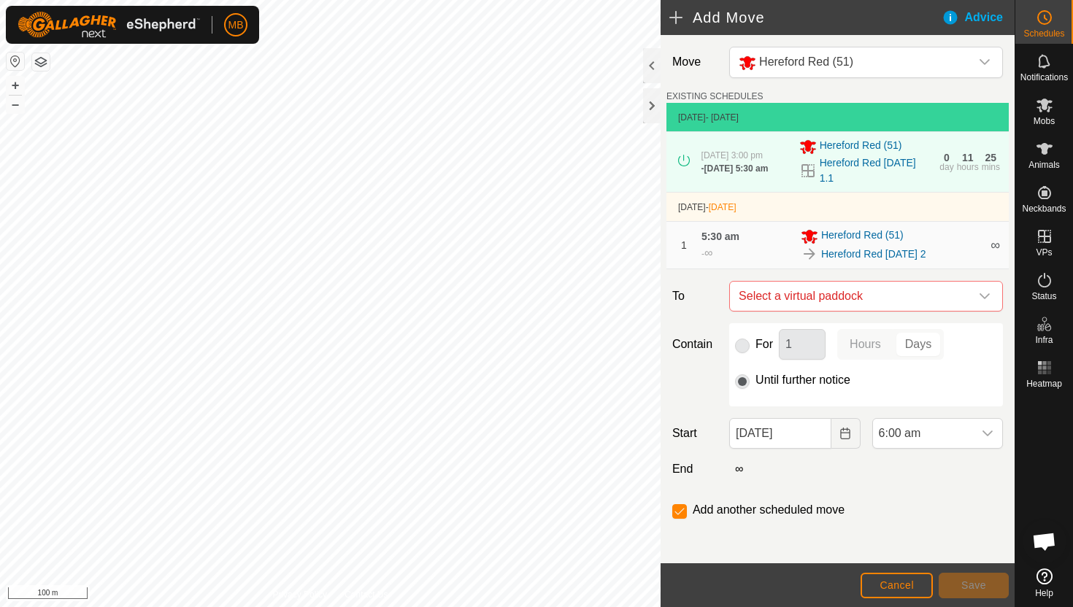
checkbox input "false"
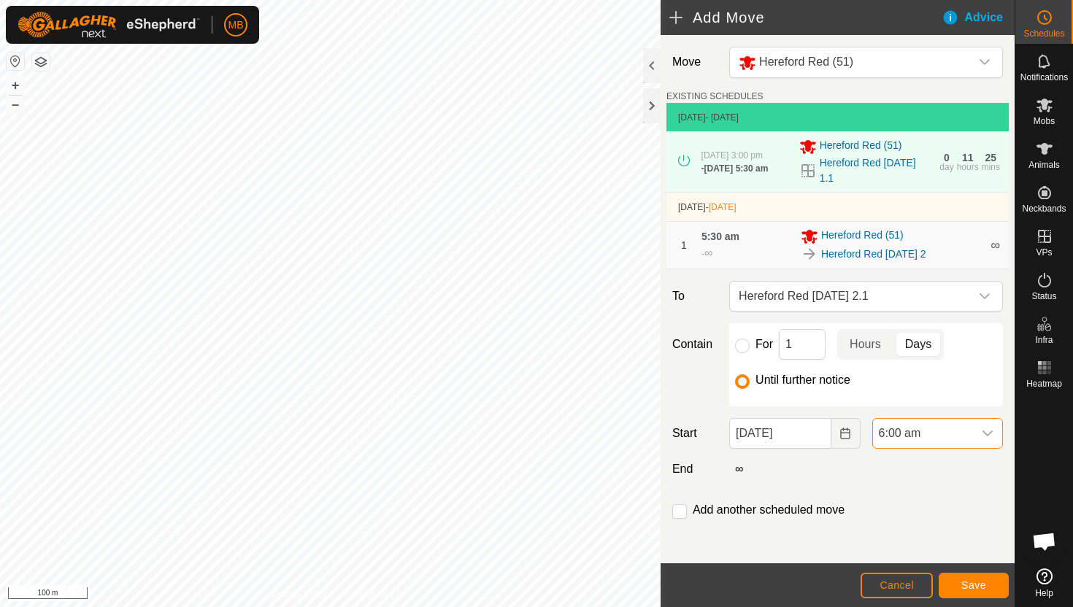
click at [932, 435] on span "6:00 am" at bounding box center [923, 433] width 100 height 29
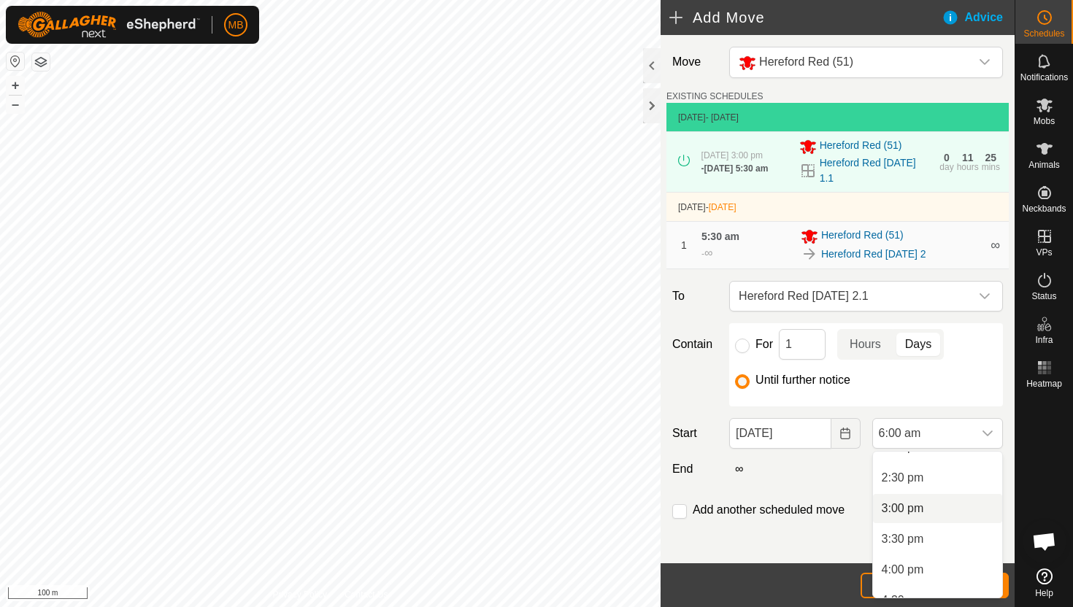
click at [935, 507] on li "3:00 pm" at bounding box center [937, 508] width 129 height 29
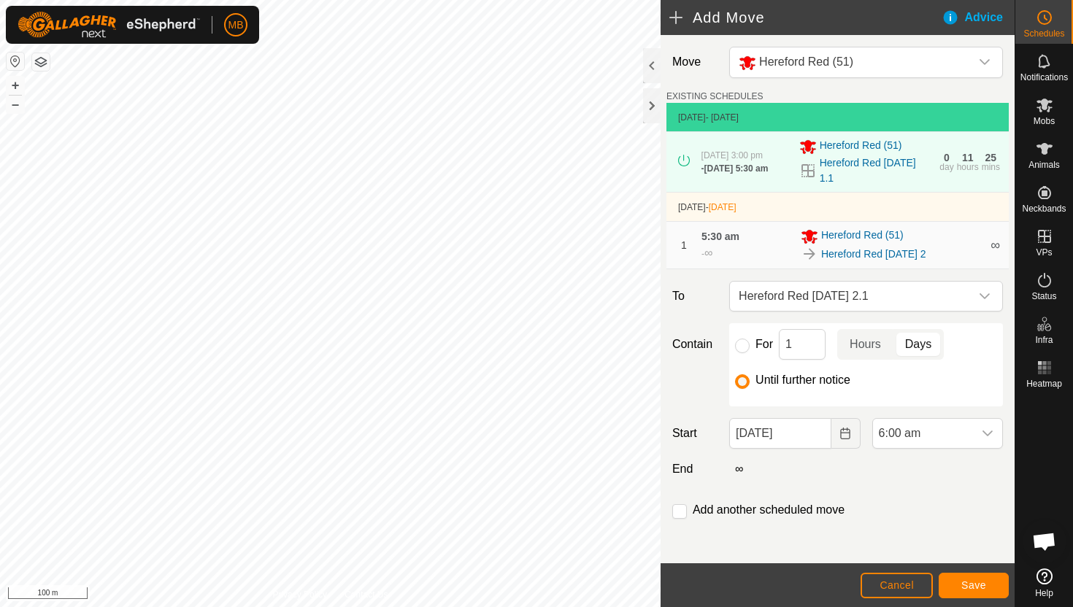
scroll to position [368, 0]
click at [975, 587] on span "Save" at bounding box center [973, 585] width 25 height 12
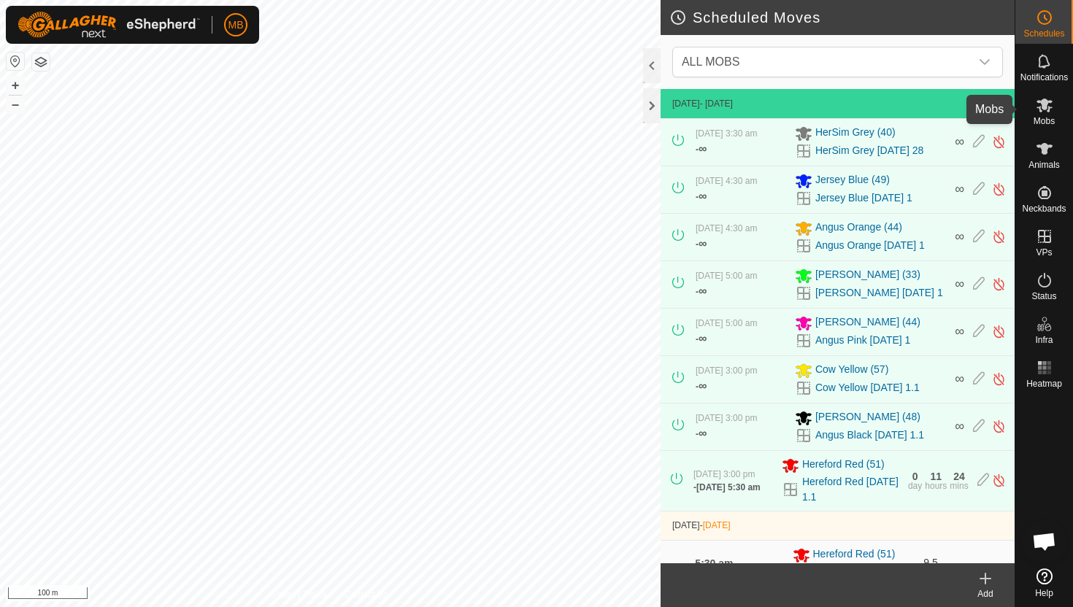
click at [1045, 113] on icon at bounding box center [1045, 105] width 18 height 18
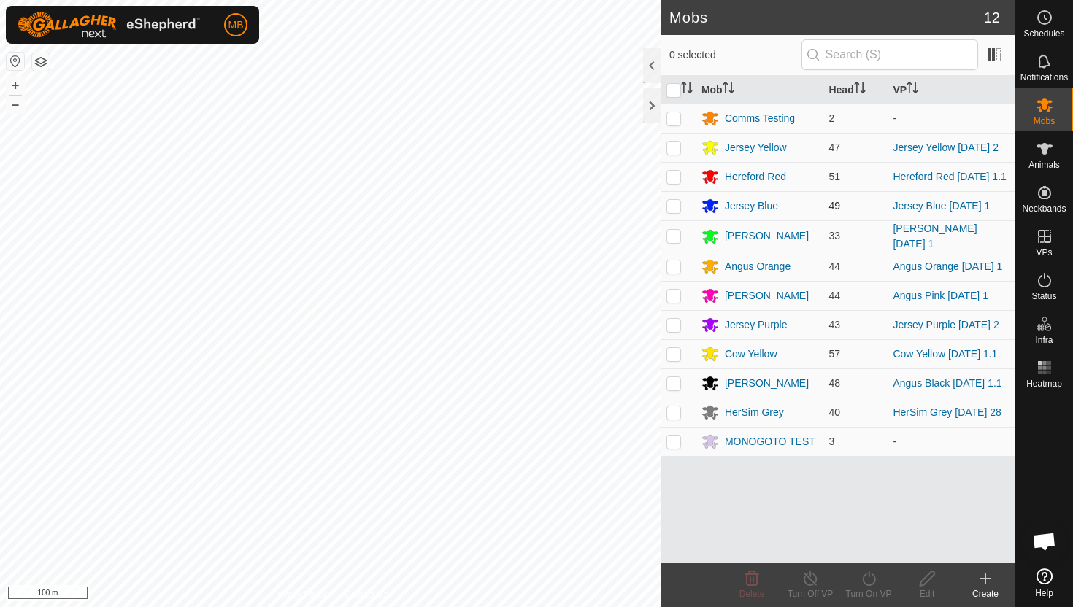
click at [671, 208] on p-checkbox at bounding box center [673, 206] width 15 height 12
checkbox input "true"
click at [868, 578] on icon at bounding box center [869, 579] width 18 height 18
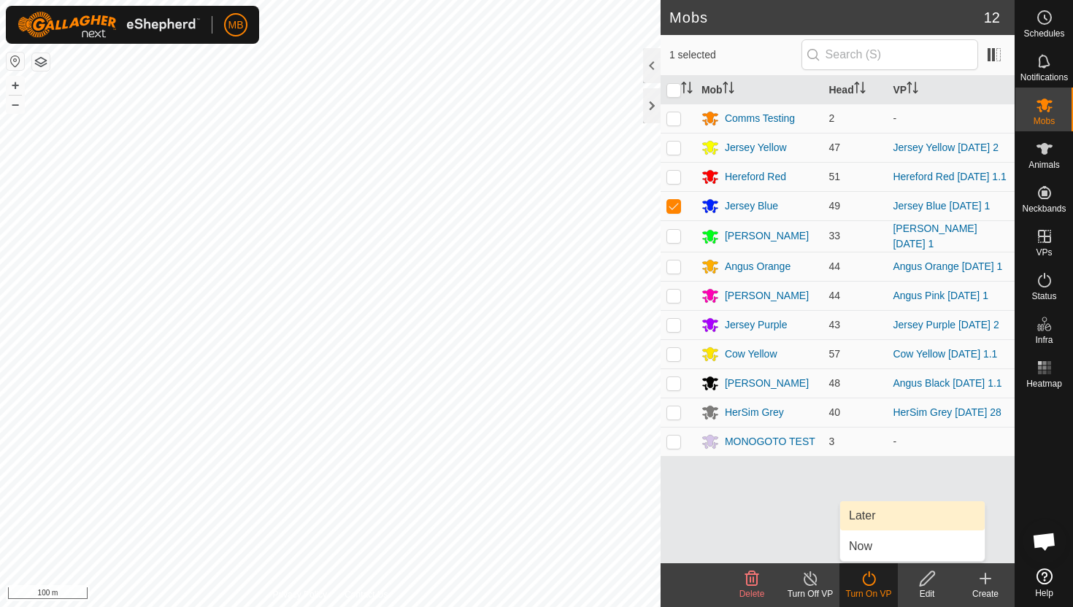
click at [871, 513] on link "Later" at bounding box center [912, 515] width 145 height 29
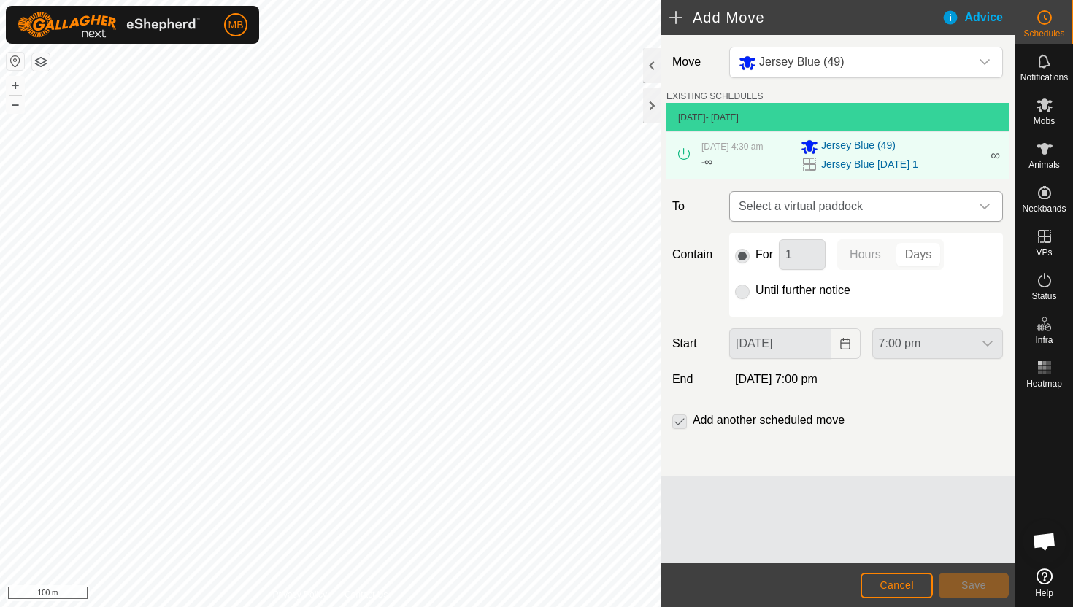
click at [990, 205] on icon "dropdown trigger" at bounding box center [985, 207] width 12 height 12
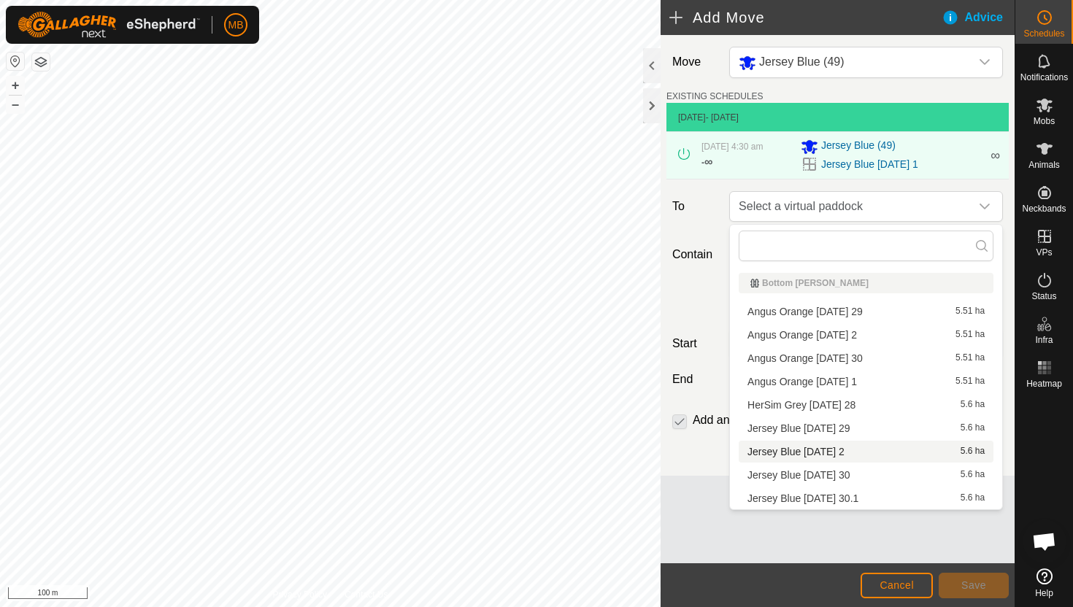
click at [856, 448] on li "Jersey Blue [DATE] 2 5.6 ha" at bounding box center [866, 452] width 255 height 22
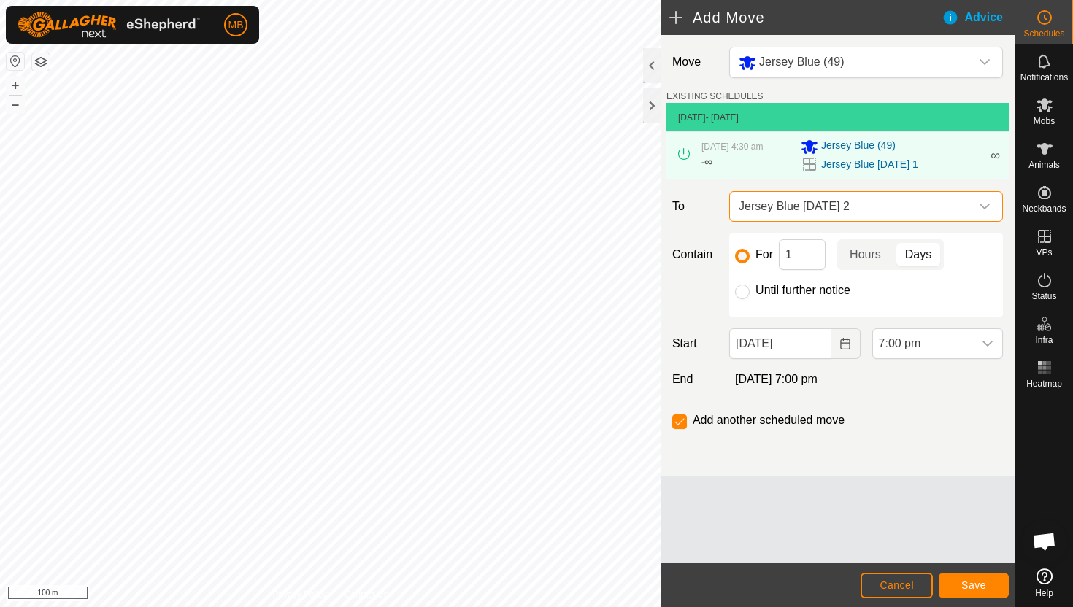
click at [782, 289] on label "Until further notice" at bounding box center [802, 291] width 95 height 12
click at [750, 289] on input "Until further notice" at bounding box center [742, 292] width 15 height 15
radio input "true"
checkbox input "false"
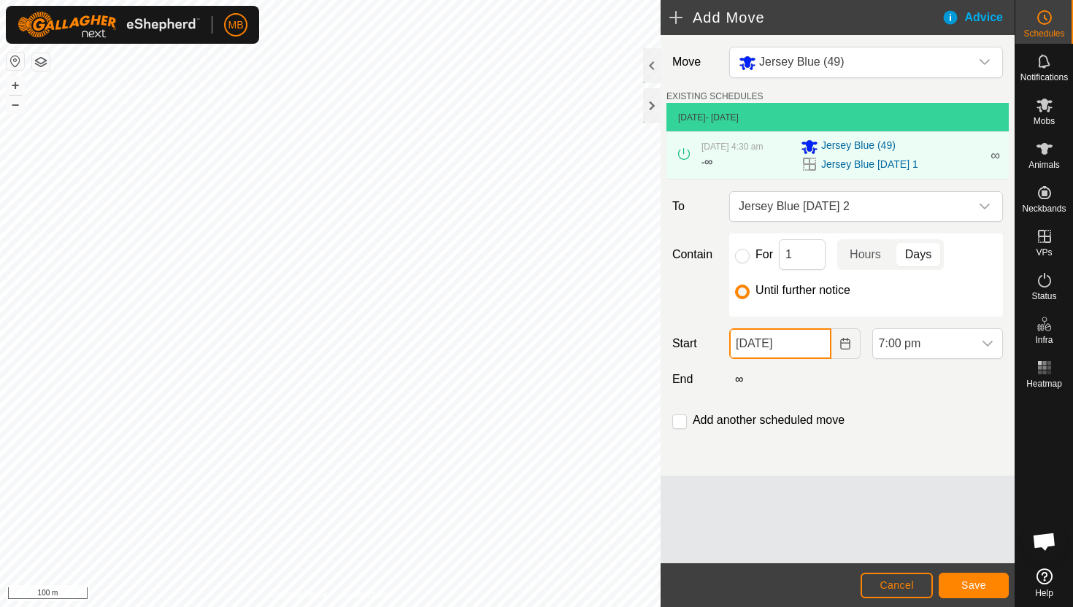
click at [814, 347] on input "[DATE]" at bounding box center [779, 343] width 101 height 31
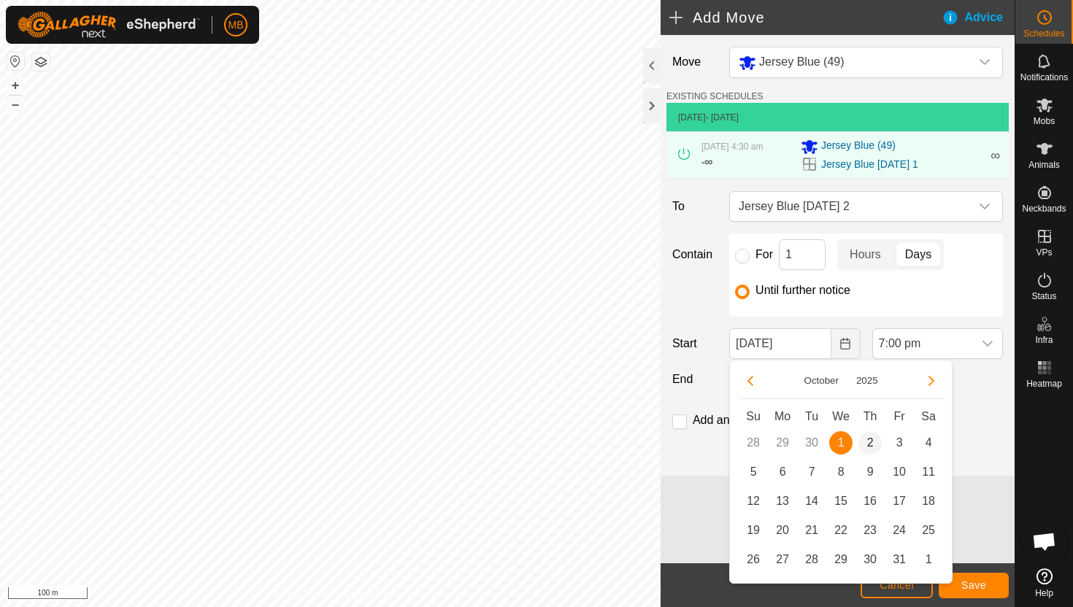
click at [870, 439] on span "2" at bounding box center [869, 442] width 23 height 23
type input "[DATE]"
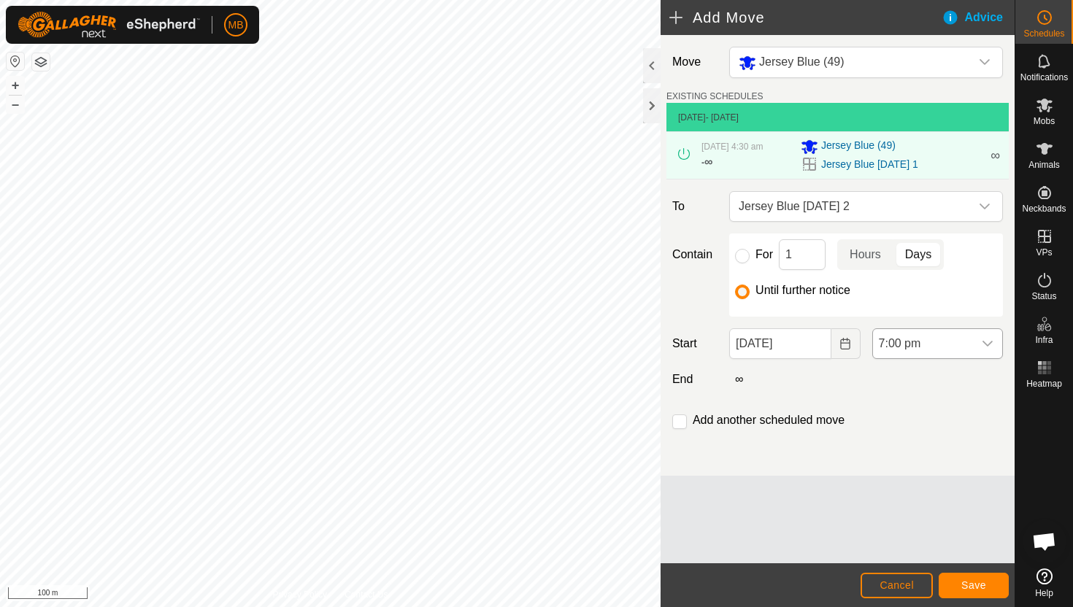
click at [968, 344] on span "7:00 pm" at bounding box center [923, 343] width 100 height 29
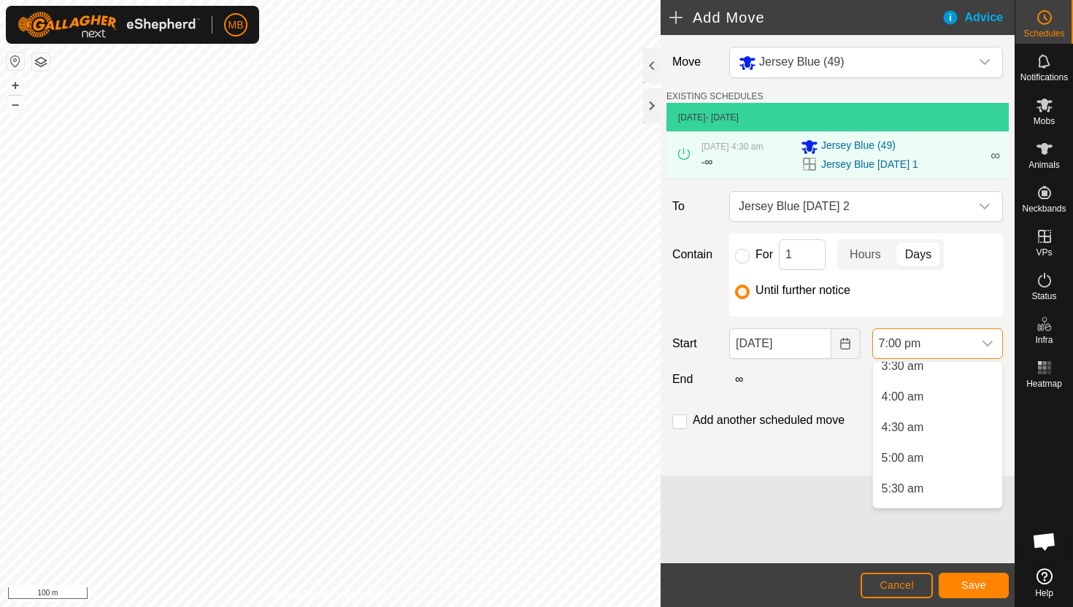
scroll to position [229, 0]
click at [930, 422] on li "4:30 am" at bounding box center [937, 423] width 129 height 29
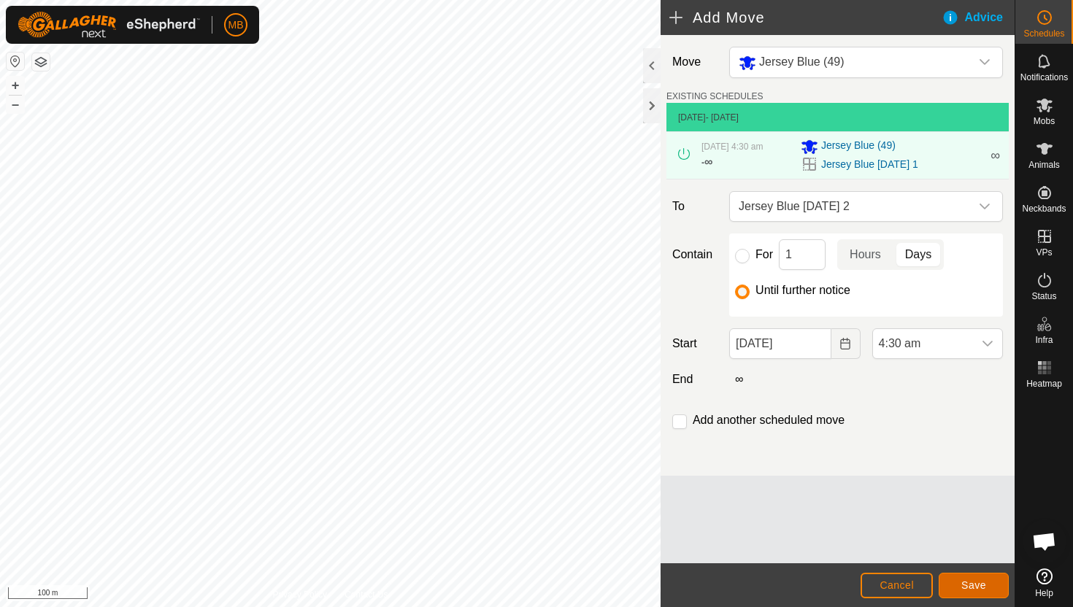
click at [972, 582] on span "Save" at bounding box center [973, 585] width 25 height 12
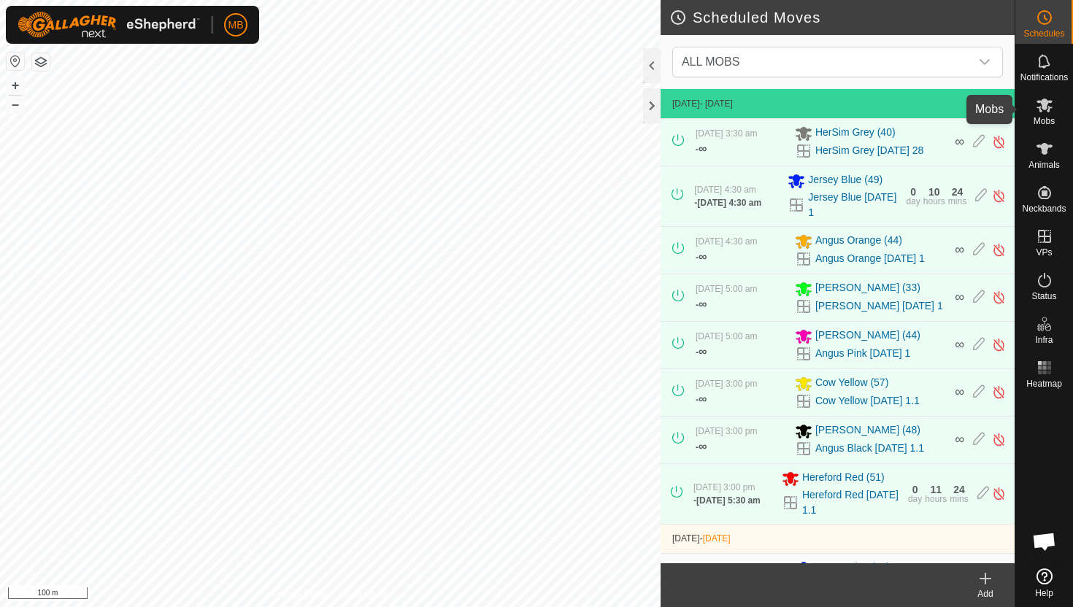
click at [1044, 108] on icon at bounding box center [1044, 106] width 16 height 14
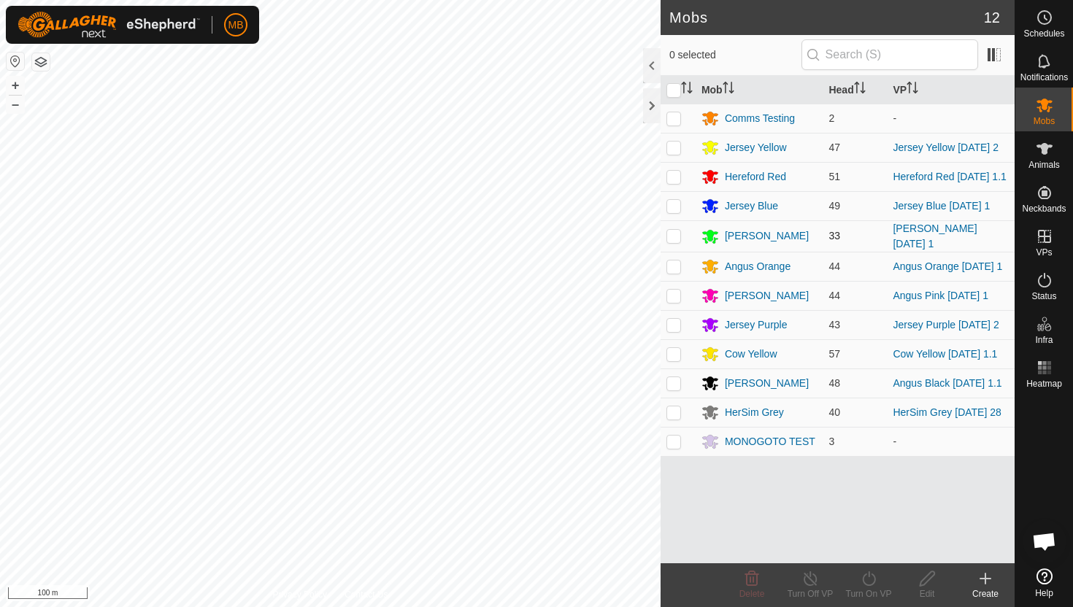
click at [673, 239] on p-checkbox at bounding box center [673, 236] width 15 height 12
click at [677, 240] on p-checkbox at bounding box center [673, 236] width 15 height 12
checkbox input "false"
click at [672, 271] on p-checkbox at bounding box center [673, 267] width 15 height 12
checkbox input "true"
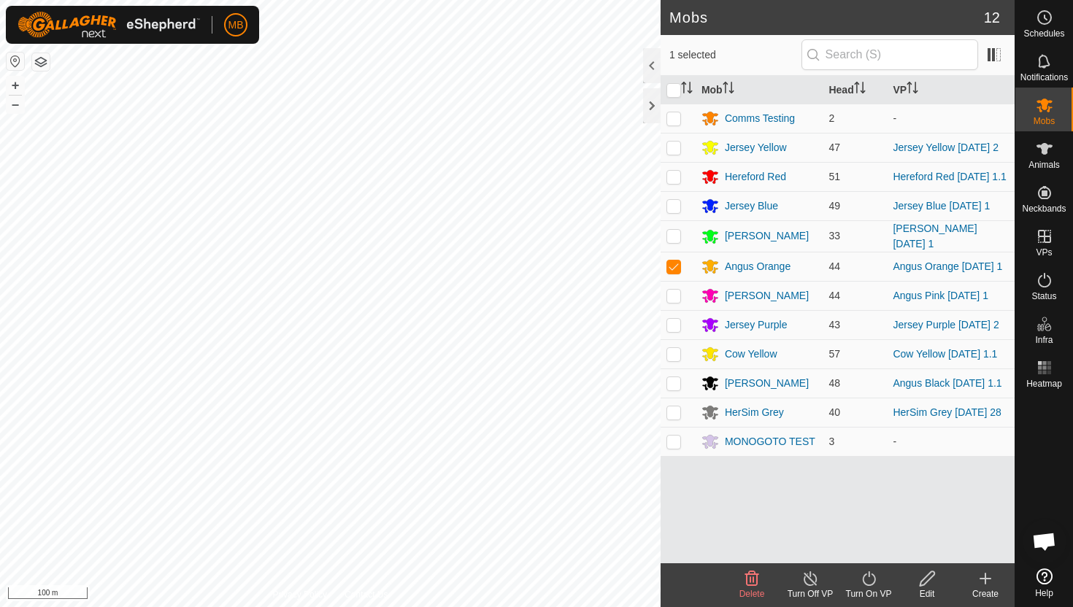
click at [869, 572] on icon at bounding box center [869, 579] width 18 height 18
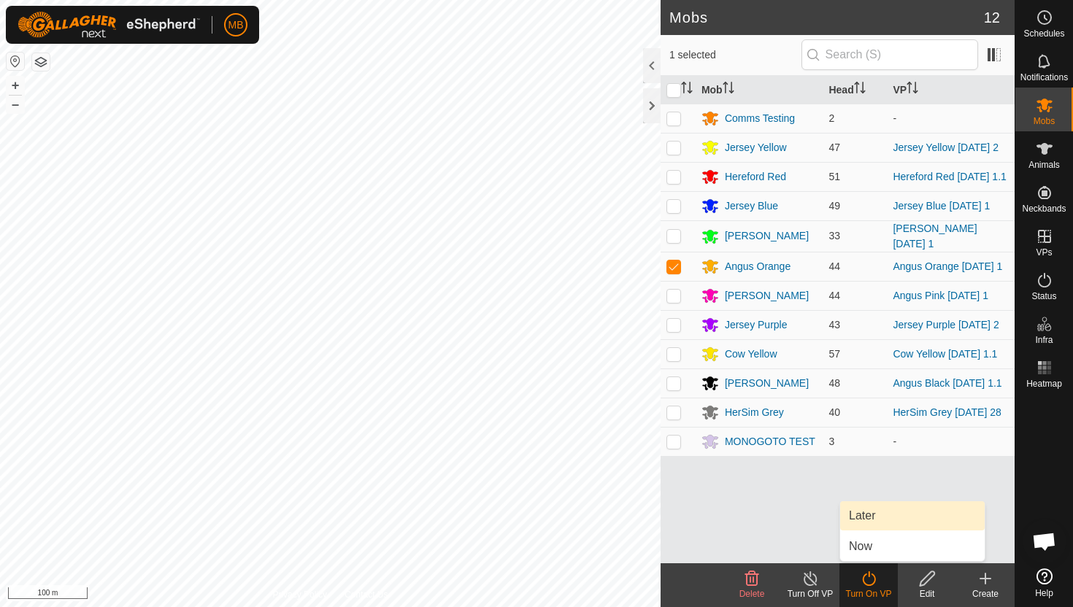
click at [872, 515] on link "Later" at bounding box center [912, 515] width 145 height 29
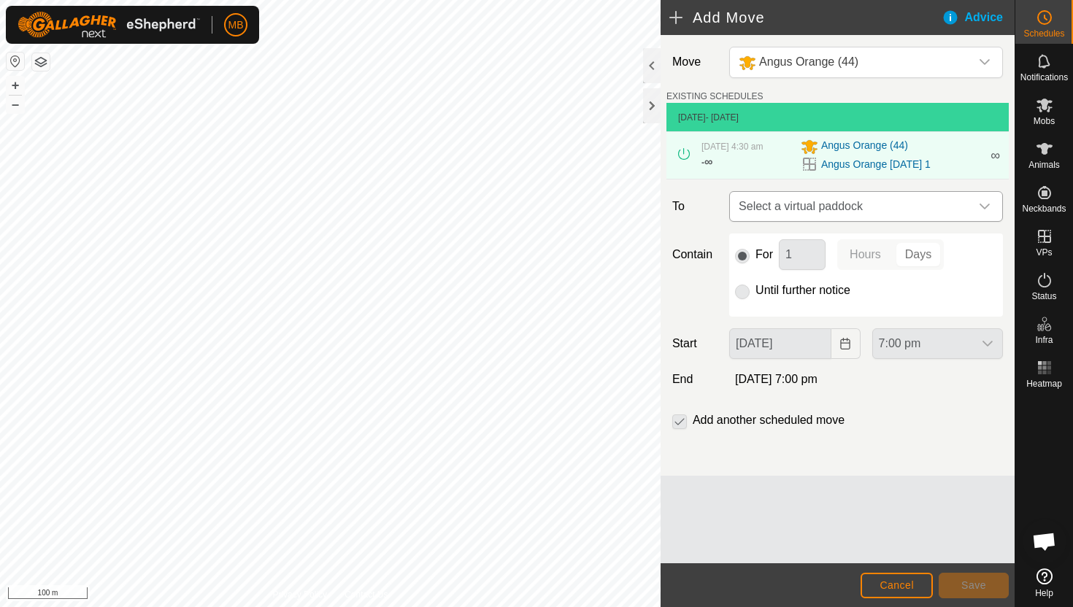
click at [985, 210] on icon "dropdown trigger" at bounding box center [985, 207] width 12 height 12
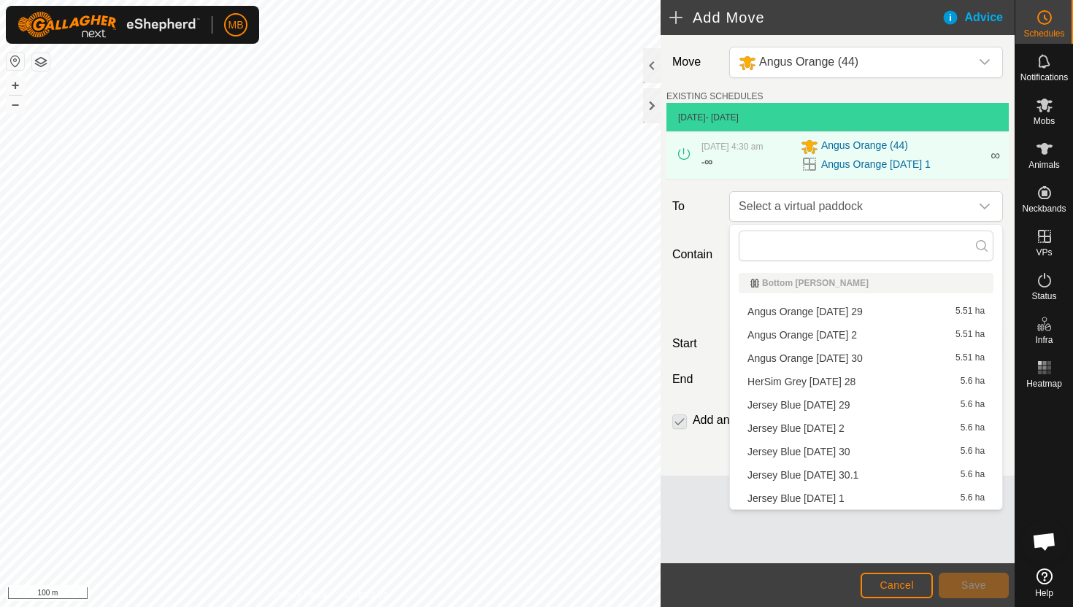
click at [875, 332] on li "Angus Orange [DATE] 2 5.51 ha" at bounding box center [866, 335] width 255 height 22
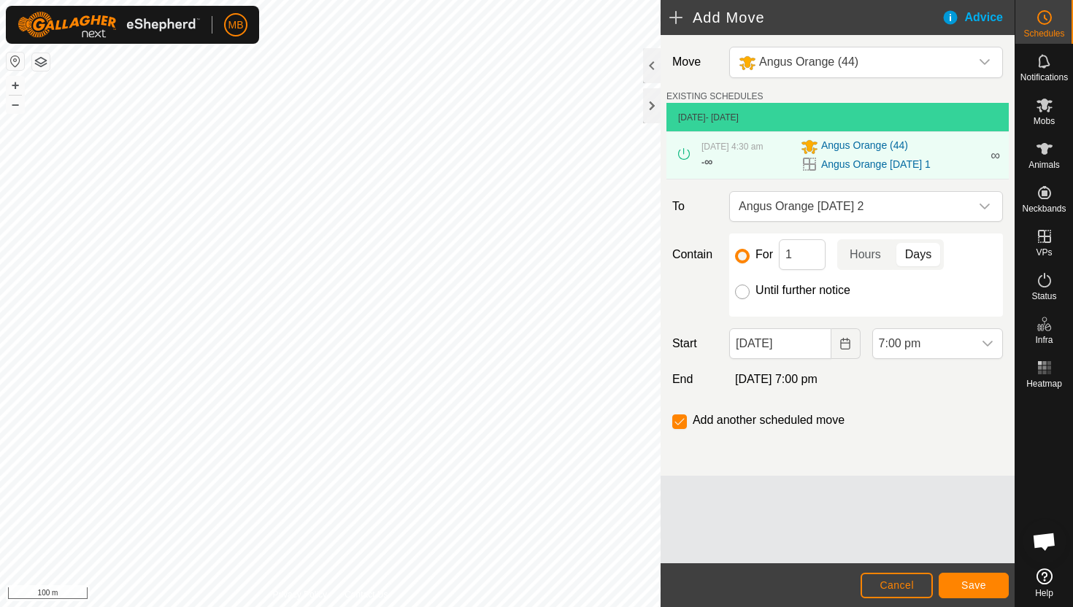
click at [744, 294] on input "Until further notice" at bounding box center [742, 292] width 15 height 15
radio input "true"
checkbox input "false"
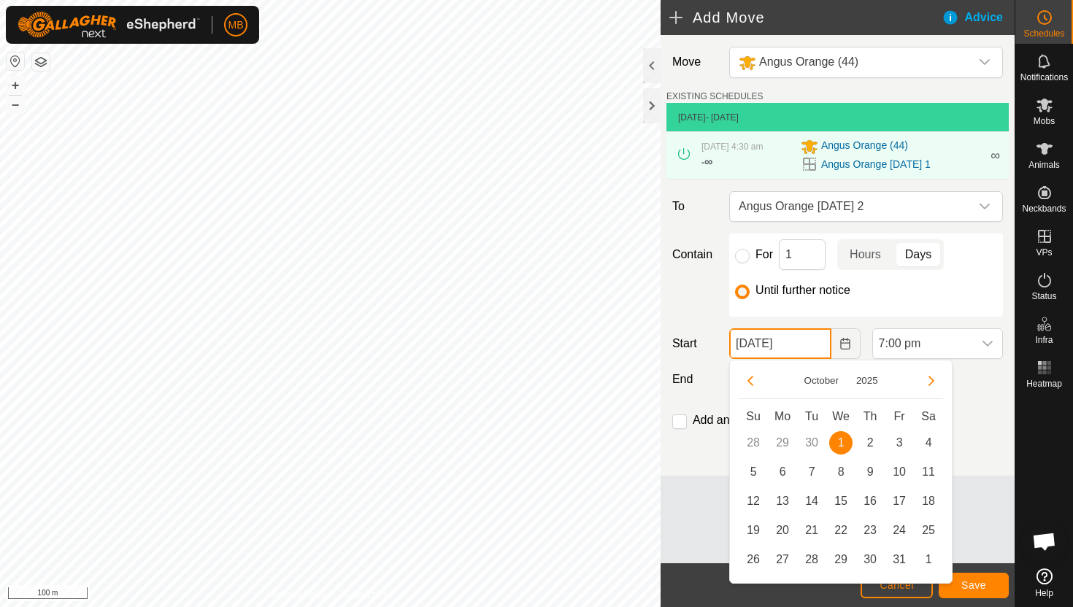
click at [815, 346] on input "[DATE]" at bounding box center [779, 343] width 101 height 31
click at [866, 439] on span "2" at bounding box center [869, 442] width 23 height 23
type input "[DATE]"
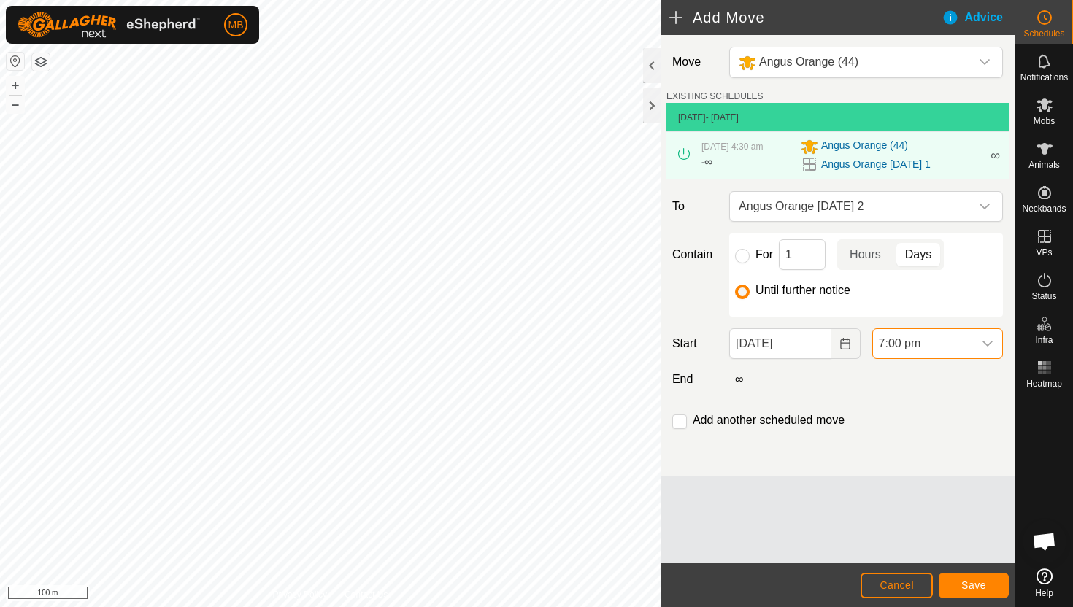
click at [950, 339] on span "7:00 pm" at bounding box center [923, 343] width 100 height 29
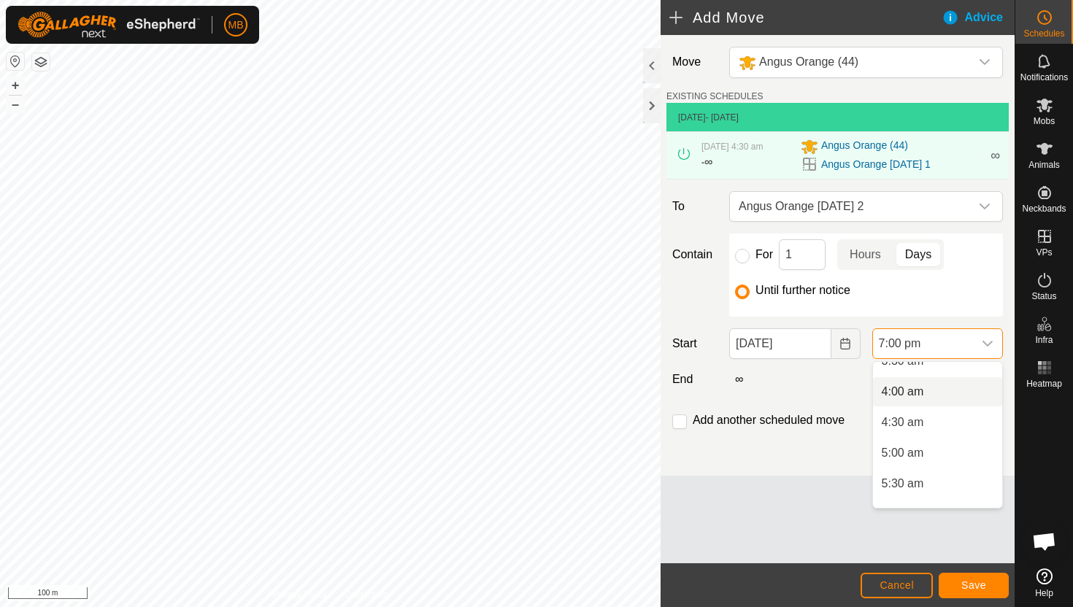
scroll to position [228, 0]
click at [935, 417] on li "4:30 am" at bounding box center [937, 424] width 129 height 29
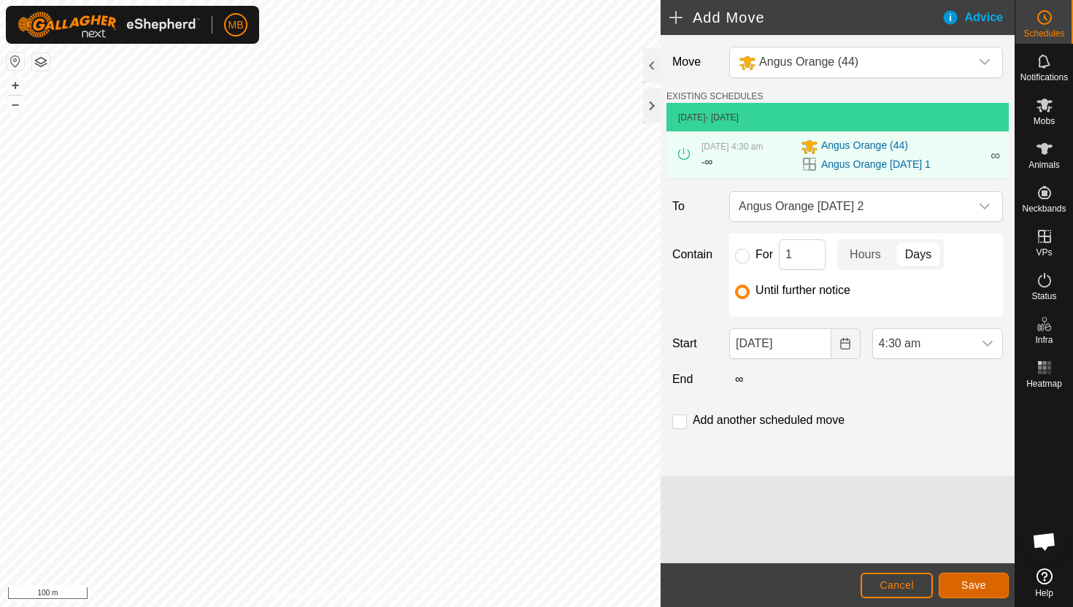
click at [967, 584] on span "Save" at bounding box center [973, 585] width 25 height 12
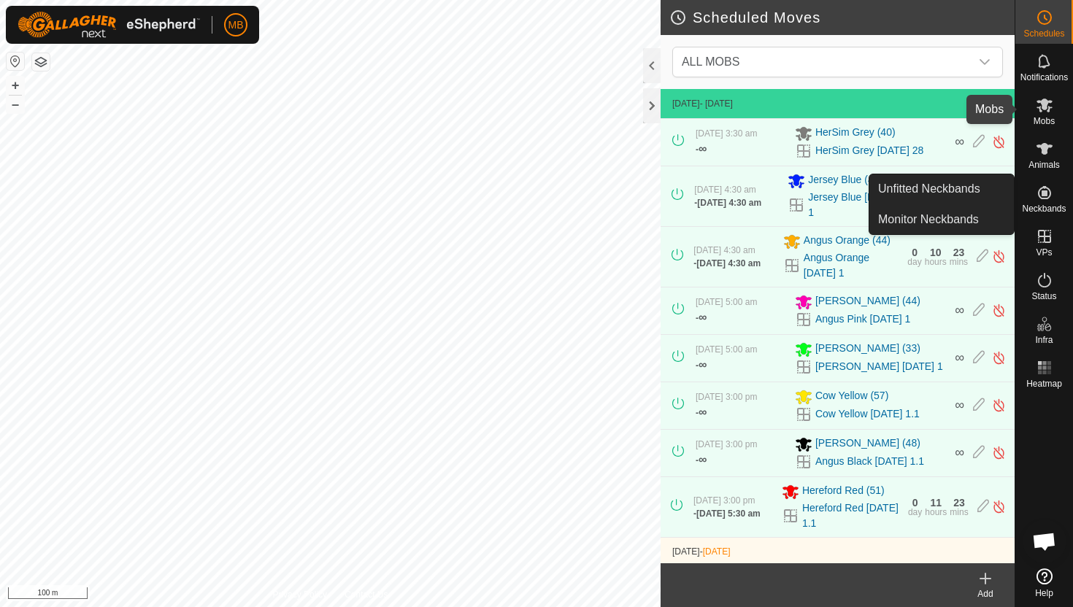
click at [1044, 104] on icon at bounding box center [1044, 106] width 16 height 14
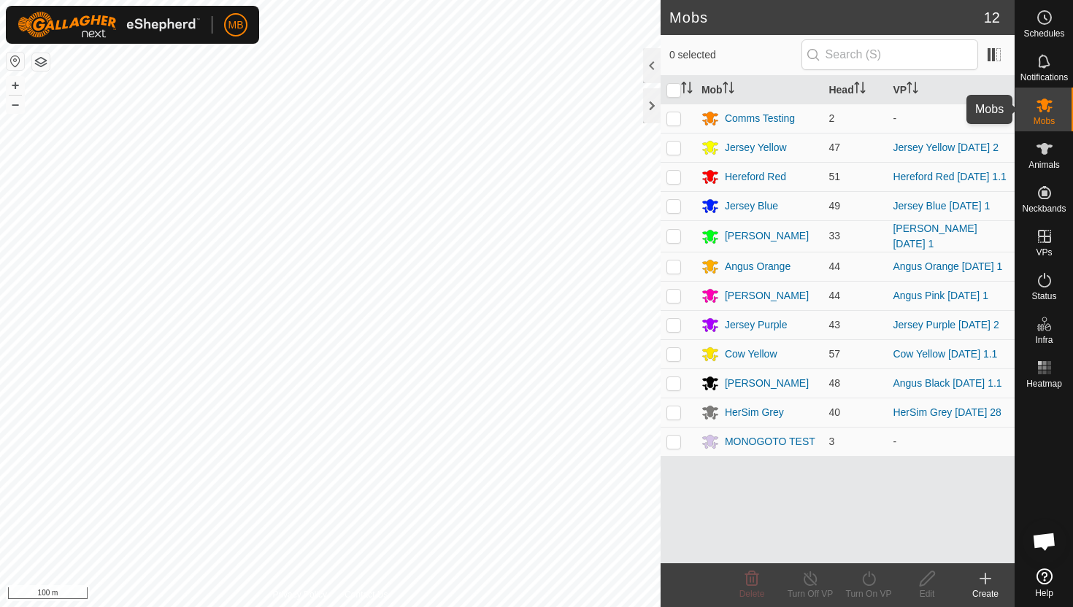
click at [1044, 109] on icon at bounding box center [1044, 106] width 16 height 14
click at [675, 301] on p-checkbox at bounding box center [673, 296] width 15 height 12
checkbox input "true"
click at [865, 577] on icon at bounding box center [869, 579] width 18 height 18
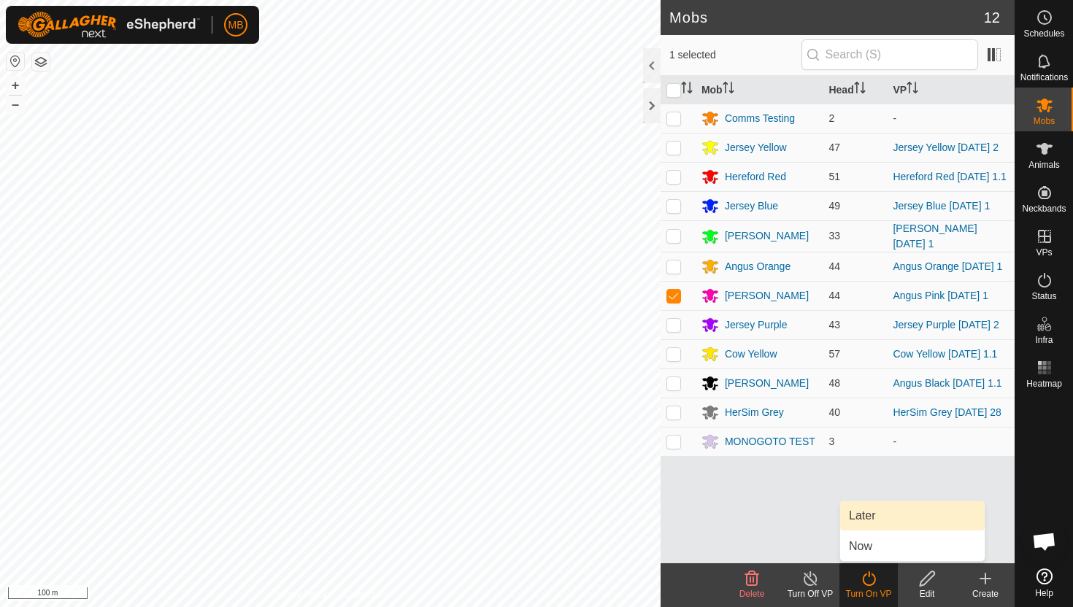
click at [874, 520] on link "Later" at bounding box center [912, 515] width 145 height 29
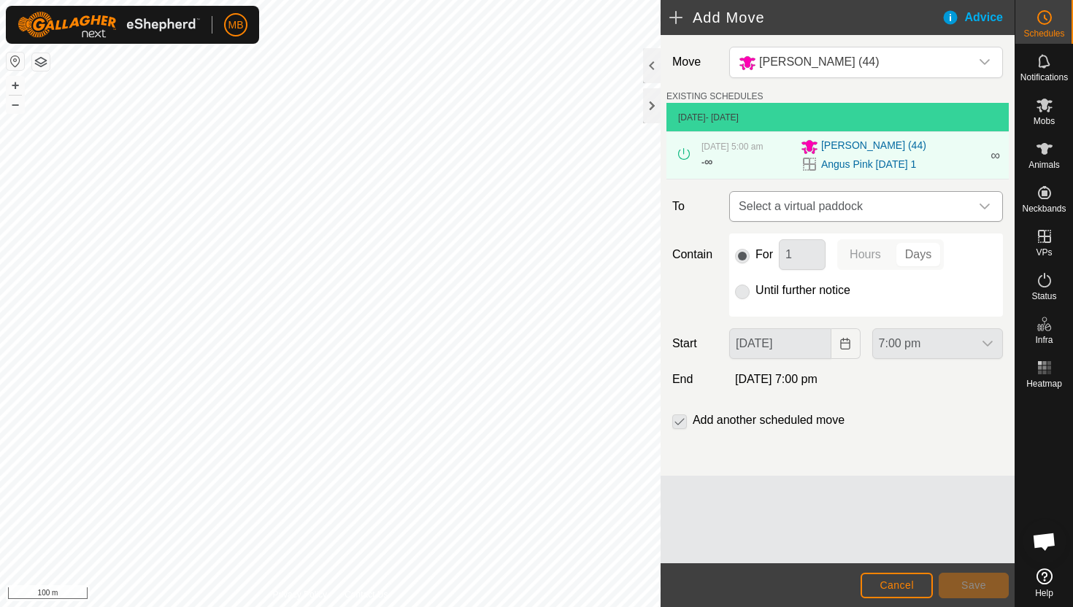
click at [981, 205] on icon "dropdown trigger" at bounding box center [984, 207] width 10 height 6
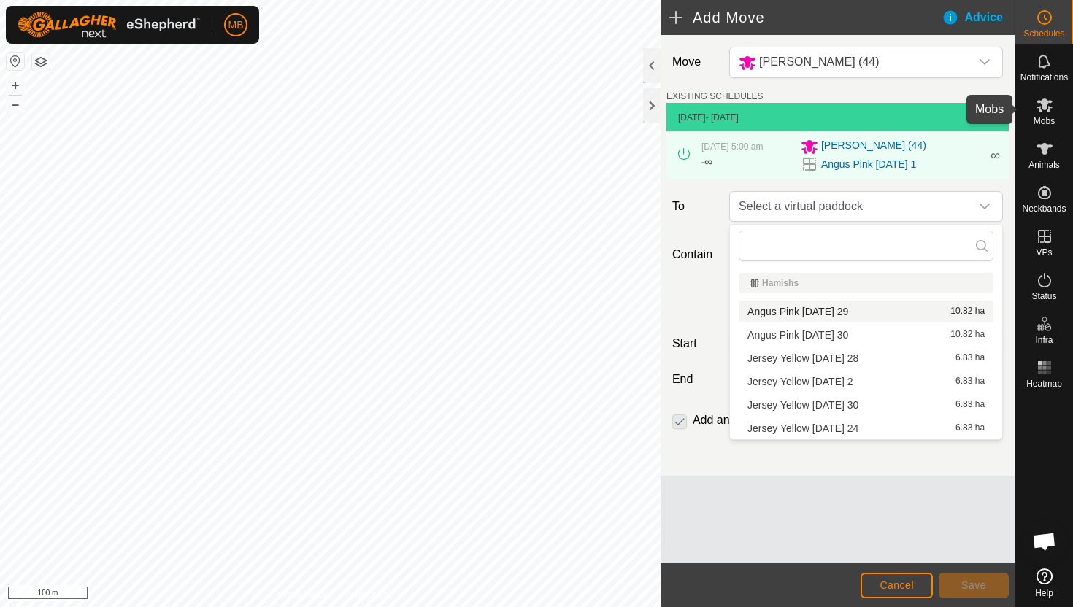
click at [1041, 108] on icon at bounding box center [1045, 105] width 18 height 18
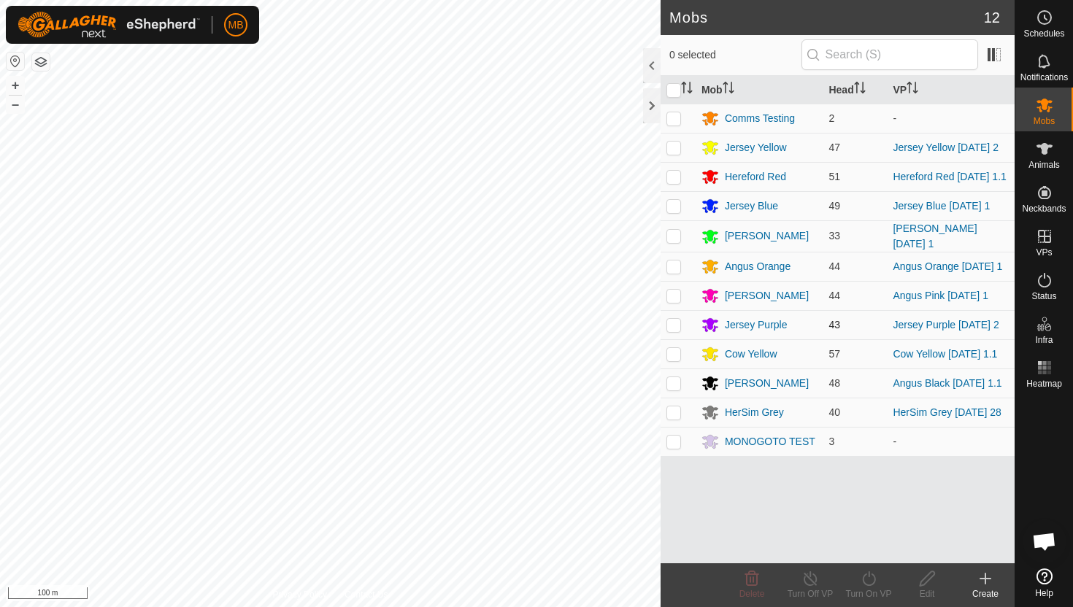
click at [675, 331] on p-checkbox at bounding box center [673, 325] width 15 height 12
click at [673, 331] on p-checkbox at bounding box center [673, 325] width 15 height 12
checkbox input "false"
click at [677, 360] on p-checkbox at bounding box center [673, 354] width 15 height 12
checkbox input "true"
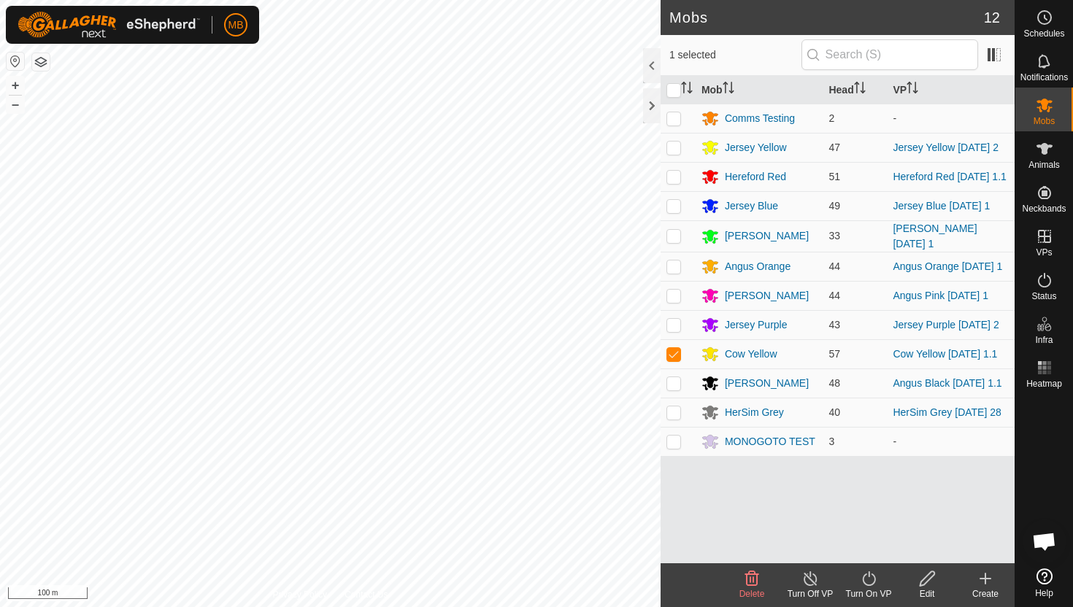
click at [869, 580] on icon at bounding box center [869, 579] width 18 height 18
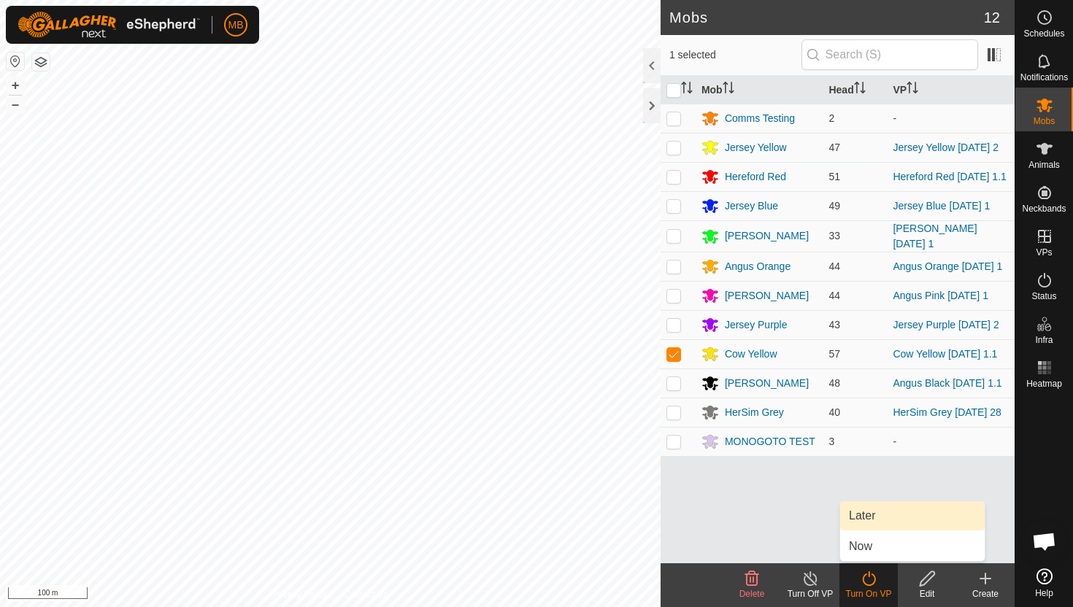
click at [871, 522] on link "Later" at bounding box center [912, 515] width 145 height 29
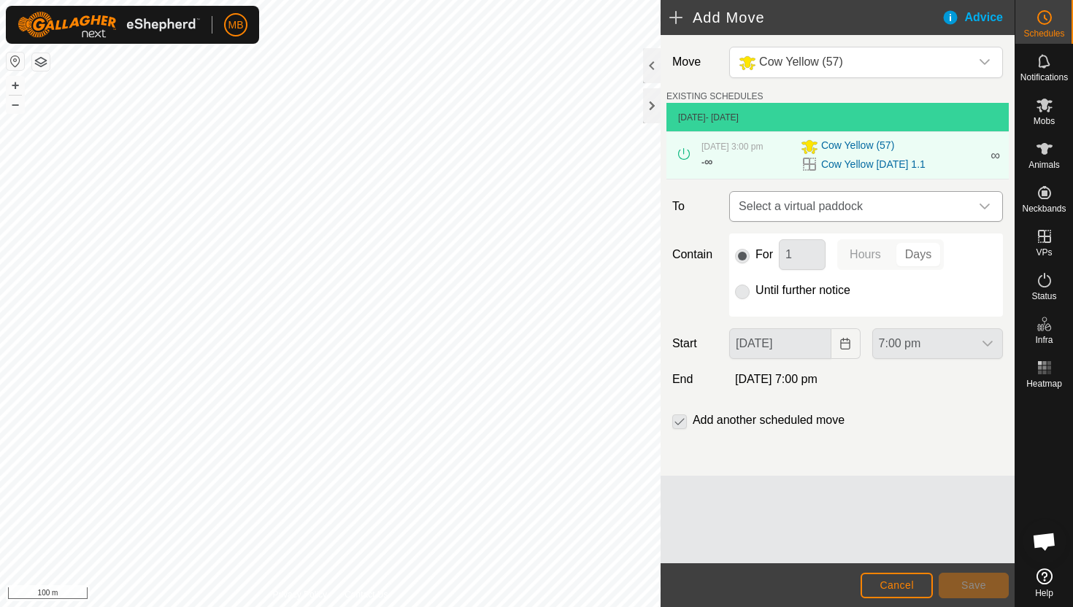
click at [988, 206] on icon "dropdown trigger" at bounding box center [985, 207] width 12 height 12
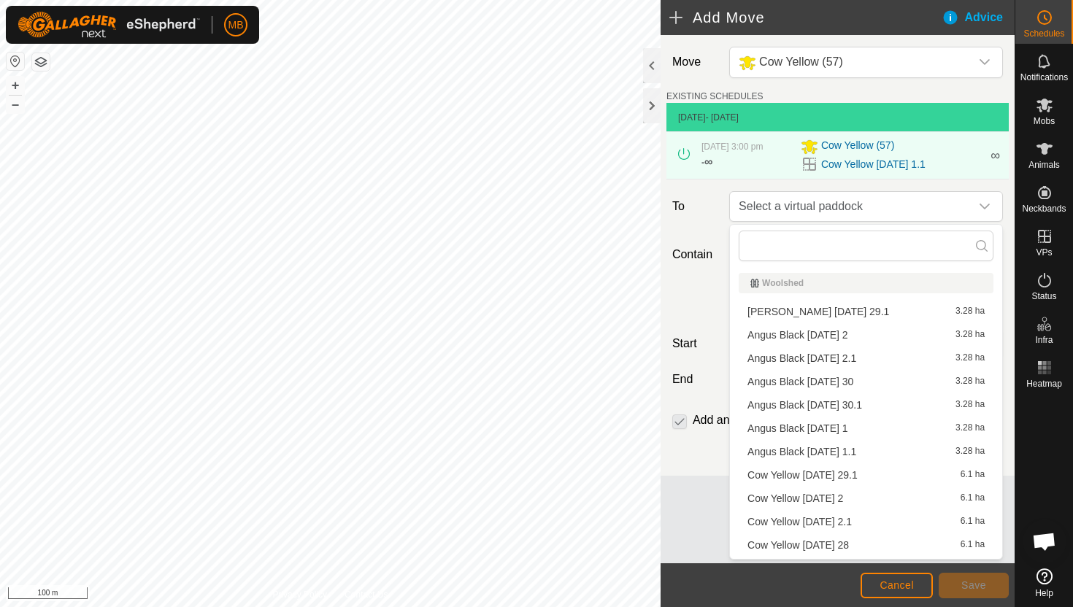
click at [854, 496] on li "Cow Yellow [DATE] 2 6.1 ha" at bounding box center [866, 499] width 255 height 22
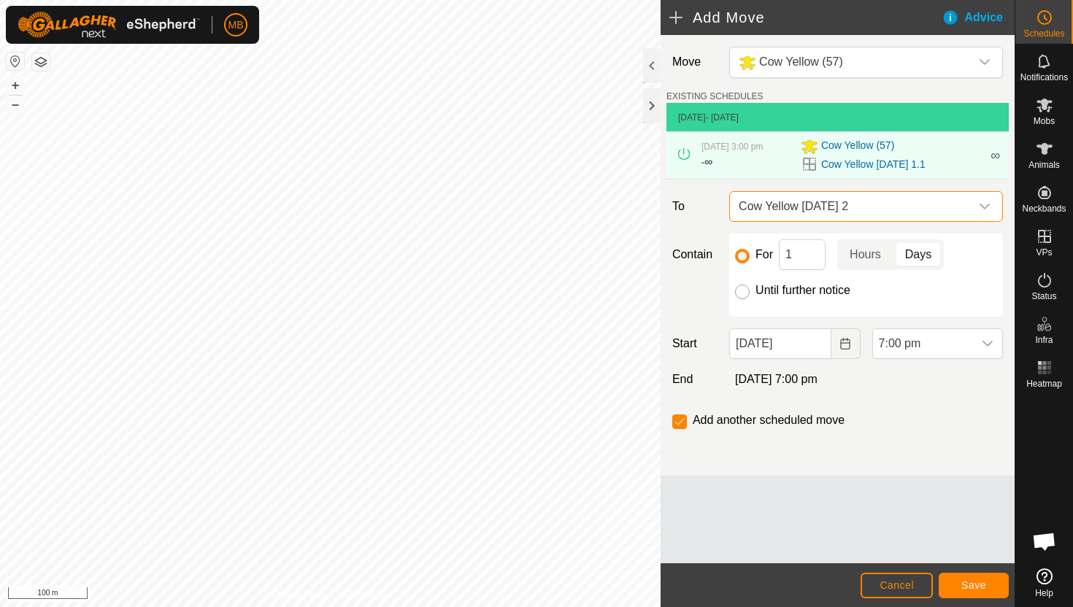
click at [745, 293] on input "Until further notice" at bounding box center [742, 292] width 15 height 15
radio input "true"
checkbox input "false"
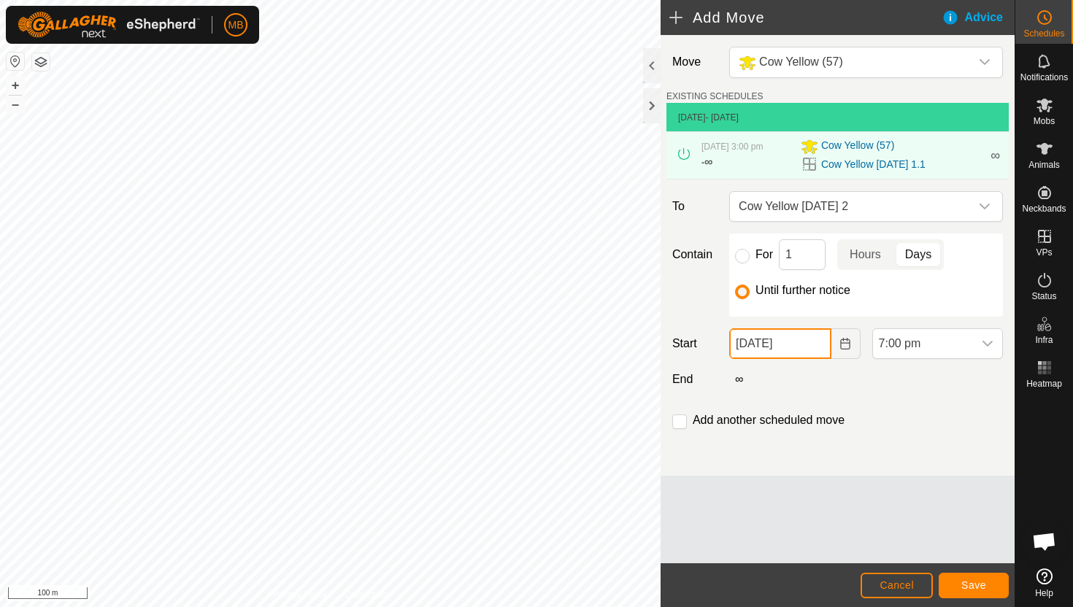
click at [814, 349] on input "[DATE]" at bounding box center [779, 343] width 101 height 31
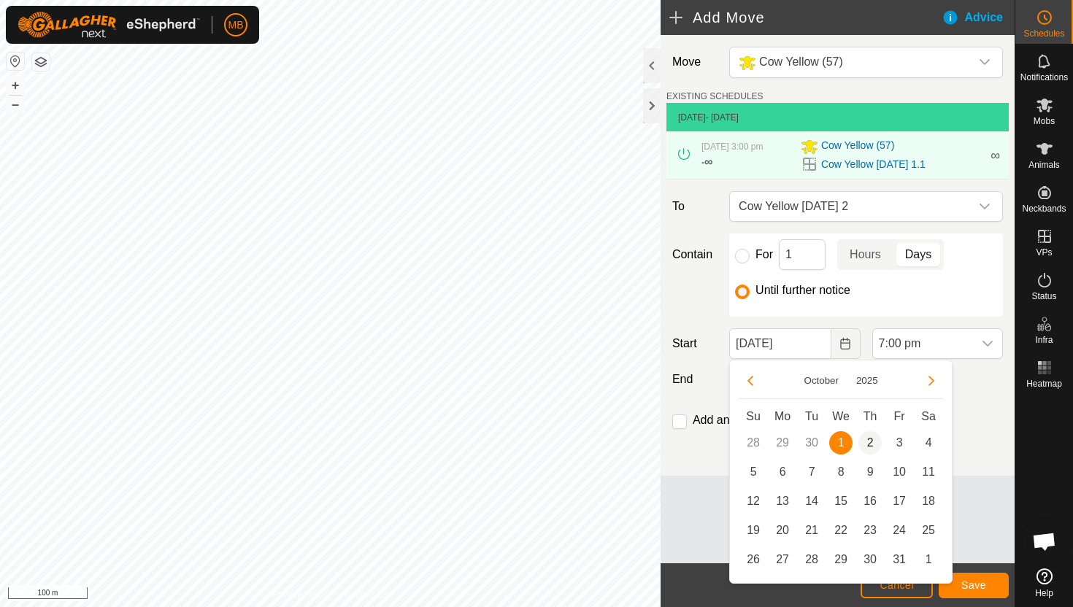
click at [871, 444] on span "2" at bounding box center [869, 442] width 23 height 23
type input "[DATE]"
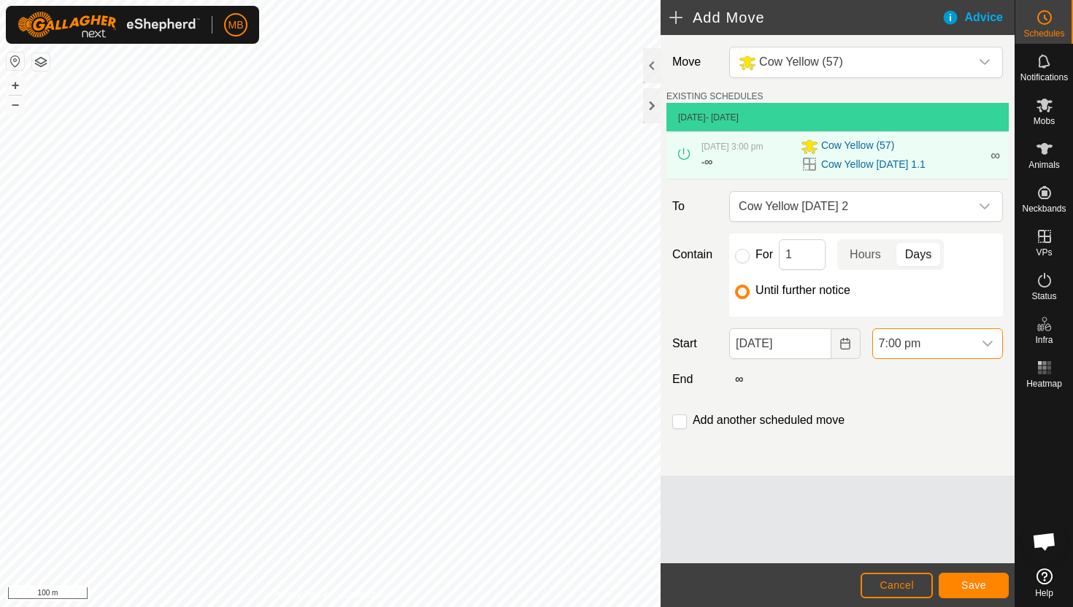
click at [963, 345] on span "7:00 pm" at bounding box center [923, 343] width 100 height 29
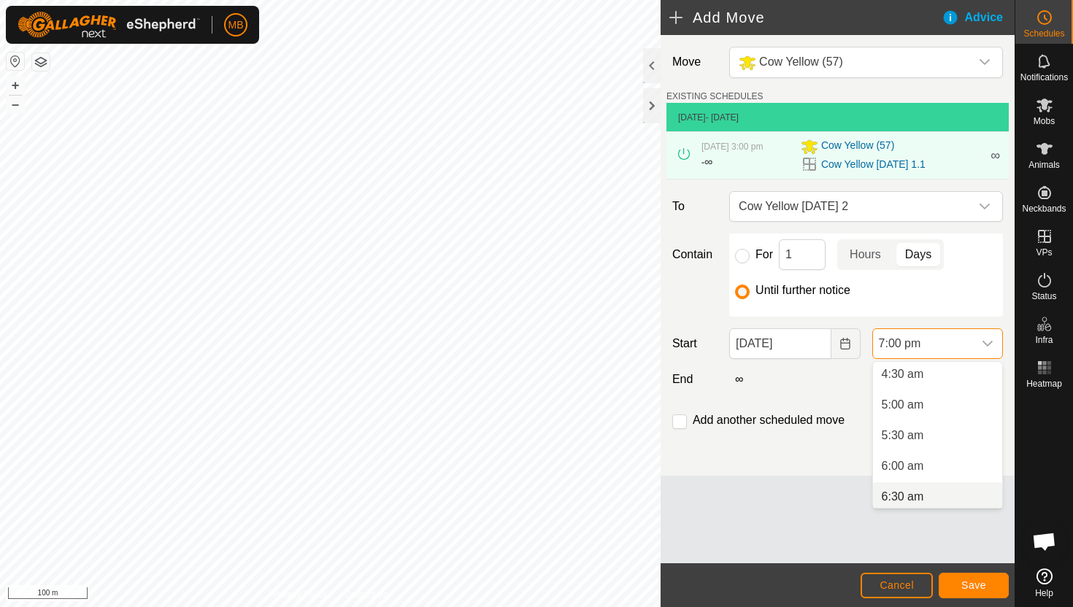
scroll to position [276, 0]
click at [933, 439] on li "5:30 am" at bounding box center [937, 437] width 129 height 29
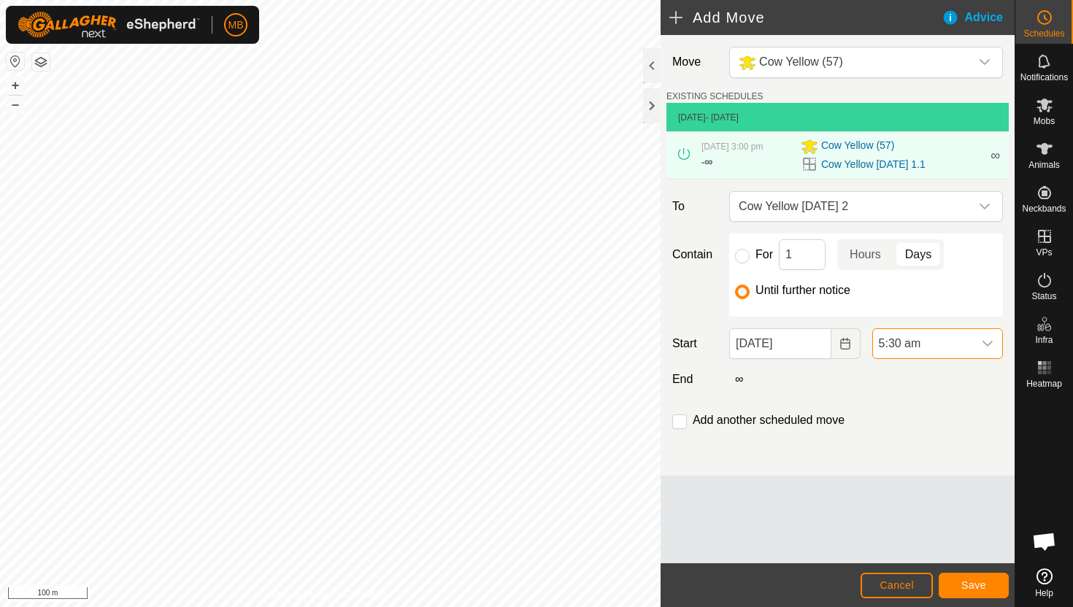
scroll to position [1048, 0]
click at [681, 419] on input "checkbox" at bounding box center [679, 422] width 15 height 15
checkbox input "true"
click at [977, 584] on span "Save" at bounding box center [973, 585] width 25 height 12
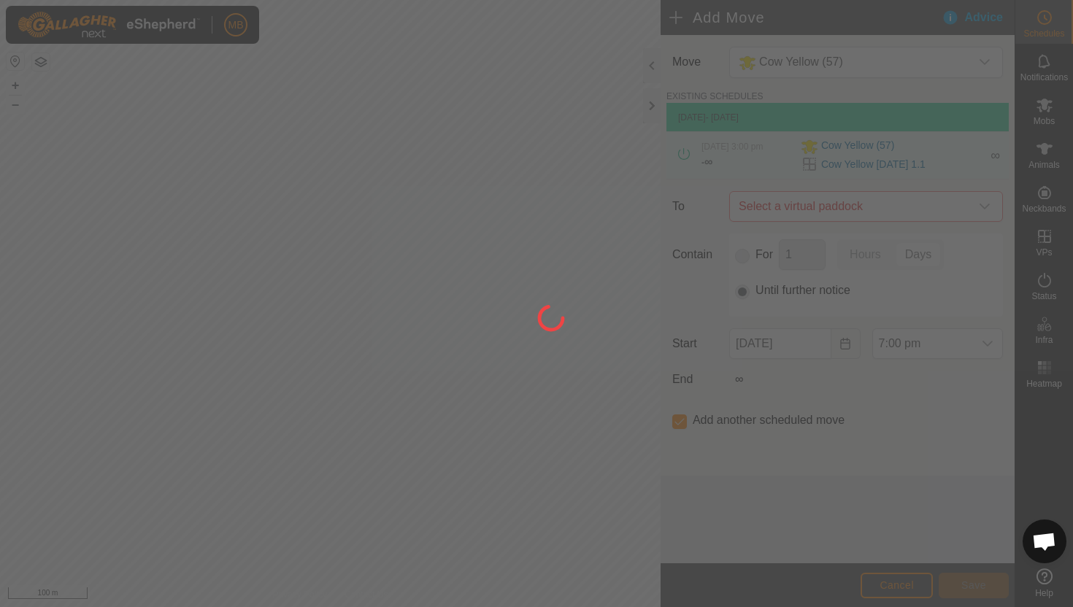
type input "[DATE]"
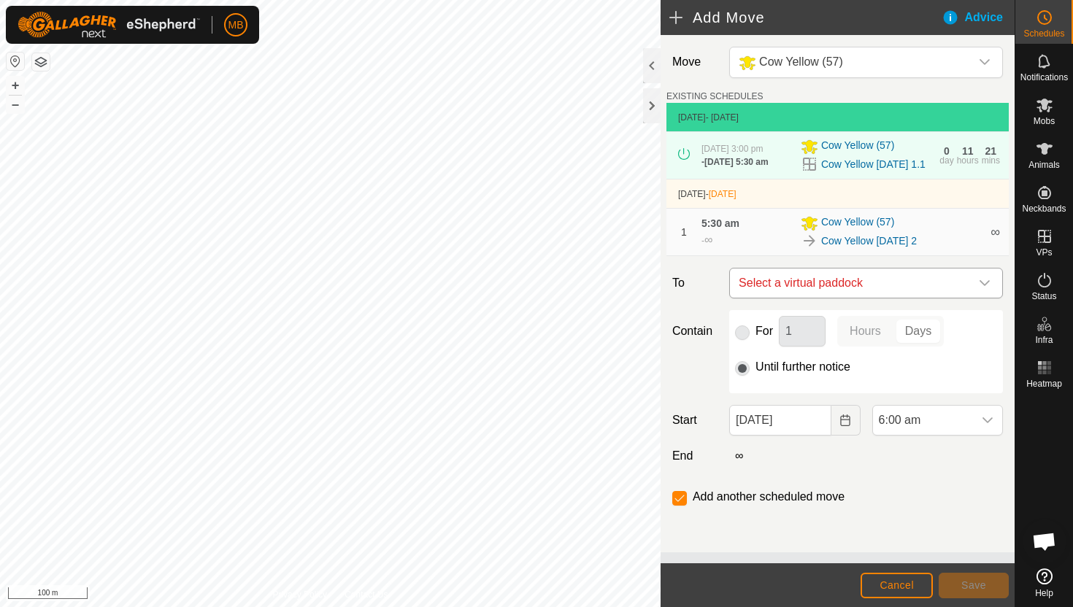
click at [984, 289] on icon "dropdown trigger" at bounding box center [985, 283] width 12 height 12
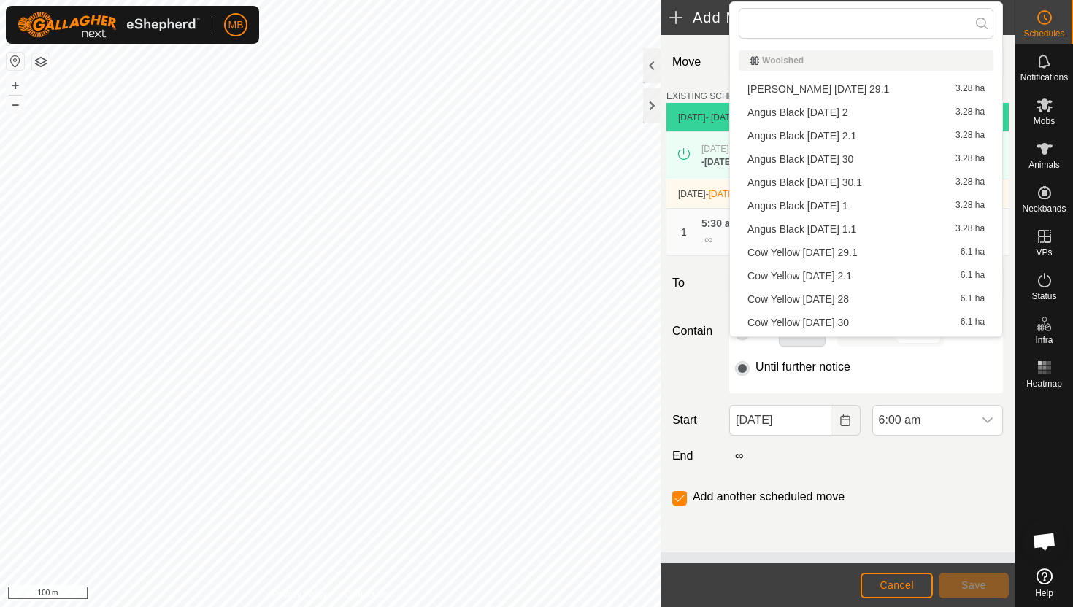
click at [852, 275] on li "Cow Yellow [DATE] 2.1 6.1 ha" at bounding box center [866, 276] width 255 height 22
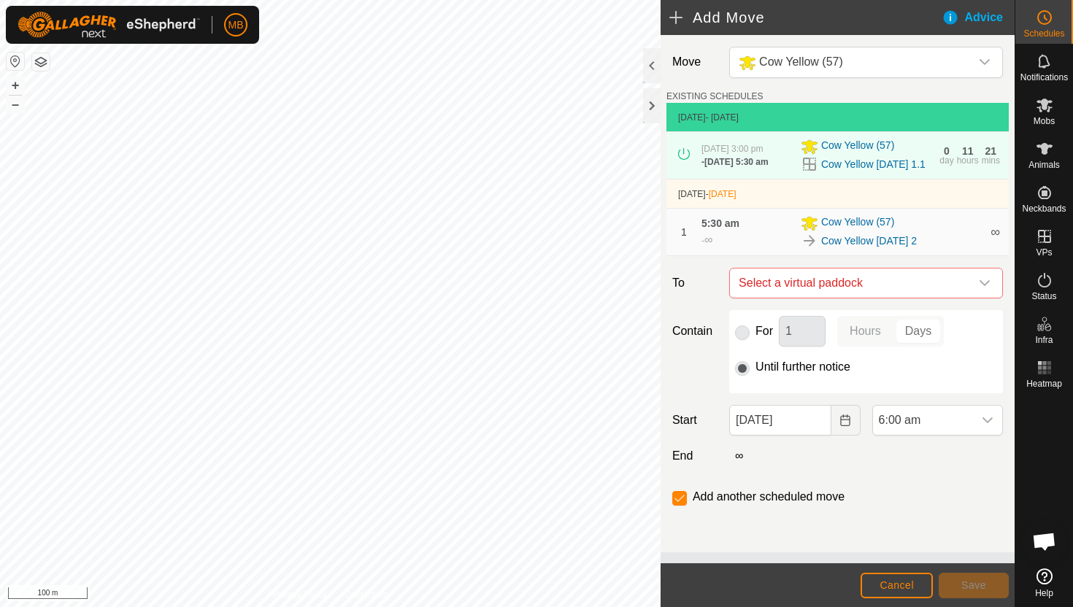
checkbox input "false"
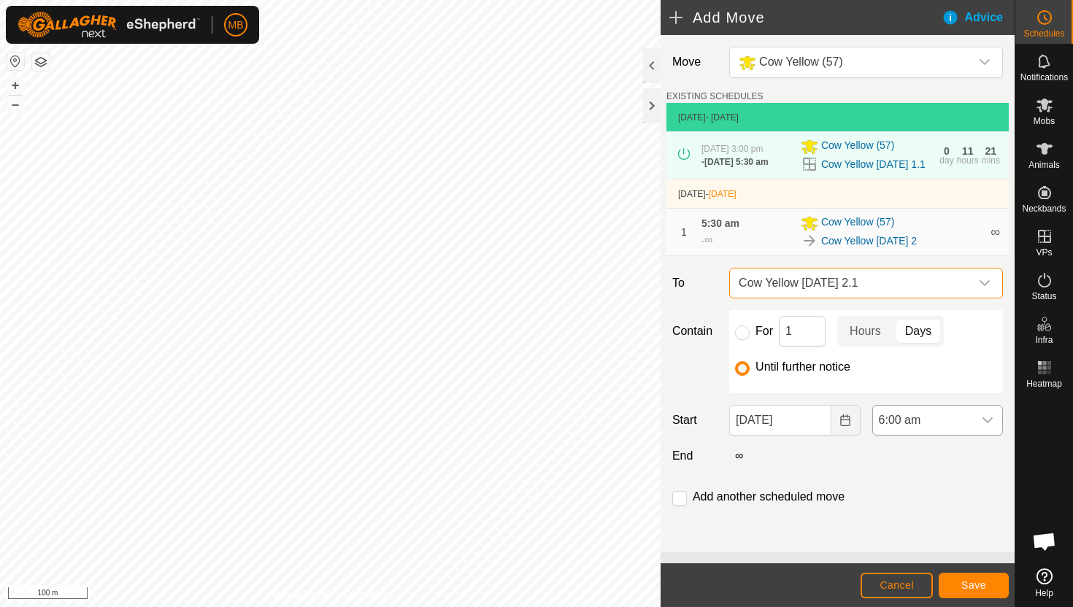
click at [951, 431] on span "6:00 am" at bounding box center [923, 420] width 100 height 29
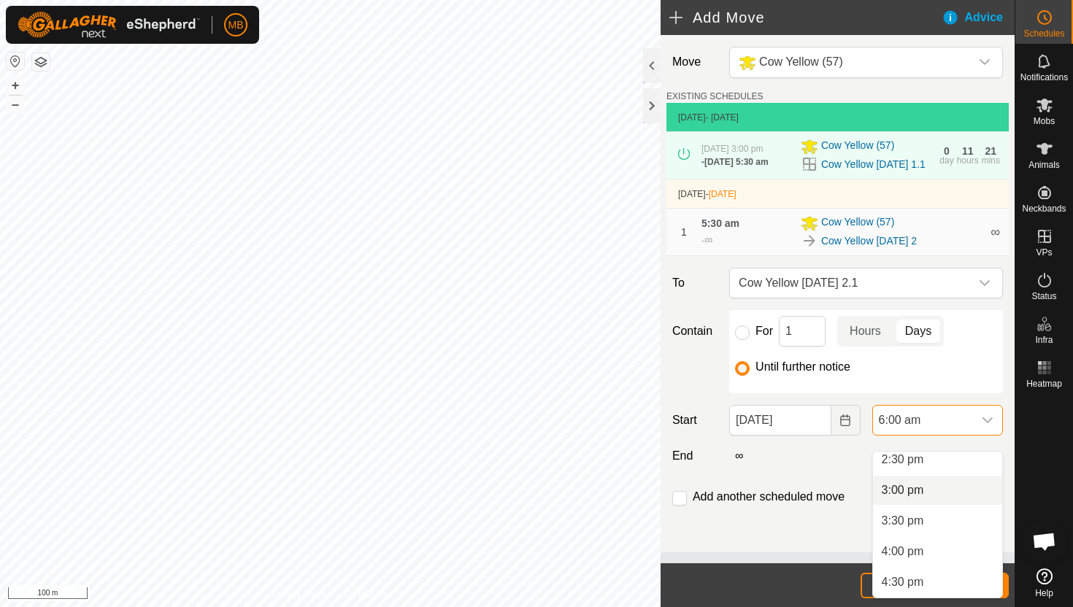
click at [952, 496] on li "3:00 pm" at bounding box center [937, 490] width 129 height 29
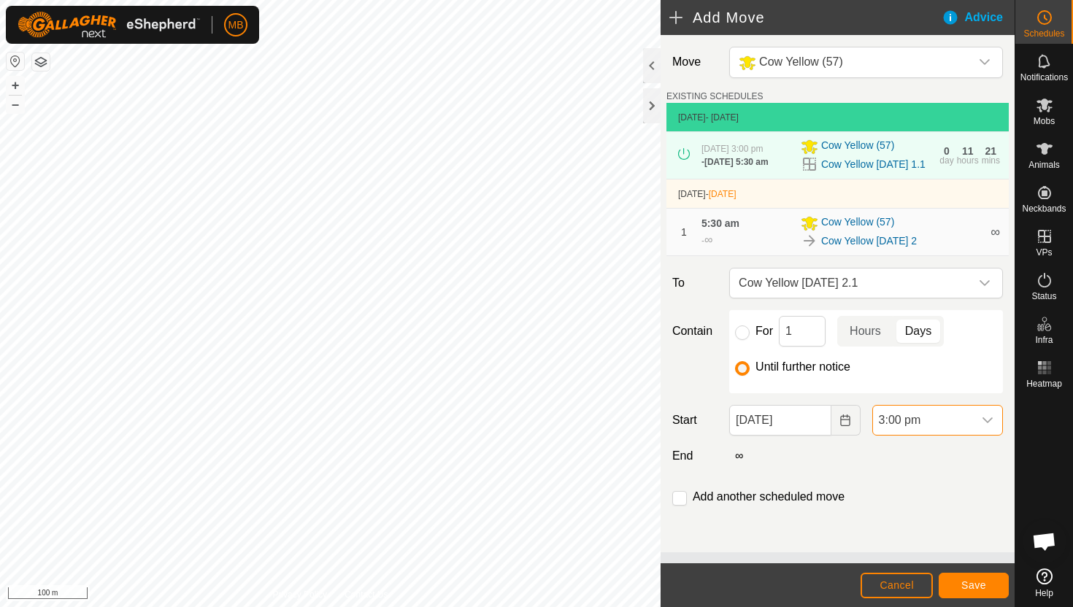
scroll to position [368, 0]
click at [974, 588] on span "Save" at bounding box center [973, 585] width 25 height 12
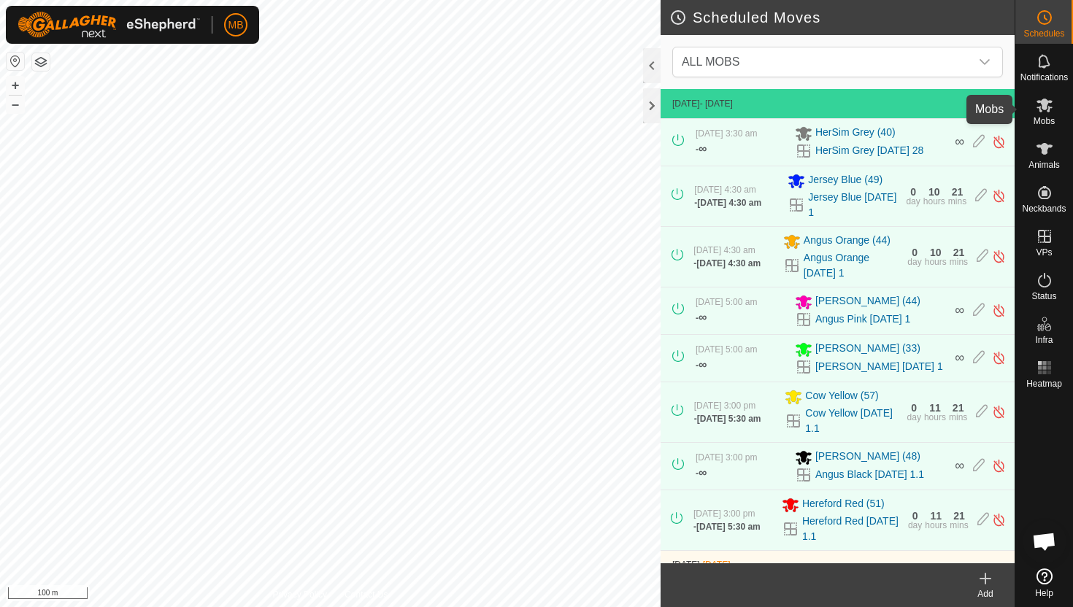
click at [1047, 108] on icon at bounding box center [1045, 105] width 18 height 18
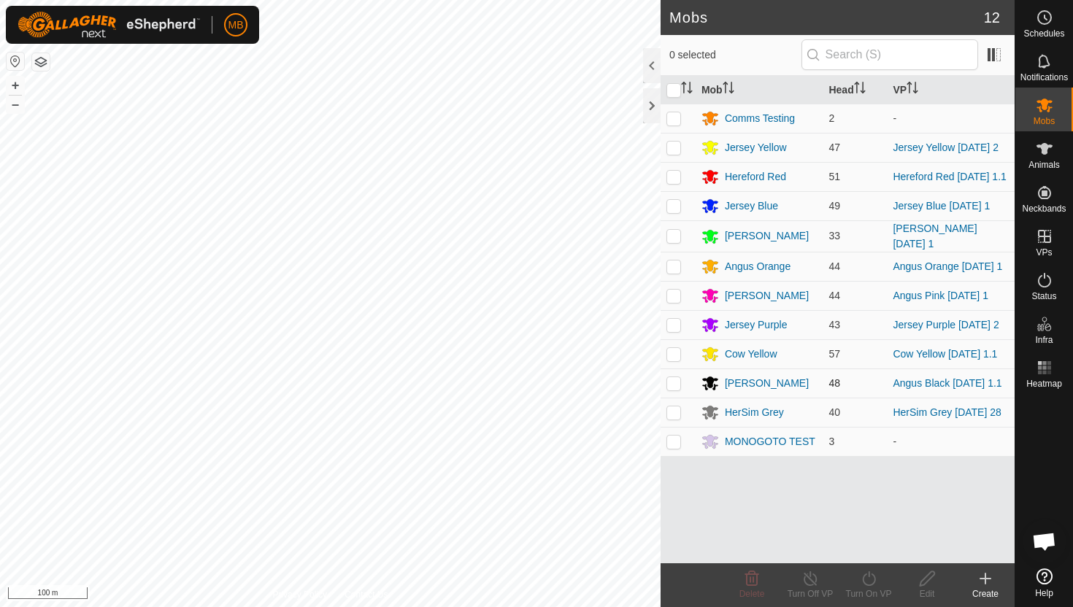
click at [676, 389] on p-checkbox at bounding box center [673, 383] width 15 height 12
checkbox input "true"
click at [871, 574] on icon at bounding box center [868, 578] width 13 height 15
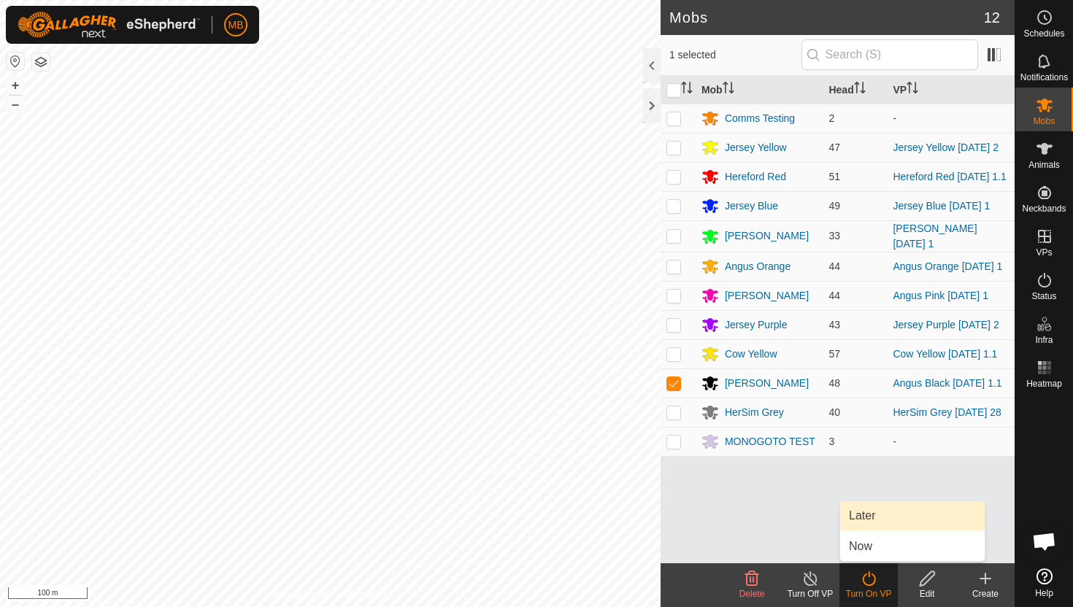
click at [885, 512] on link "Later" at bounding box center [912, 515] width 145 height 29
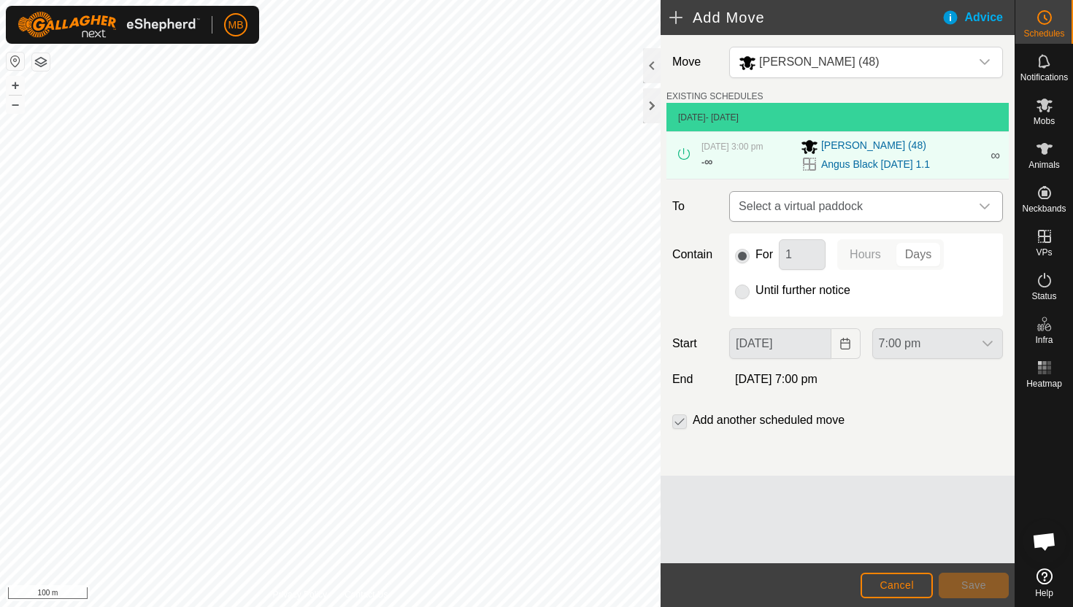
click at [986, 209] on icon "dropdown trigger" at bounding box center [985, 207] width 12 height 12
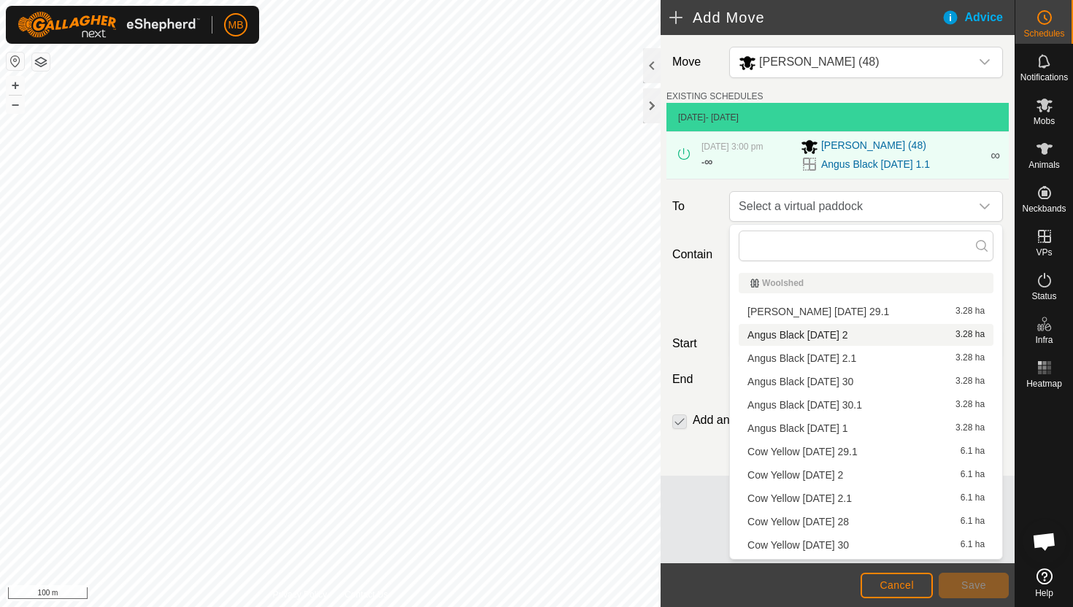
click at [839, 336] on li "Angus Black [DATE] 2 3.28 ha" at bounding box center [866, 335] width 255 height 22
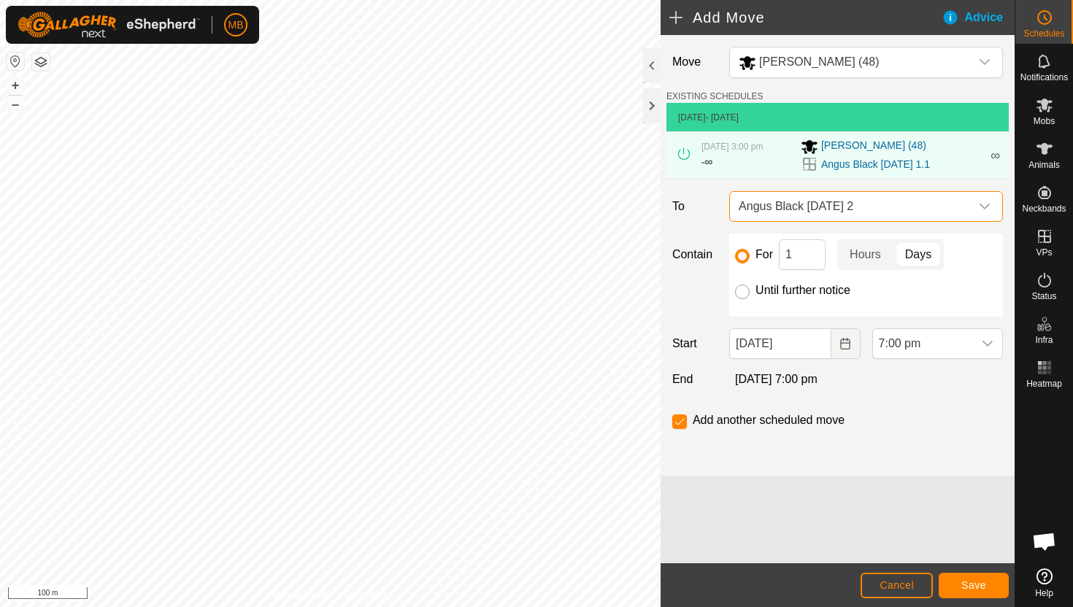
click at [741, 293] on input "Until further notice" at bounding box center [742, 292] width 15 height 15
radio input "true"
checkbox input "false"
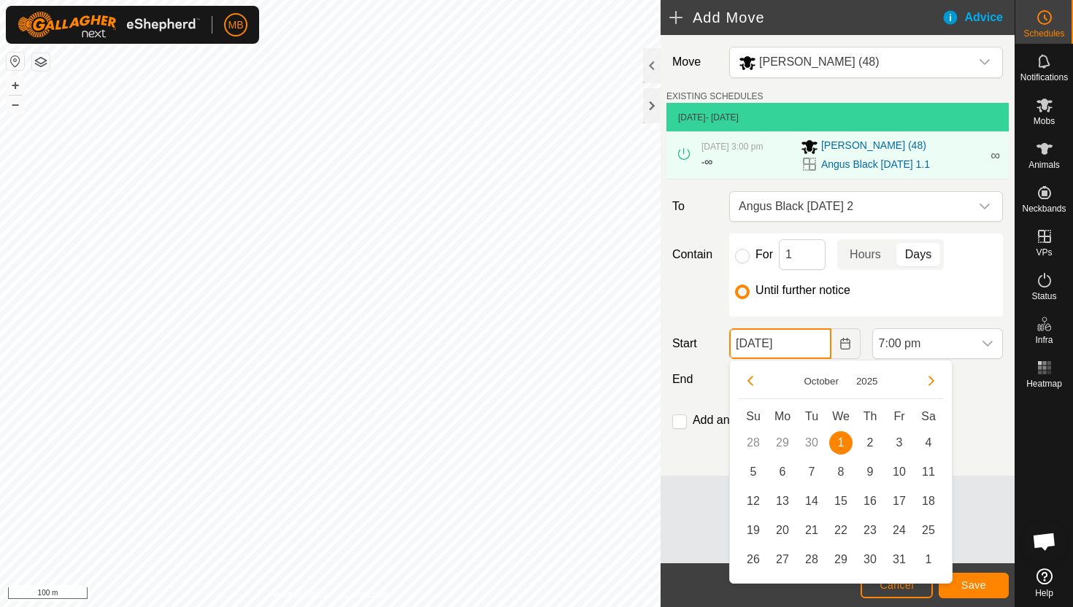
click at [818, 346] on input "[DATE]" at bounding box center [779, 343] width 101 height 31
click at [871, 443] on span "2" at bounding box center [869, 442] width 23 height 23
type input "[DATE]"
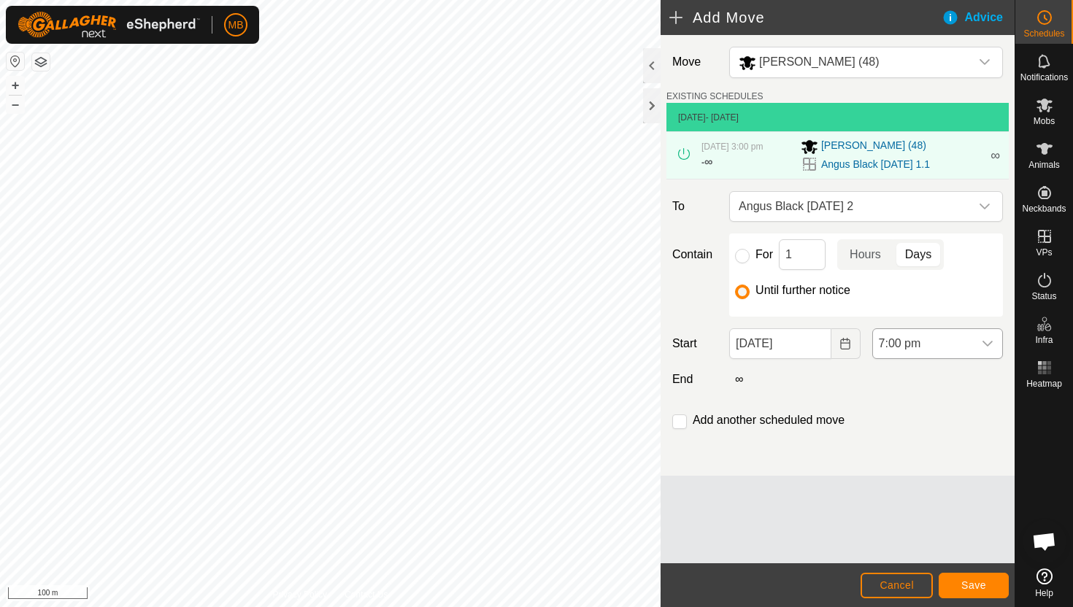
click at [968, 341] on span "7:00 pm" at bounding box center [923, 343] width 100 height 29
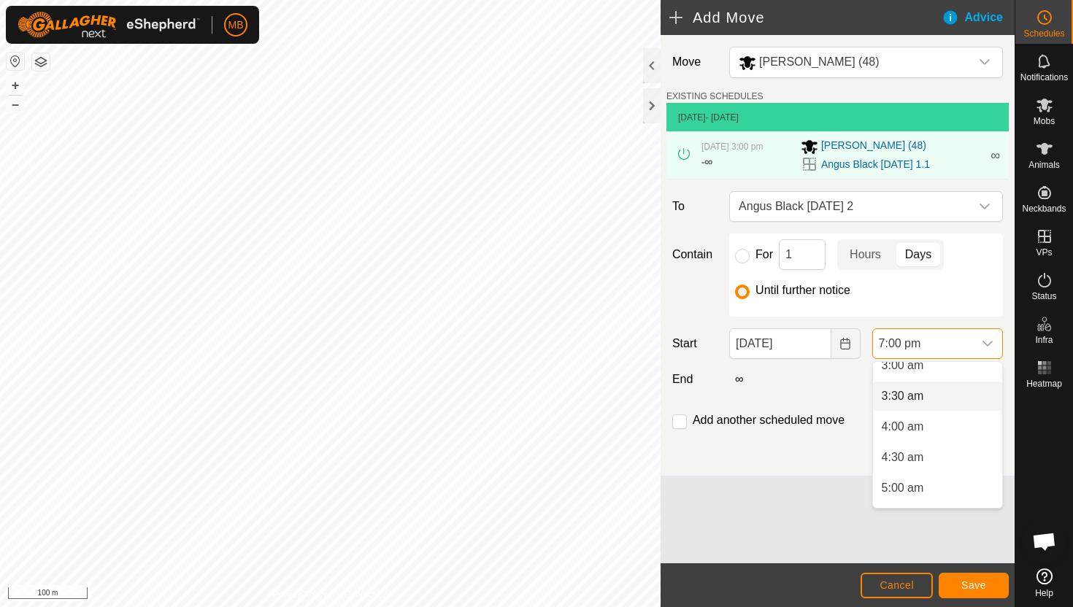
scroll to position [236, 0]
click at [941, 443] on li "5:00 am" at bounding box center [937, 447] width 129 height 29
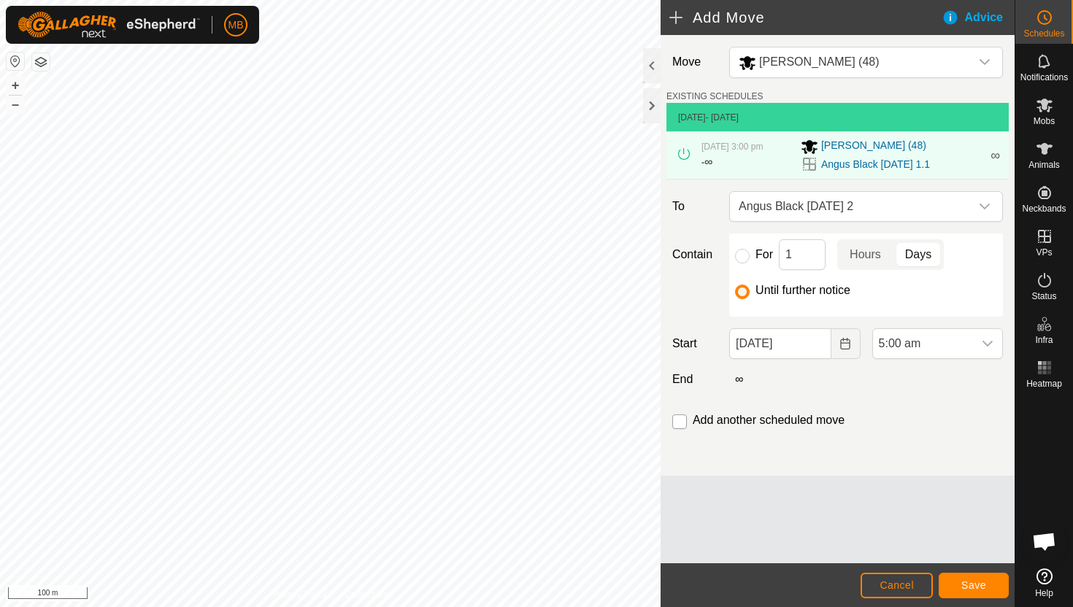
click at [680, 417] on input "checkbox" at bounding box center [679, 422] width 15 height 15
checkbox input "true"
click at [972, 582] on span "Save" at bounding box center [973, 585] width 25 height 12
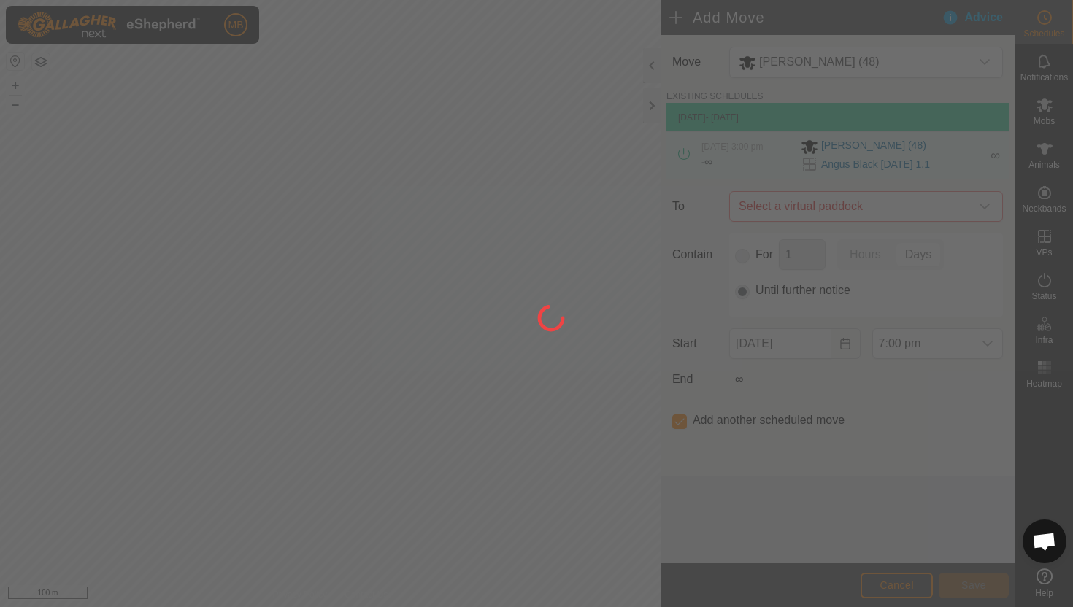
type input "[DATE]"
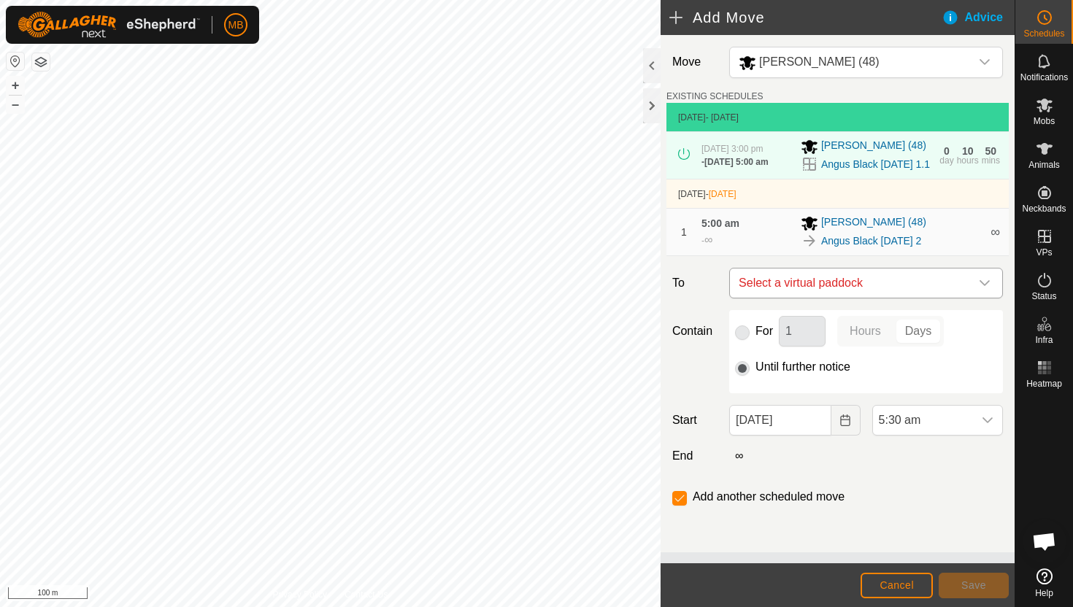
click at [985, 289] on icon "dropdown trigger" at bounding box center [985, 283] width 12 height 12
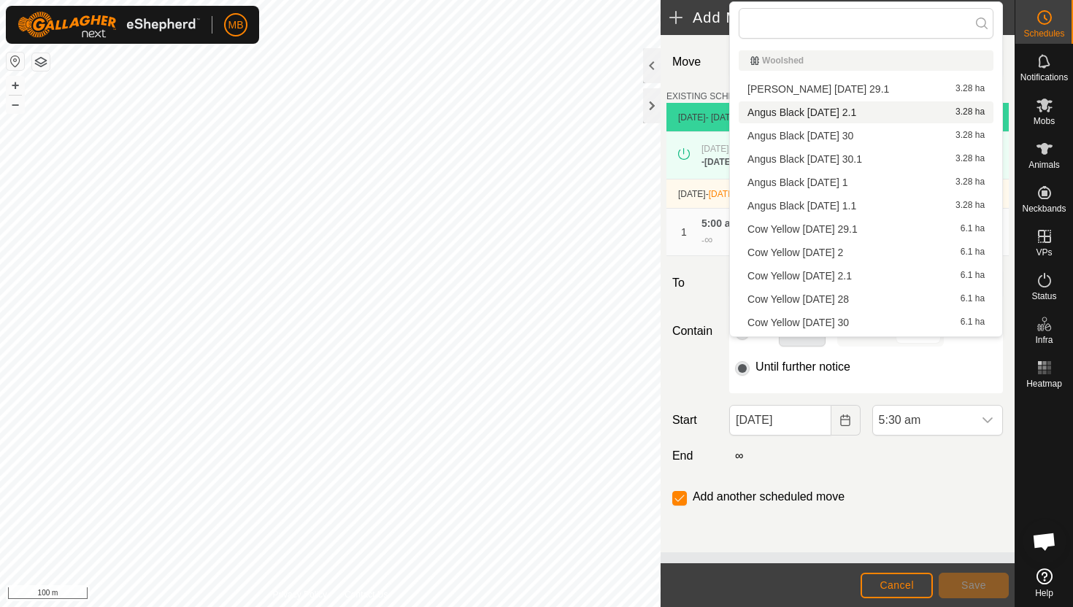
click at [890, 110] on li "Angus Black [DATE] 2.1 3.28 ha" at bounding box center [866, 112] width 255 height 22
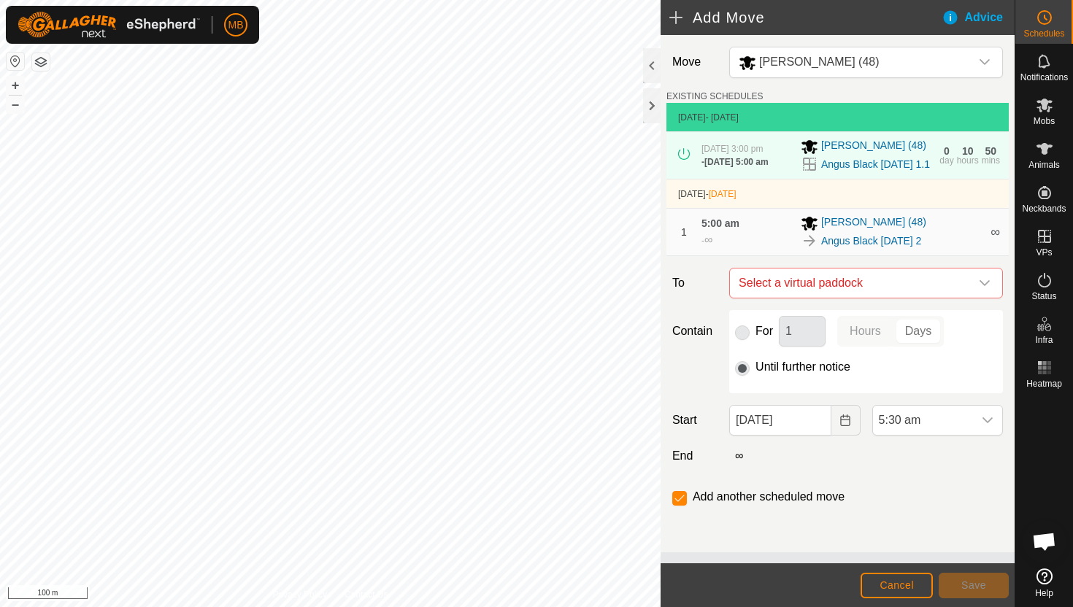
checkbox input "false"
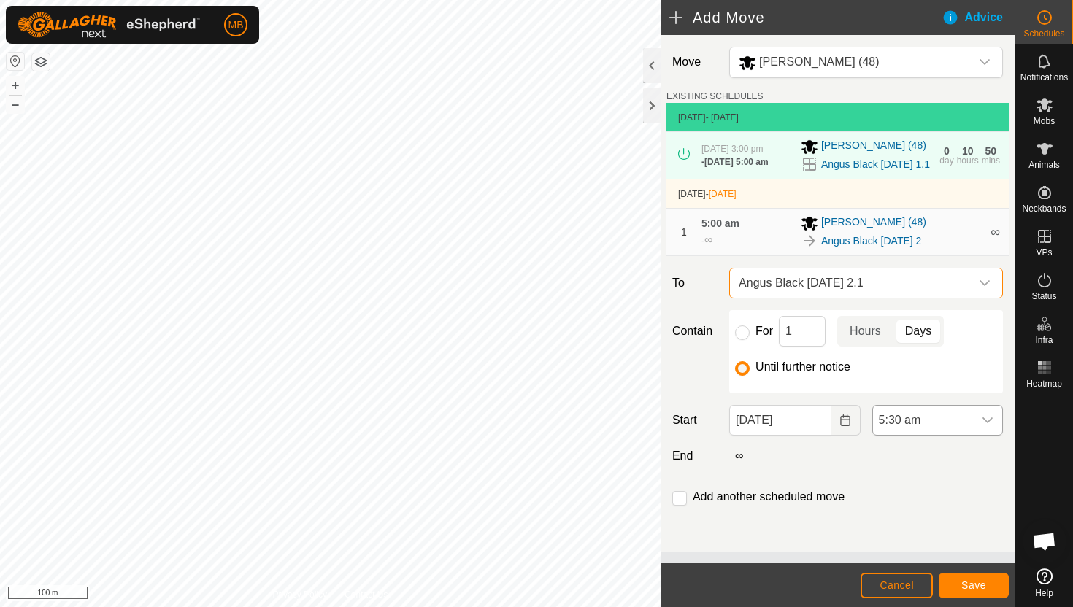
click at [956, 435] on span "5:30 am" at bounding box center [923, 420] width 100 height 29
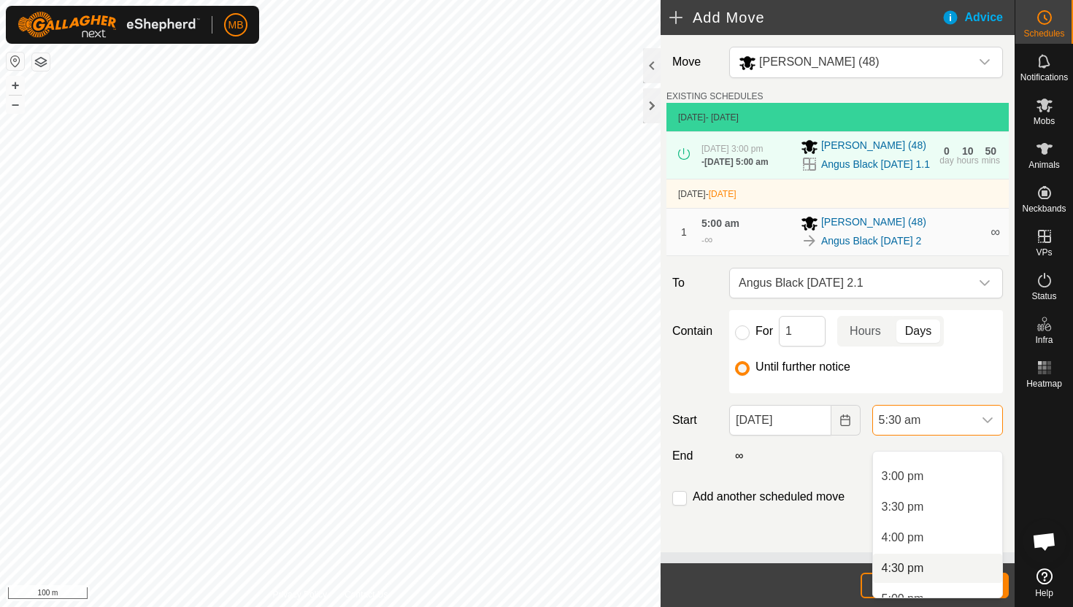
scroll to position [895, 0]
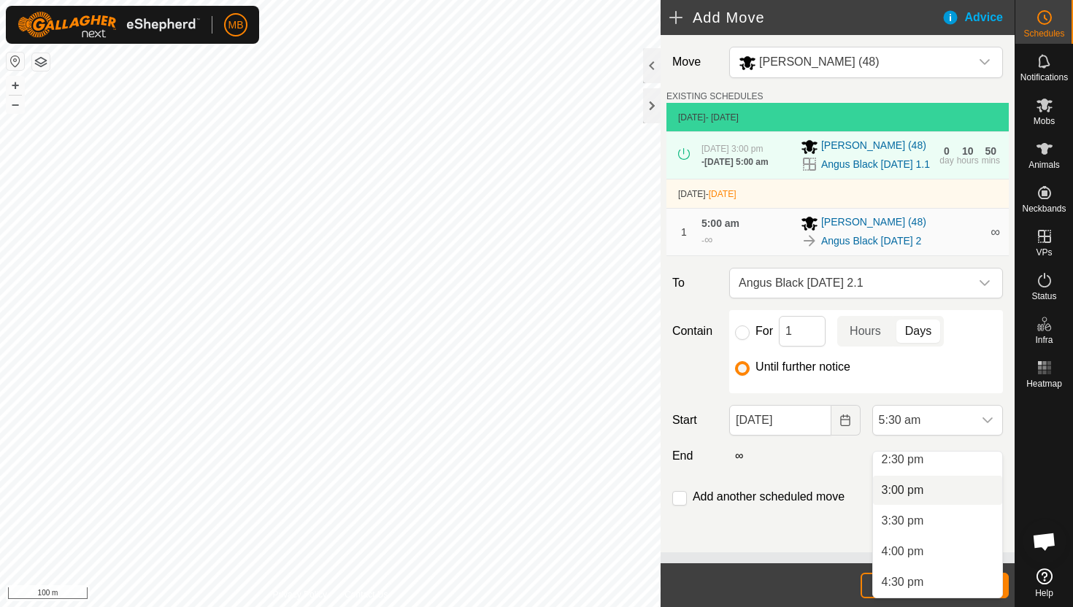
click at [950, 488] on li "3:00 pm" at bounding box center [937, 490] width 129 height 29
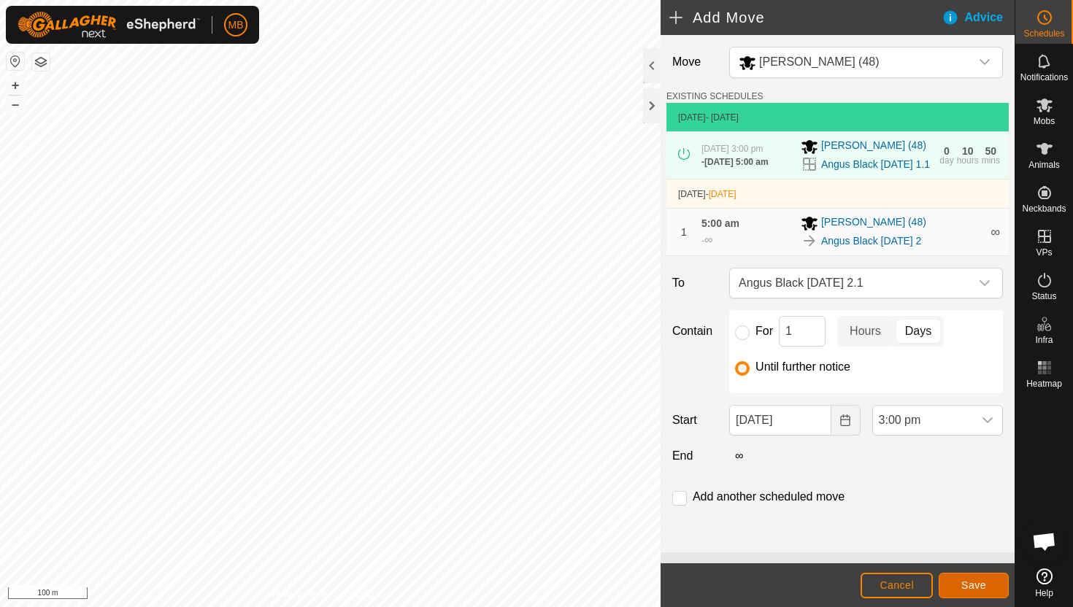
click at [973, 589] on span "Save" at bounding box center [973, 585] width 25 height 12
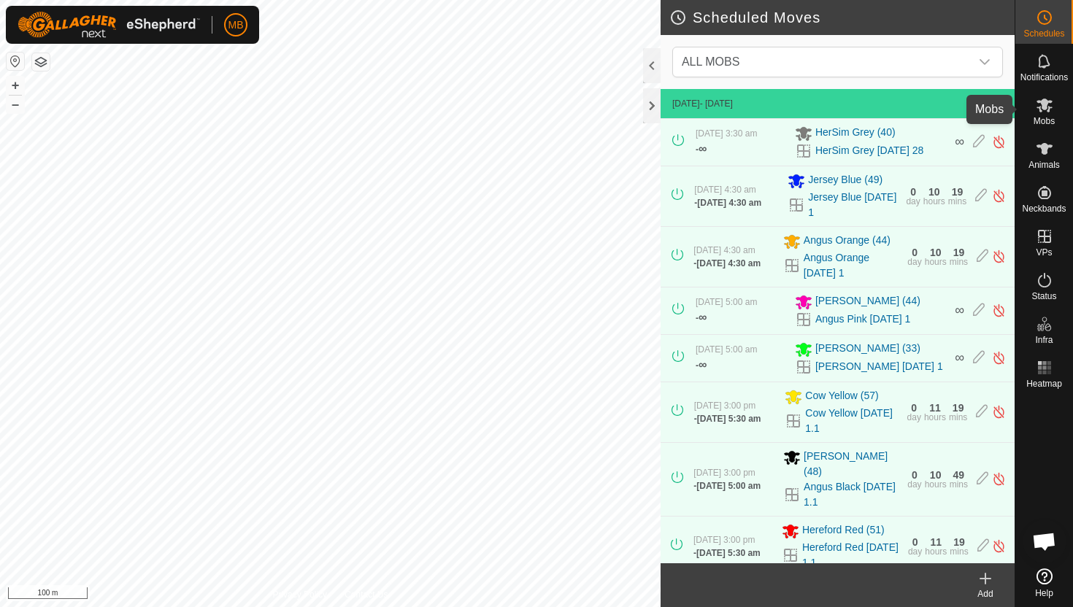
click at [1047, 105] on icon at bounding box center [1045, 105] width 18 height 18
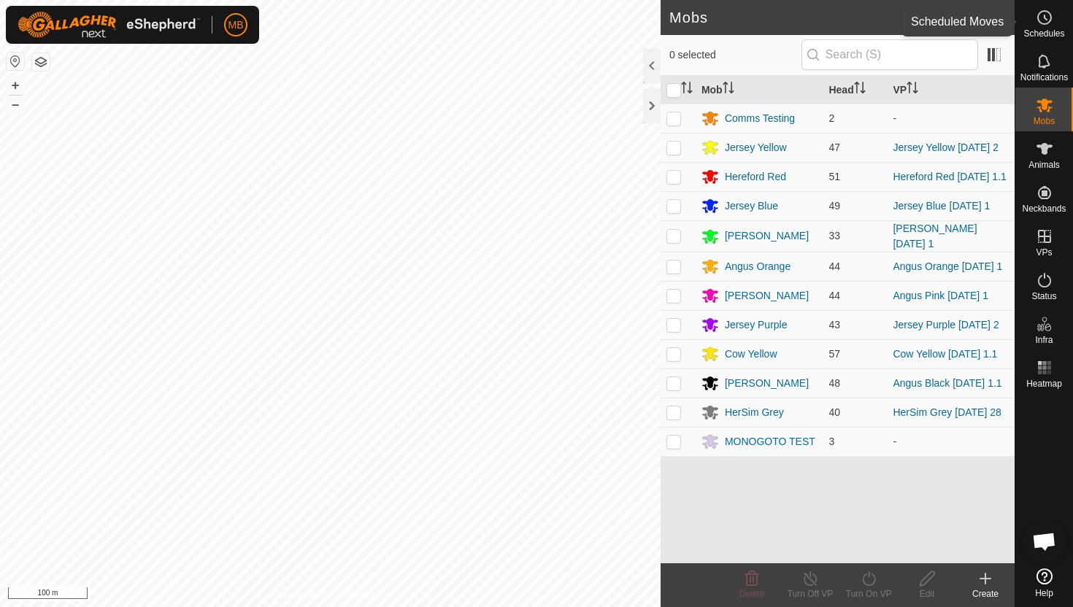
click at [1042, 23] on icon at bounding box center [1045, 18] width 18 height 18
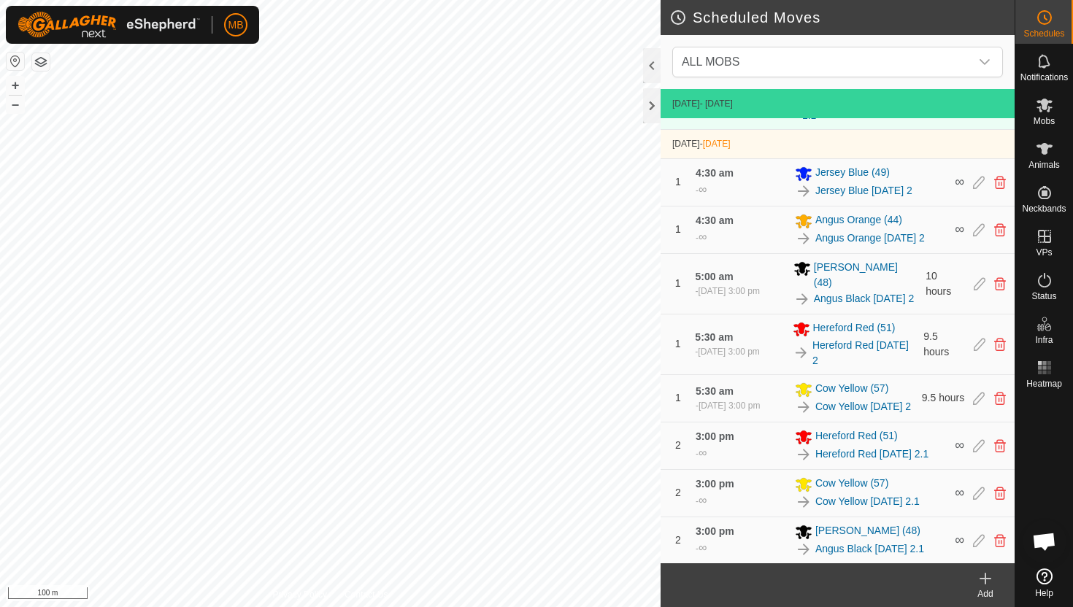
scroll to position [470, 0]
click at [1046, 104] on icon at bounding box center [1044, 106] width 16 height 14
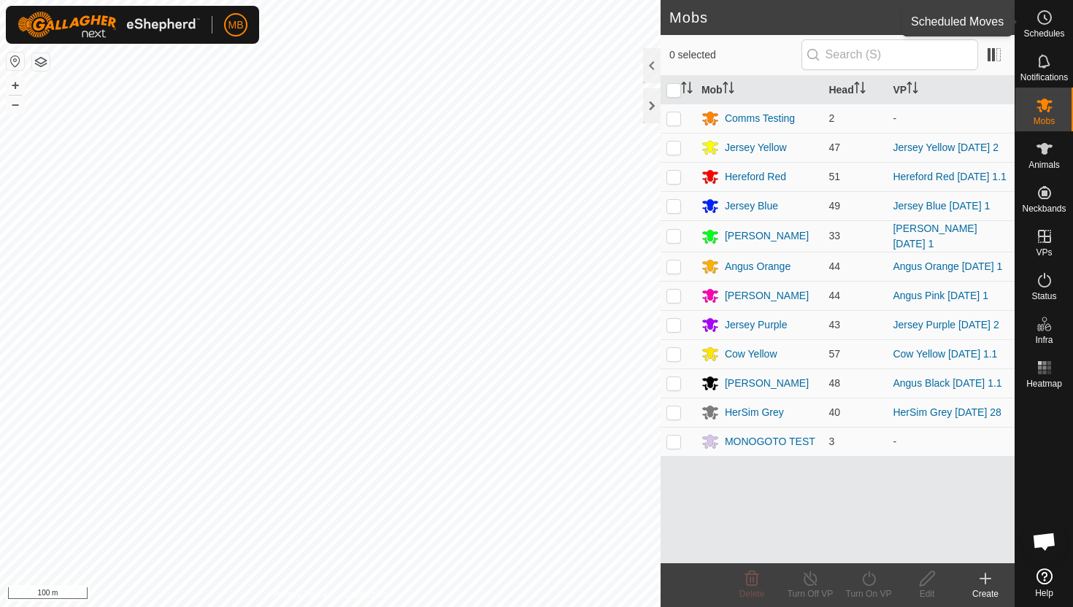
click at [1045, 18] on icon at bounding box center [1045, 18] width 18 height 18
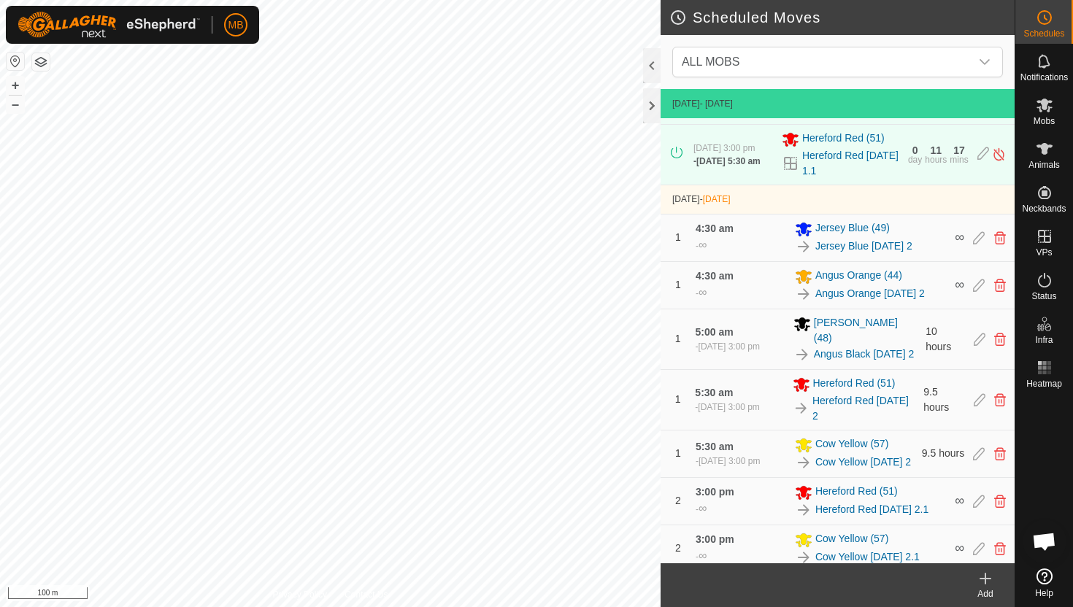
scroll to position [396, 0]
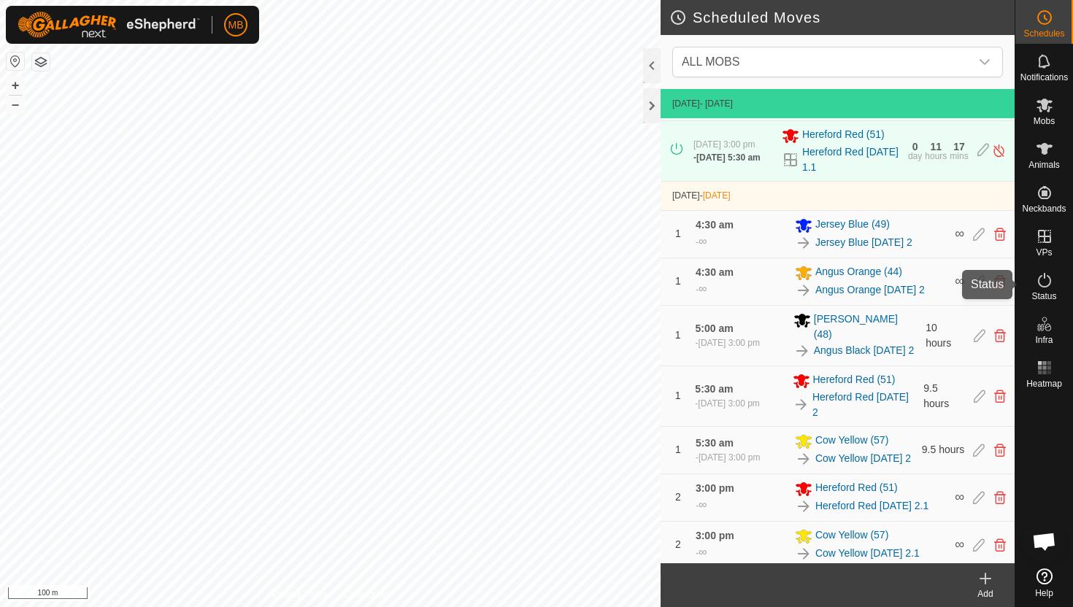
click at [1046, 280] on icon at bounding box center [1045, 280] width 18 height 18
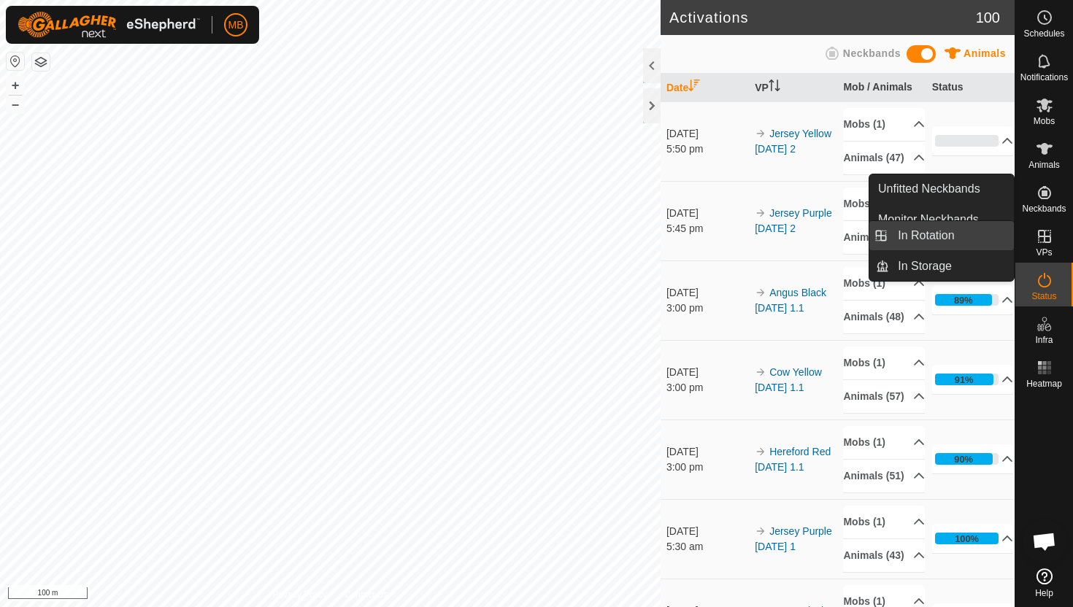
click at [958, 235] on link "In Rotation" at bounding box center [951, 235] width 125 height 29
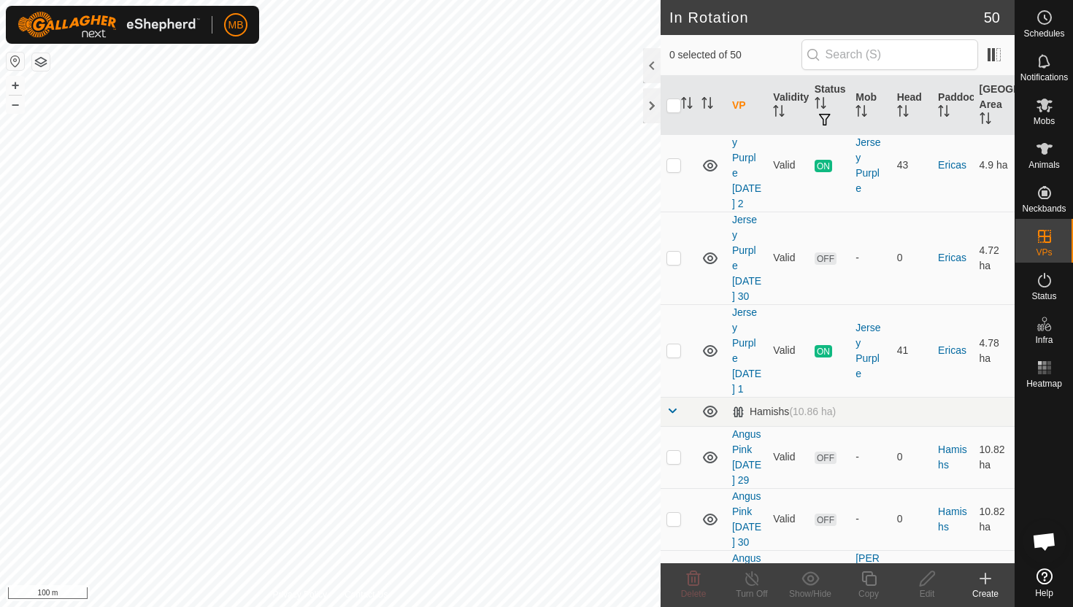
scroll to position [1188, 0]
click at [675, 572] on p-checkbox at bounding box center [673, 578] width 15 height 12
checkbox input "true"
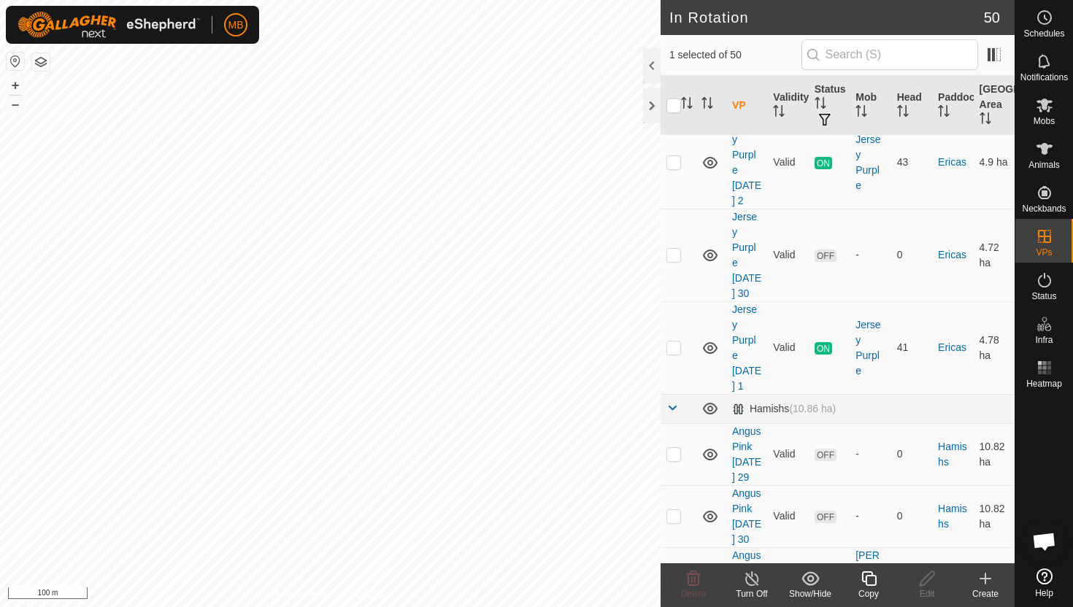
click at [872, 578] on icon at bounding box center [869, 579] width 18 height 18
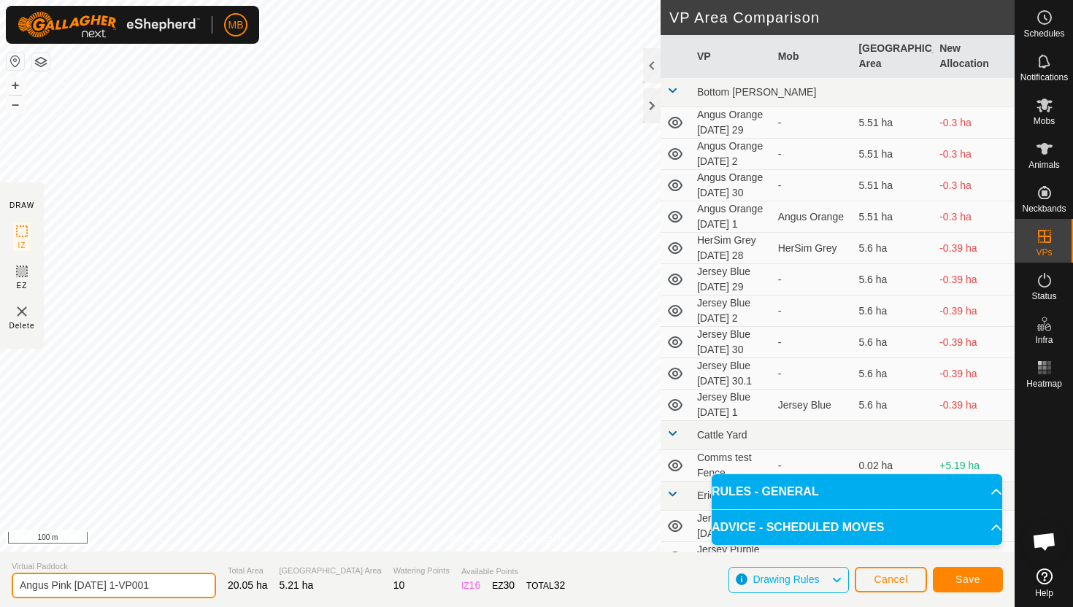
click at [179, 587] on input "Angus Pink [DATE] 1-VP001" at bounding box center [114, 586] width 204 height 26
type input "Angus Pink [DATE] 1.1"
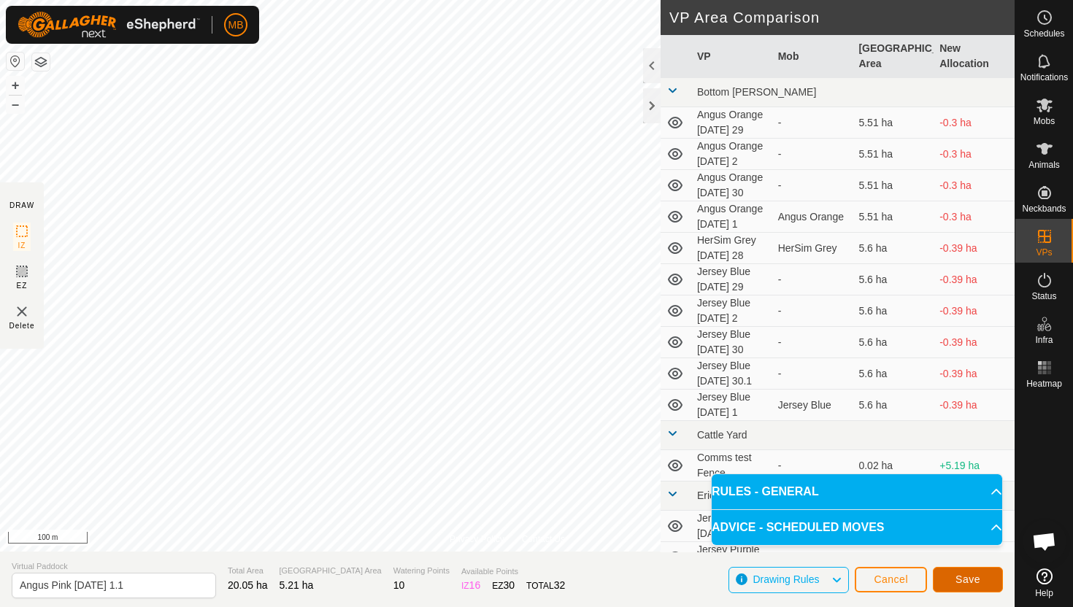
click at [960, 577] on span "Save" at bounding box center [967, 580] width 25 height 12
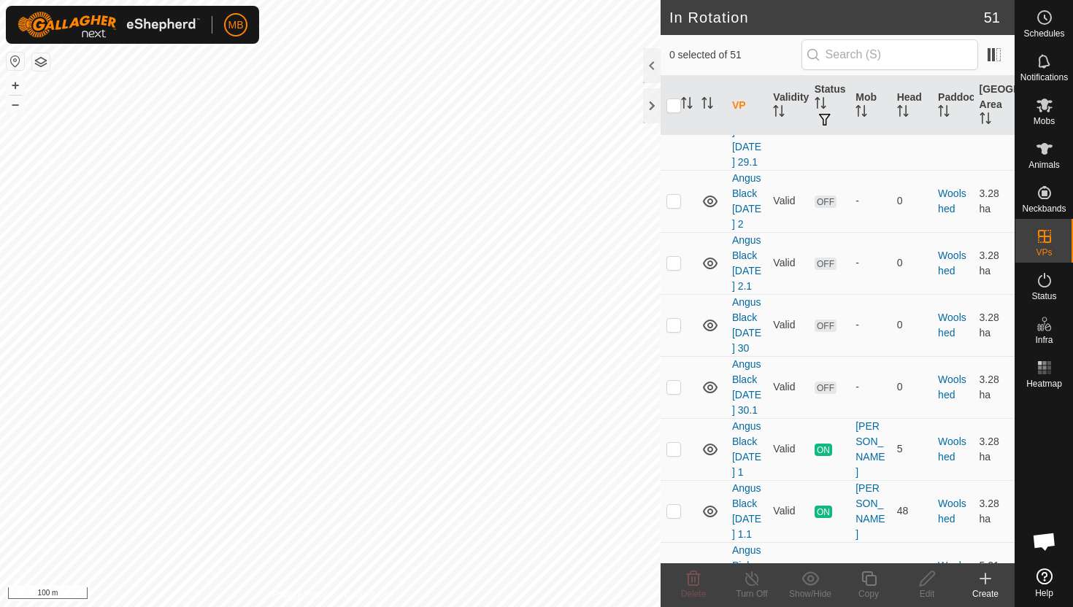
scroll to position [2550, 0]
click at [676, 566] on p-checkbox at bounding box center [673, 572] width 15 height 12
checkbox input "false"
click at [1047, 104] on icon at bounding box center [1045, 105] width 18 height 18
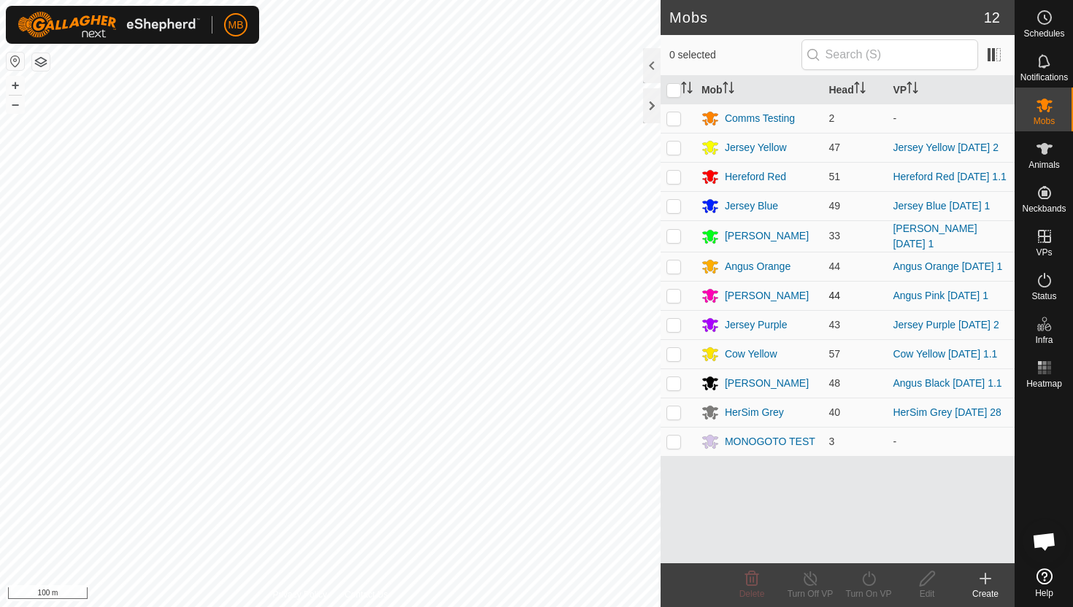
click at [674, 301] on p-checkbox at bounding box center [673, 296] width 15 height 12
checkbox input "true"
click at [868, 578] on icon at bounding box center [869, 579] width 18 height 18
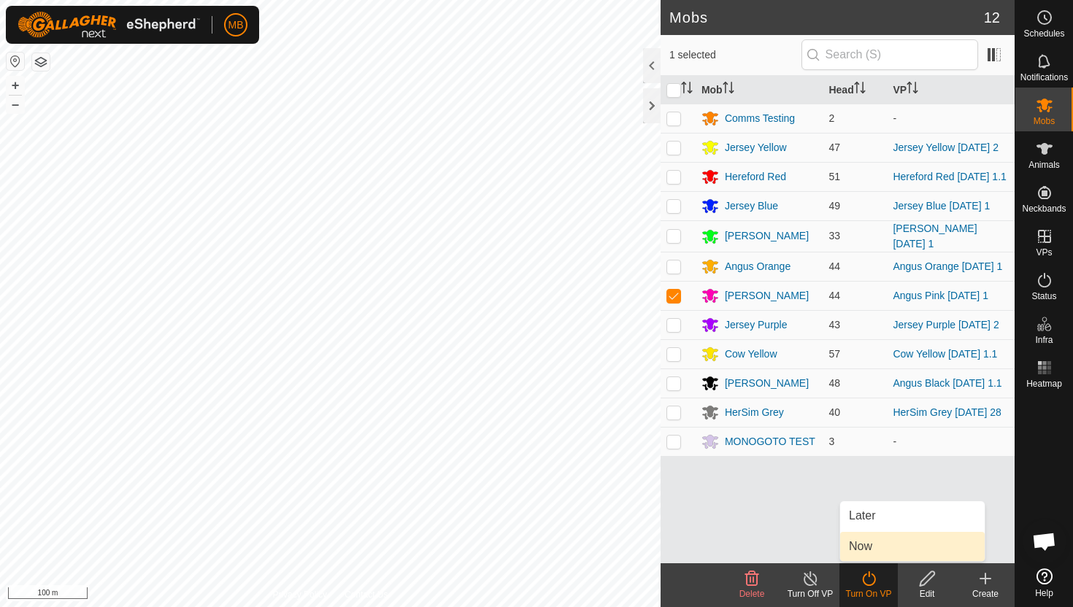
click at [871, 547] on link "Now" at bounding box center [912, 546] width 145 height 29
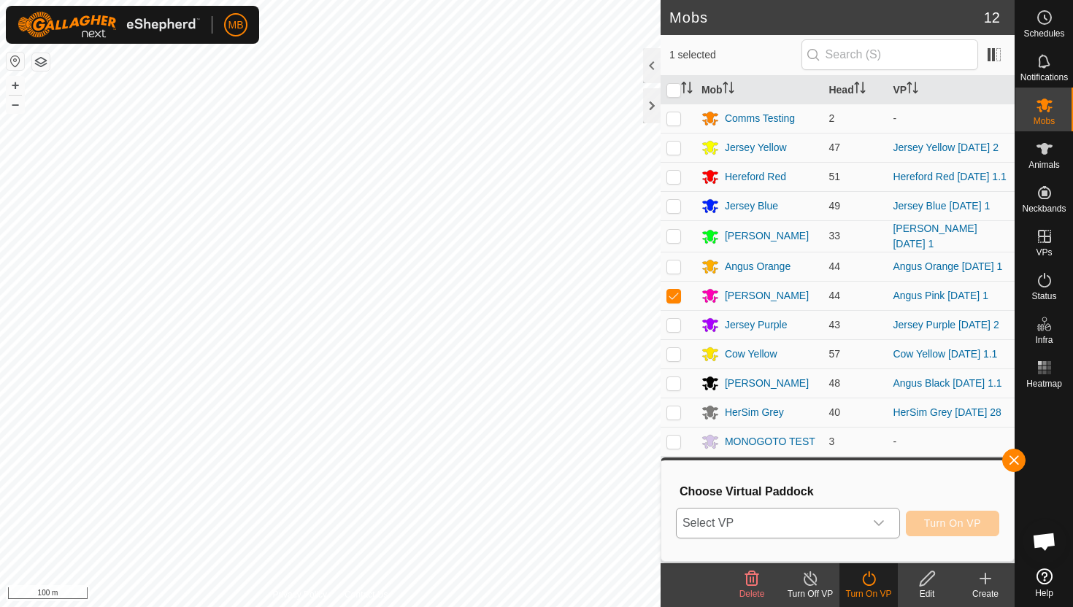
click at [878, 520] on icon "dropdown trigger" at bounding box center [879, 523] width 12 height 12
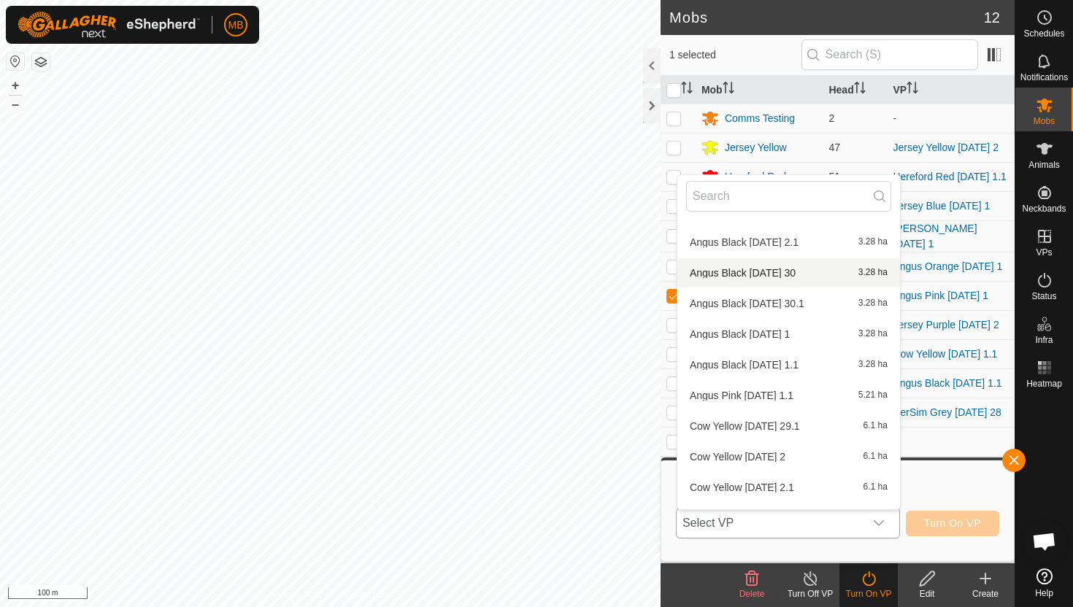
scroll to position [1149, 0]
click at [799, 393] on li "Angus Pink [DATE] 1.1 5.21 ha" at bounding box center [788, 393] width 223 height 29
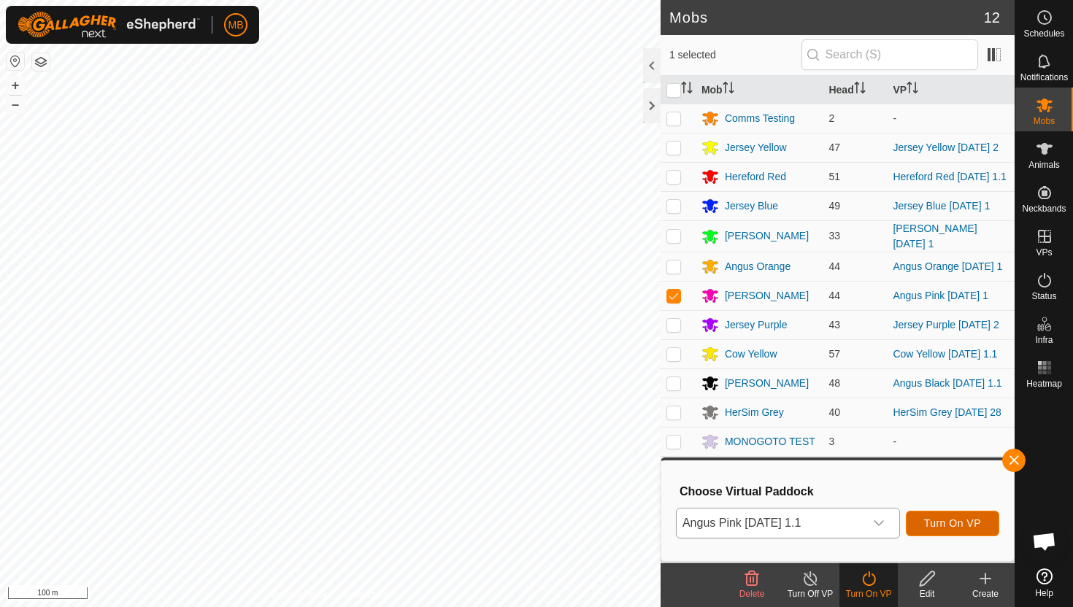
click at [962, 521] on span "Turn On VP" at bounding box center [952, 523] width 57 height 12
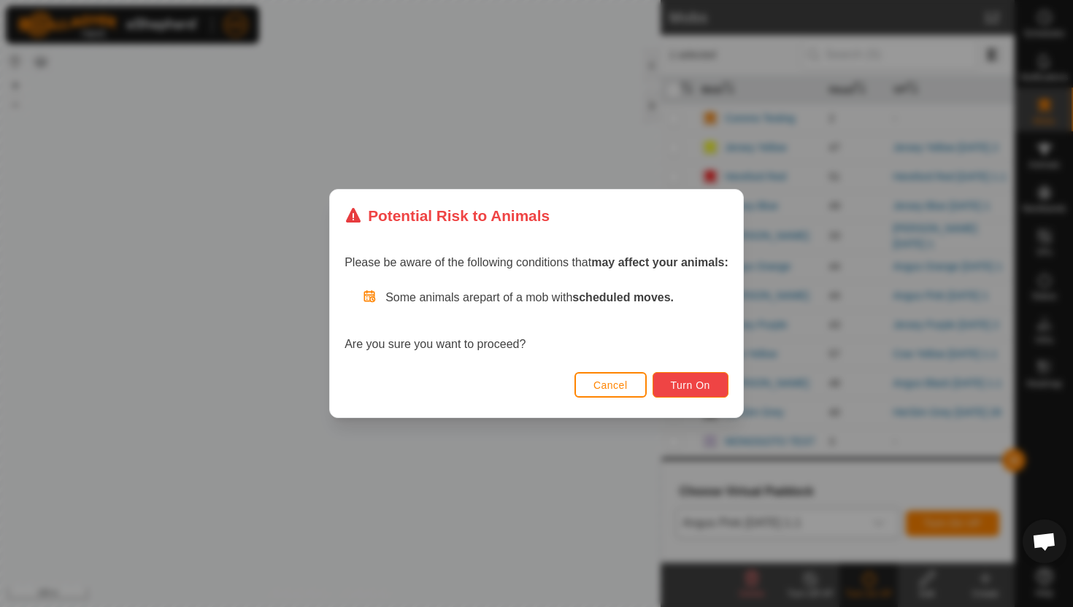
click at [707, 385] on span "Turn On" at bounding box center [690, 386] width 39 height 12
